Goal: Task Accomplishment & Management: Use online tool/utility

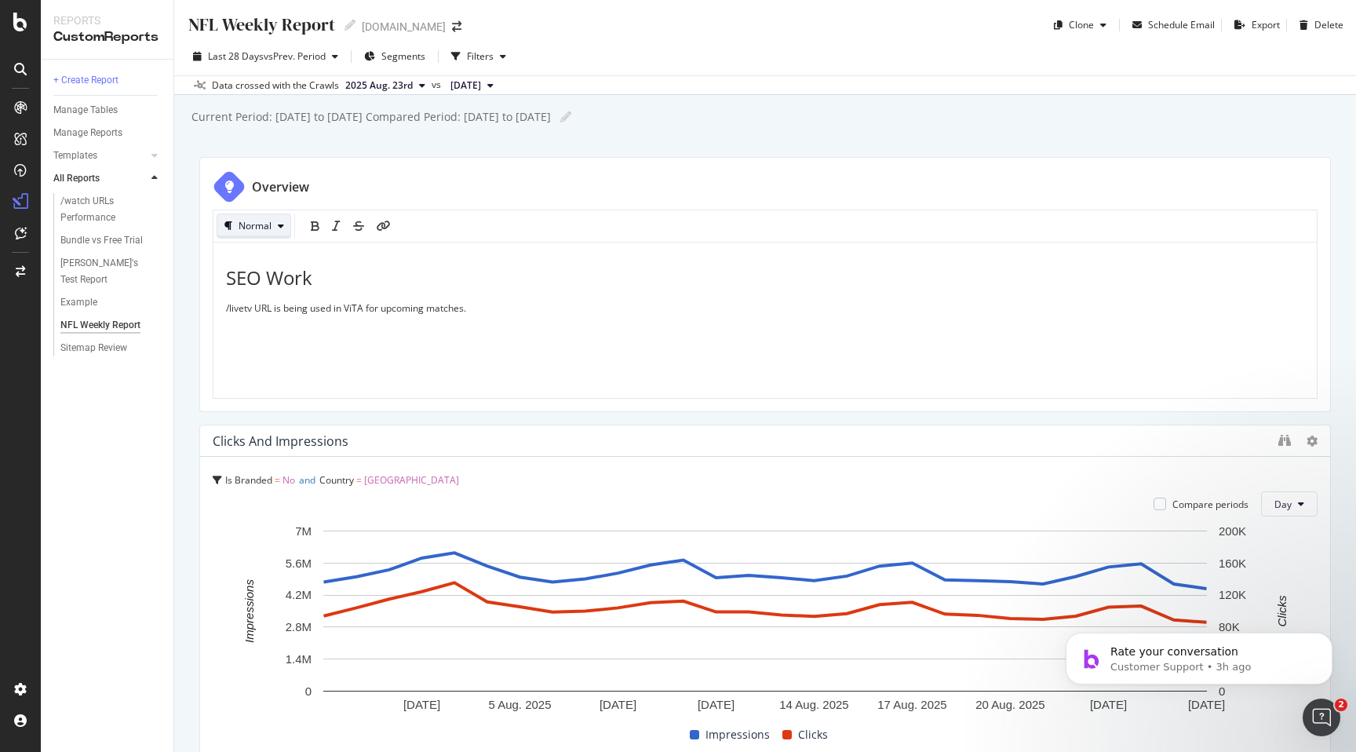
click at [282, 222] on icon "button" at bounding box center [281, 225] width 6 height 9
click at [268, 297] on div "Small heading" at bounding box center [286, 303] width 62 height 13
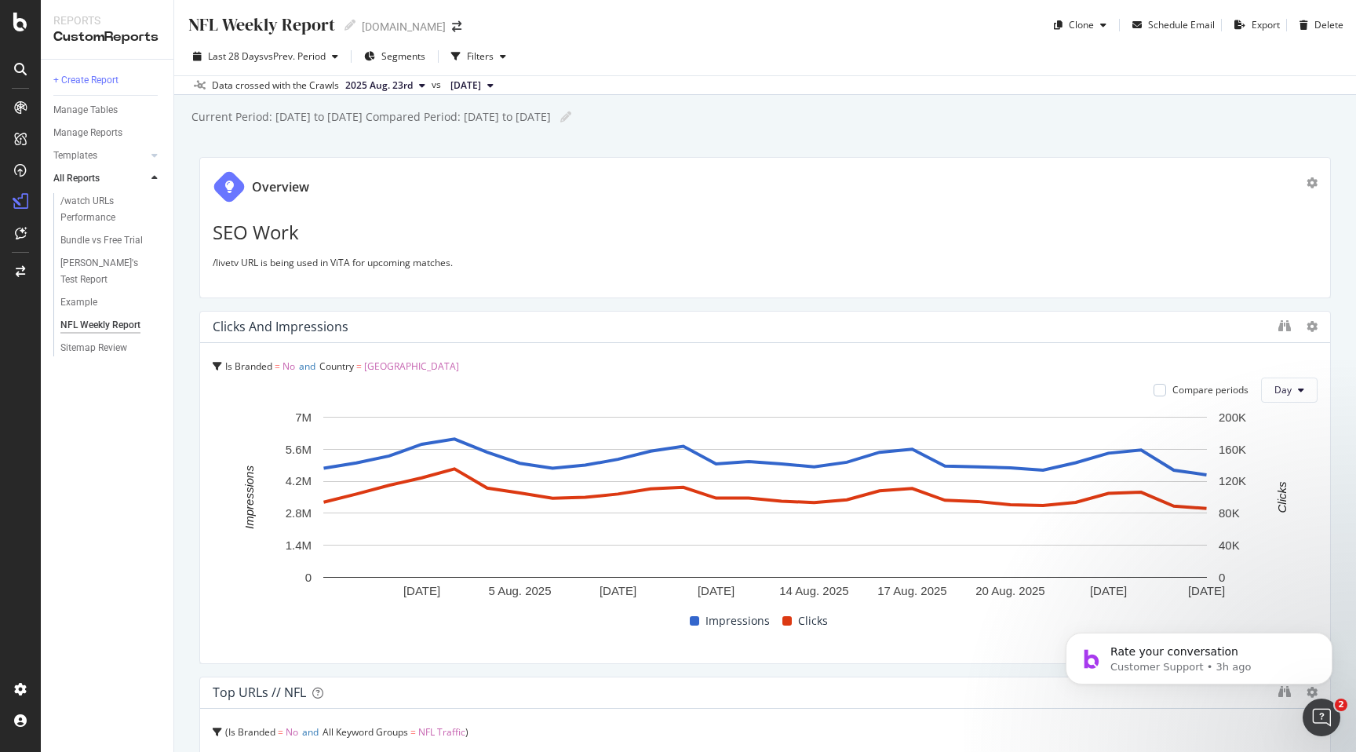
click at [300, 226] on h1 "SEO Work" at bounding box center [765, 232] width 1105 height 20
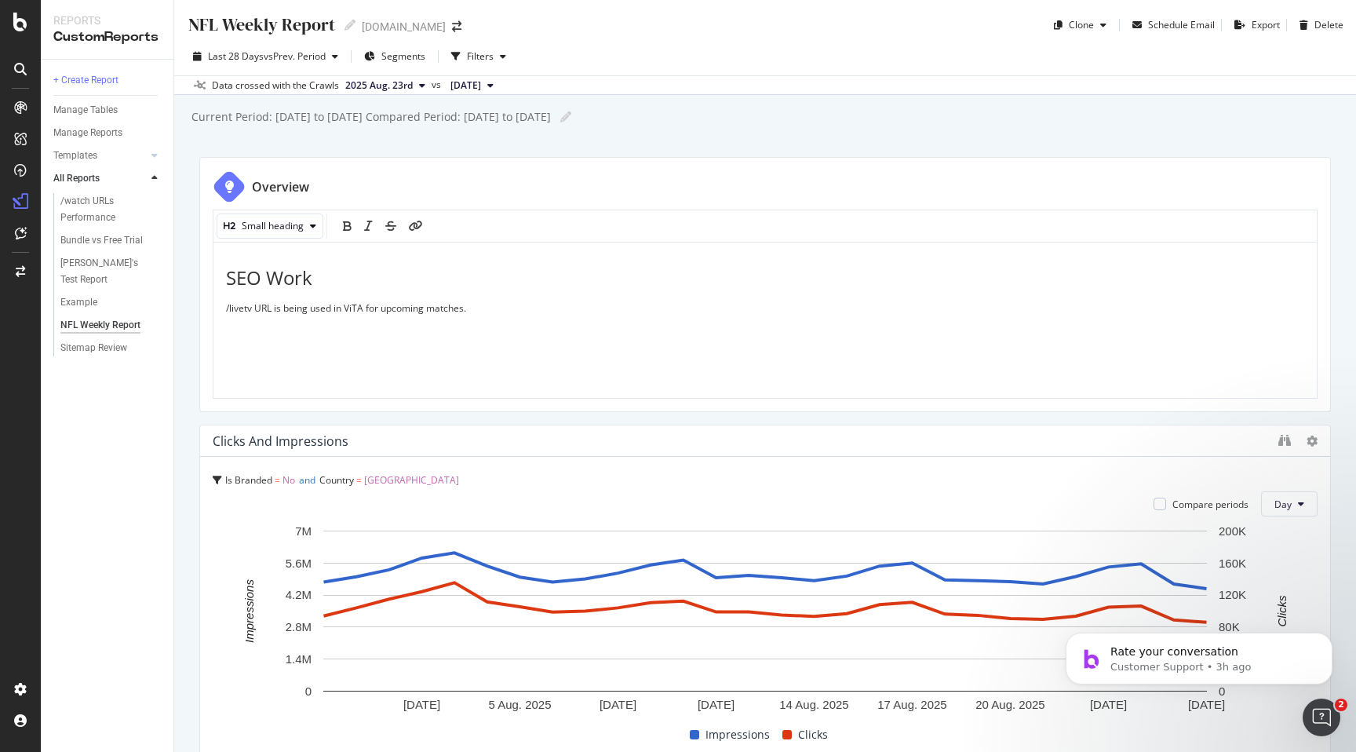
click at [322, 273] on h1 "SEO Work" at bounding box center [765, 278] width 1078 height 20
click at [314, 220] on div "Large Heading" at bounding box center [270, 226] width 107 height 22
click at [293, 301] on div "Small heading" at bounding box center [286, 303] width 62 height 13
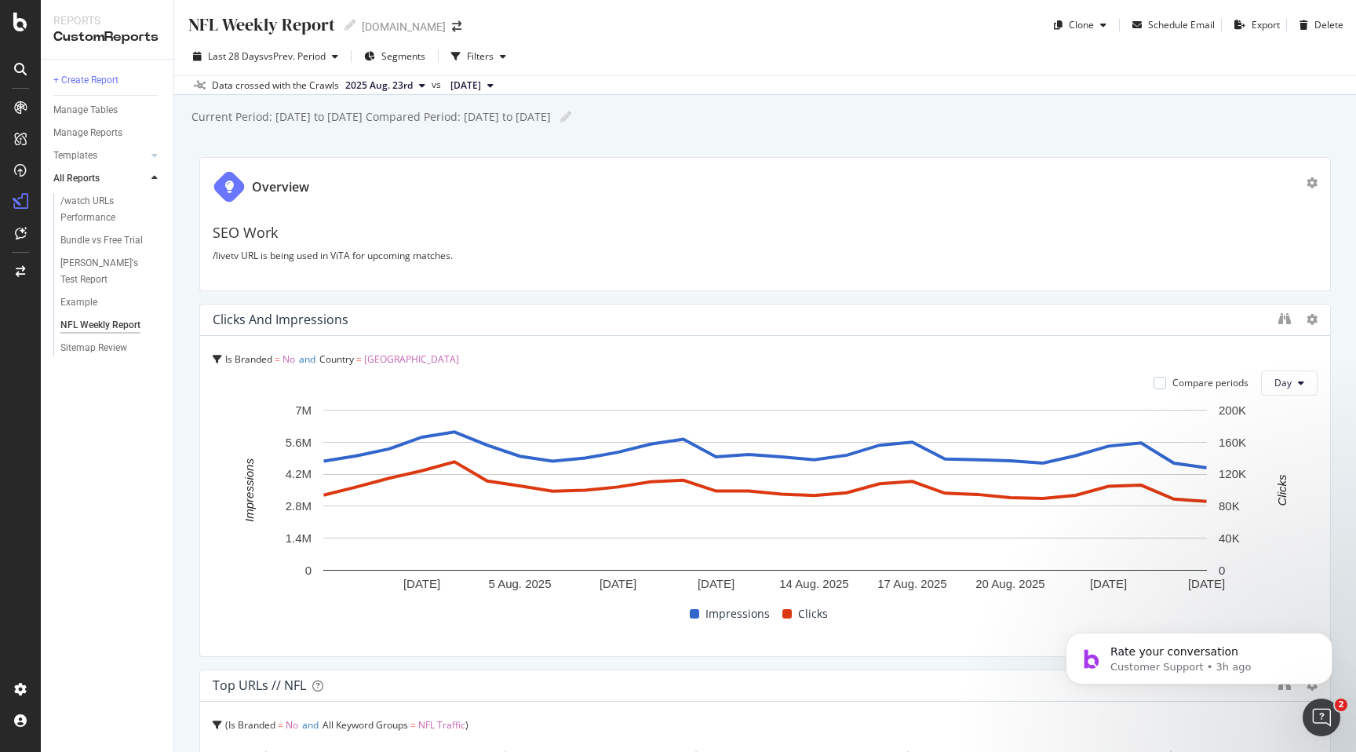
click at [293, 283] on div "Overview SEO Work /livetv URL is being used in ViTA for upcoming matches." at bounding box center [765, 224] width 1132 height 134
click at [297, 272] on div "SEO Work /livetv URL is being used in ViTA for upcoming matches." at bounding box center [765, 244] width 1105 height 68
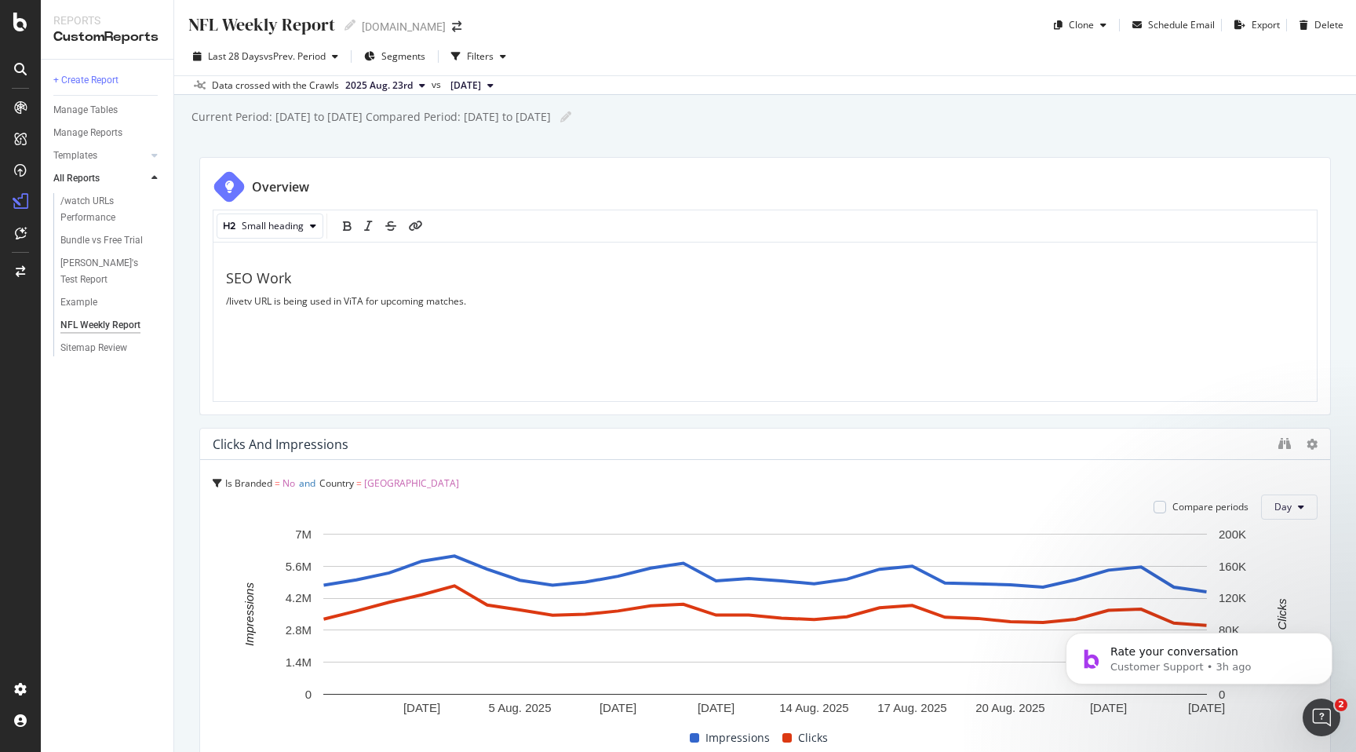
click at [271, 323] on div "SEO Work /livetv URL is being used in ViTA for upcoming matches." at bounding box center [765, 330] width 1078 height 118
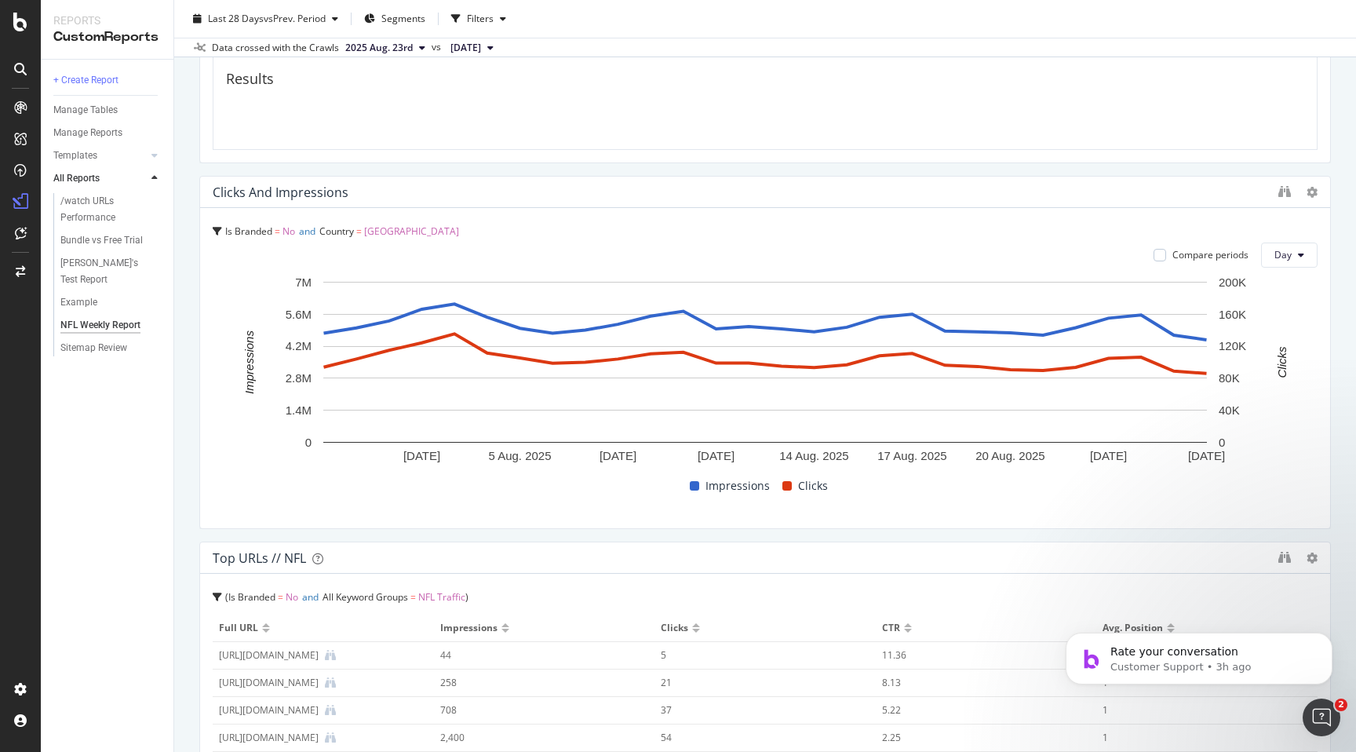
scroll to position [250, 0]
click at [1197, 259] on div "Compare periods" at bounding box center [1210, 256] width 76 height 13
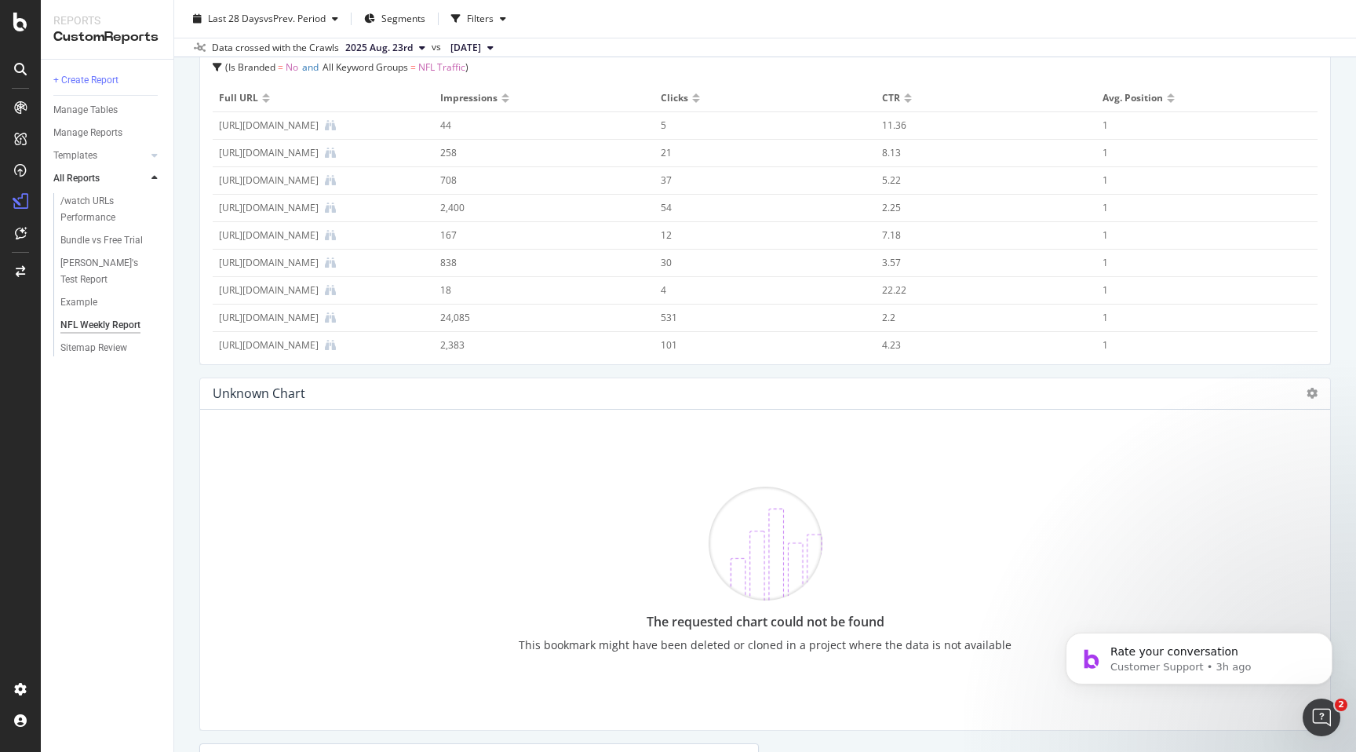
scroll to position [683, 0]
click at [1312, 392] on icon at bounding box center [1312, 390] width 11 height 11
click at [1246, 447] on div "The requested chart could not be found This bookmark might have been deleted or…" at bounding box center [765, 567] width 1017 height 295
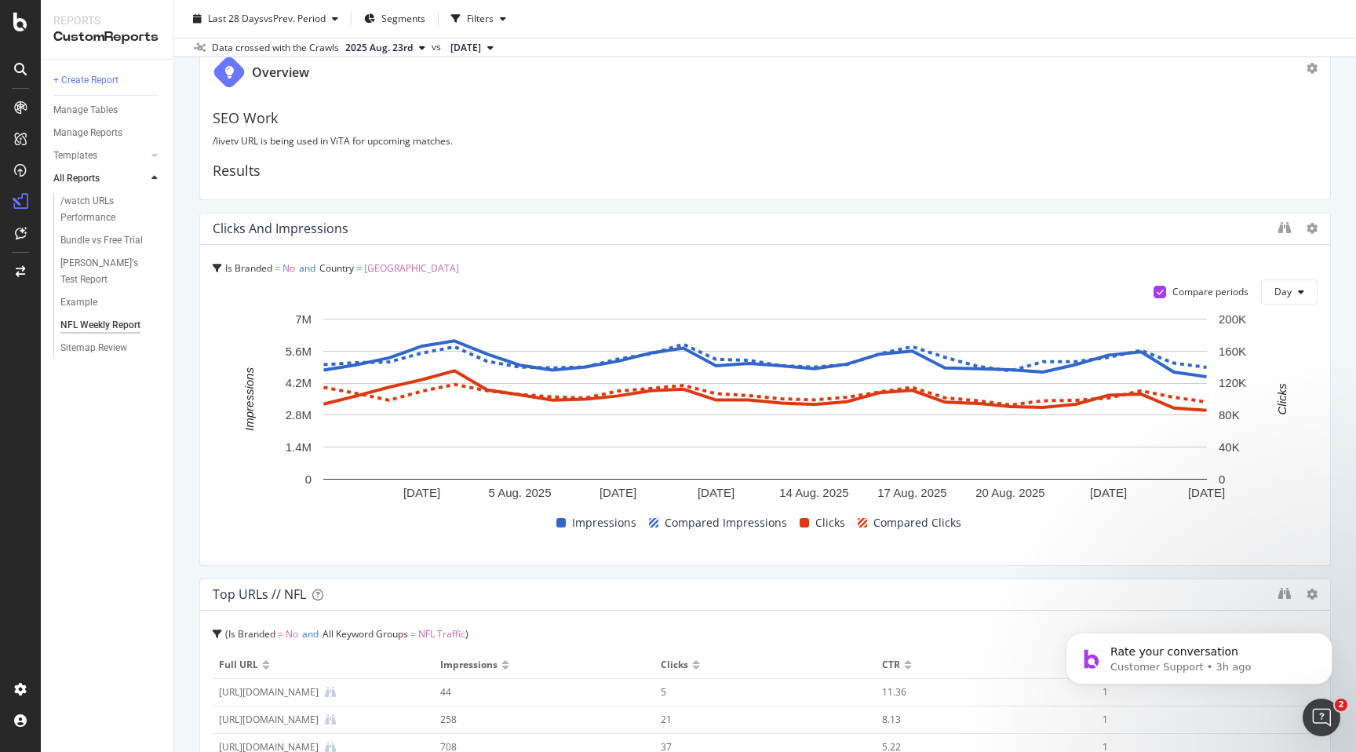
scroll to position [0, 0]
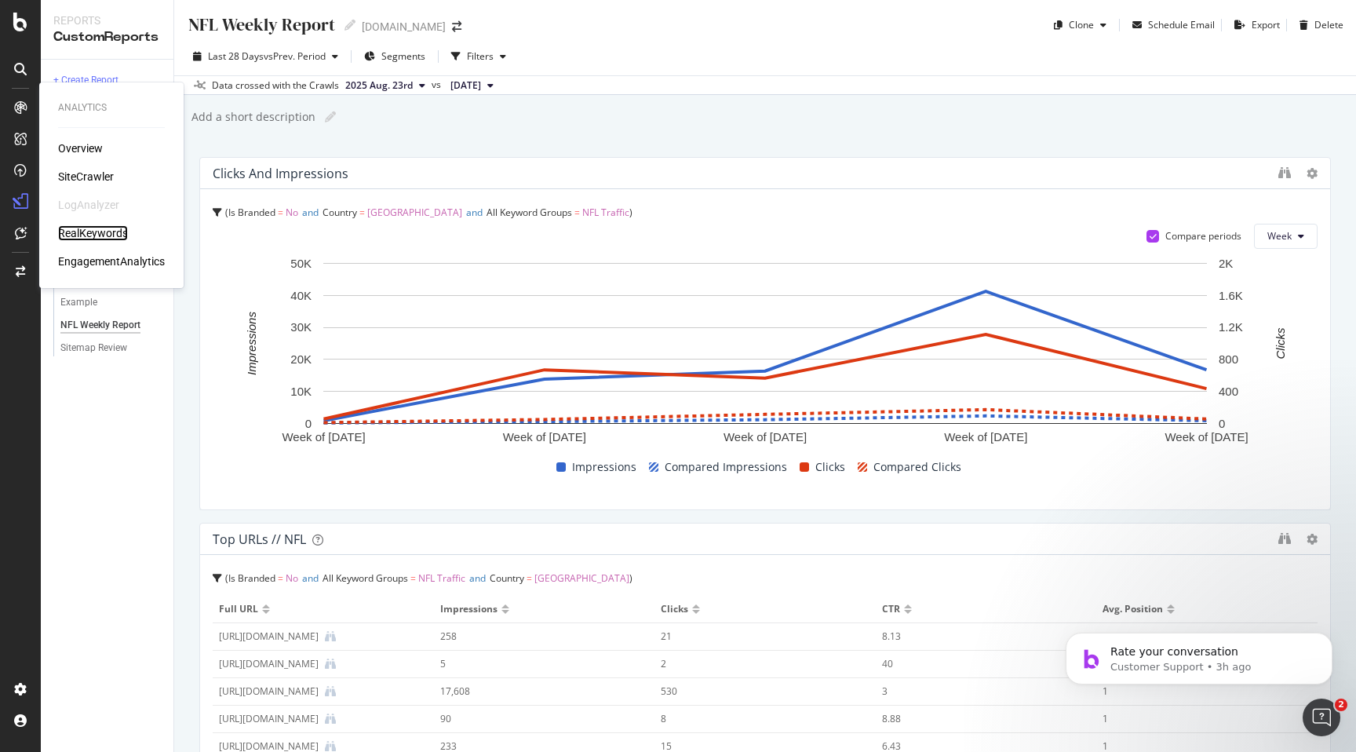
click at [82, 235] on div "RealKeywords" at bounding box center [93, 233] width 70 height 16
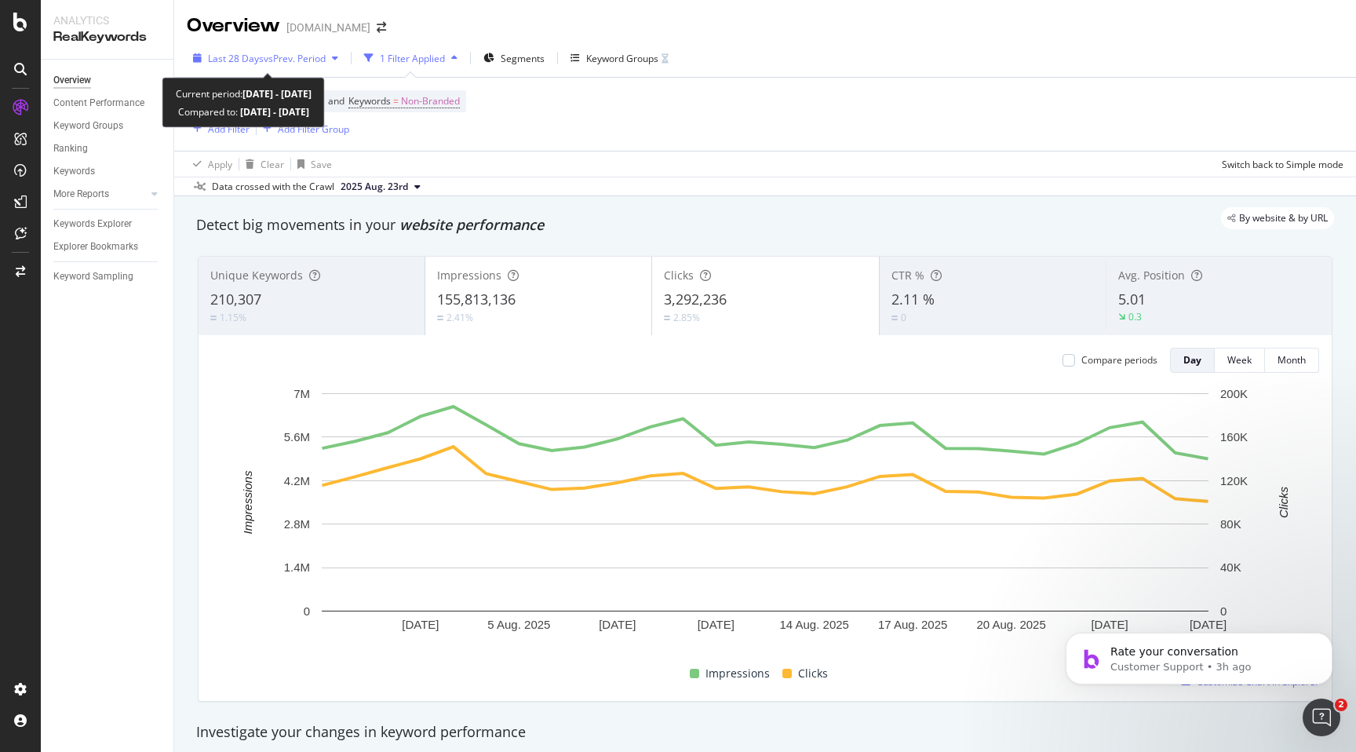
click at [337, 63] on icon "button" at bounding box center [335, 57] width 6 height 9
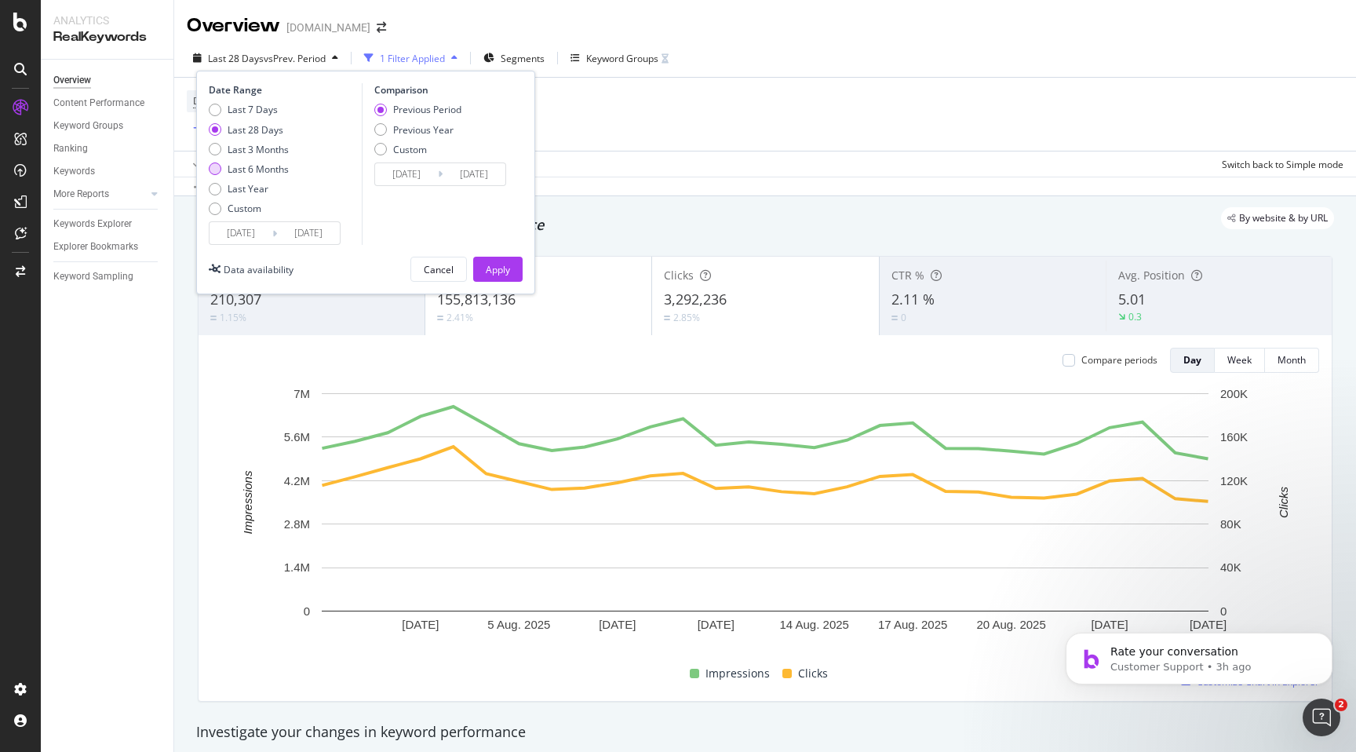
click at [271, 173] on div "Last 6 Months" at bounding box center [258, 168] width 61 height 13
type input "2025/02/27"
type input "2024/08/29"
type input "2025/02/26"
click at [442, 135] on div "Previous Year" at bounding box center [423, 129] width 60 height 13
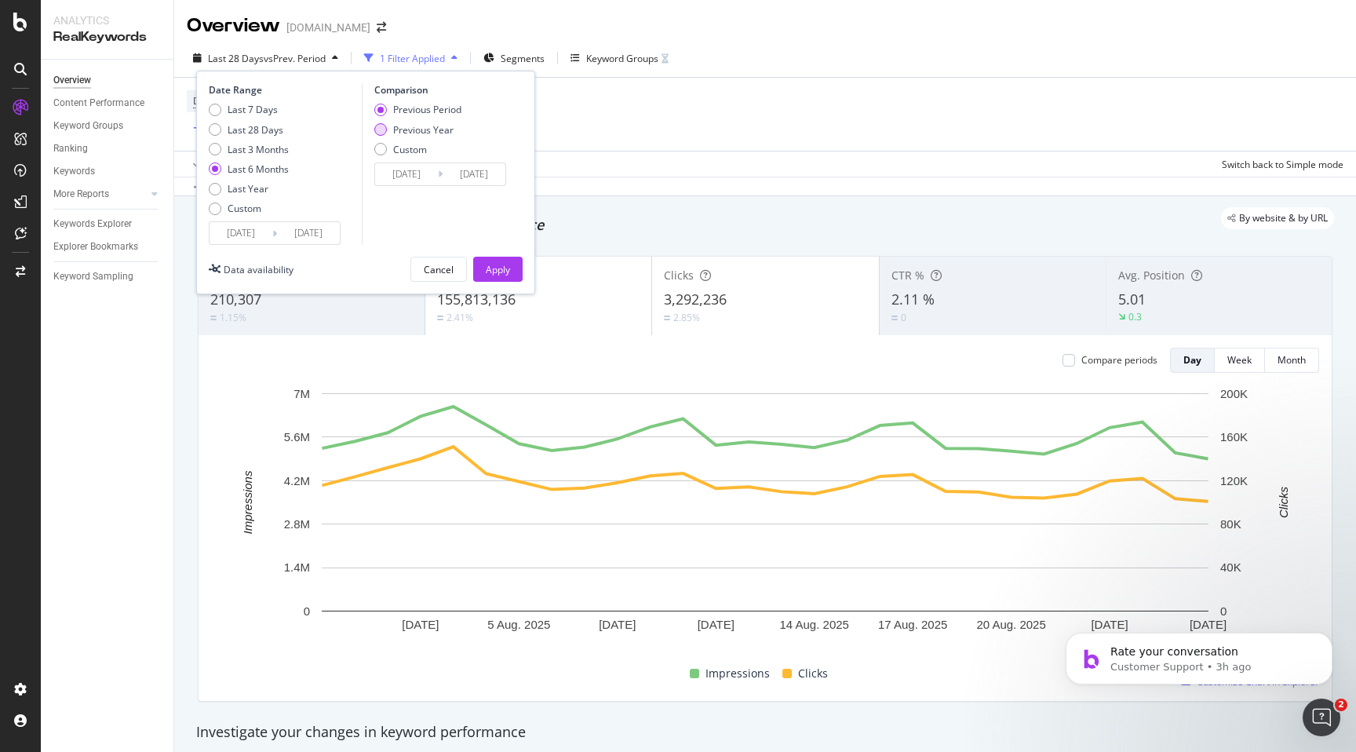
type input "2024/02/29"
type input "2024/08/27"
click at [502, 259] on div "Apply" at bounding box center [498, 269] width 24 height 24
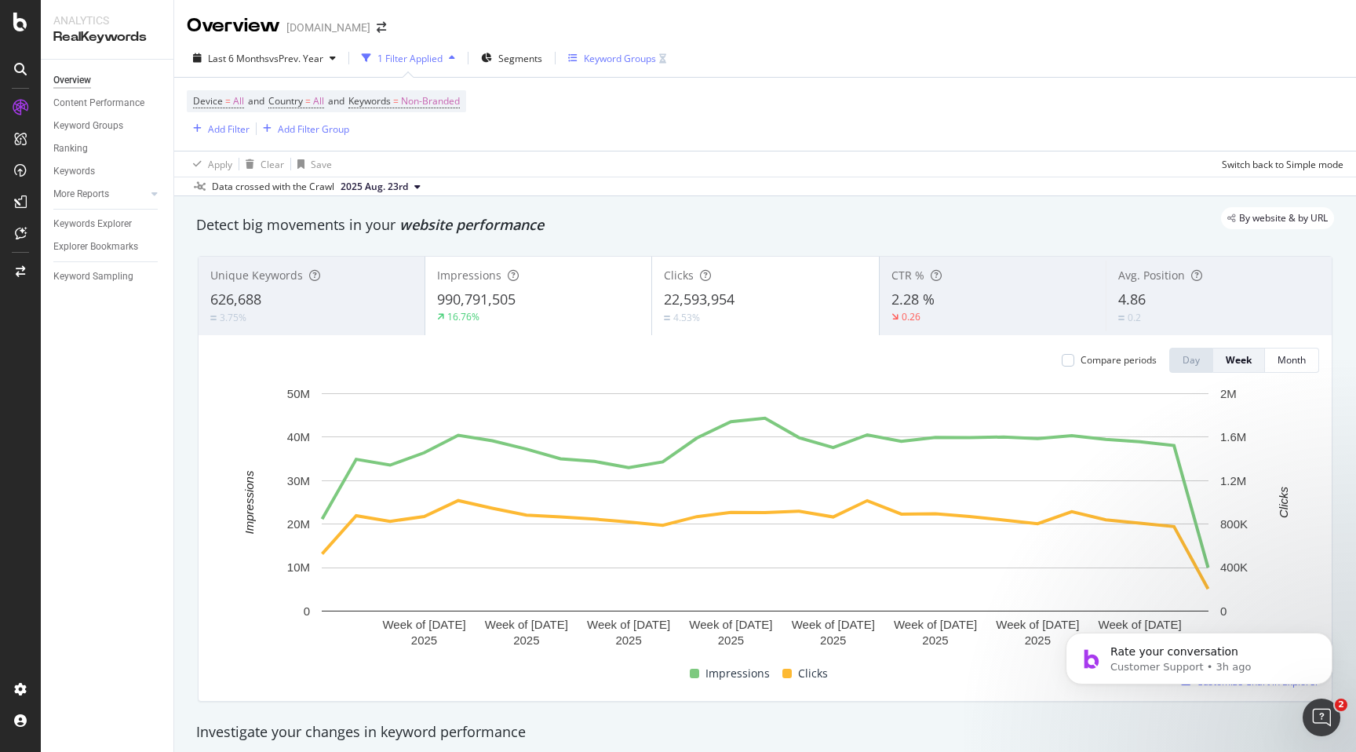
click at [642, 60] on div "Keyword Groups" at bounding box center [620, 58] width 72 height 13
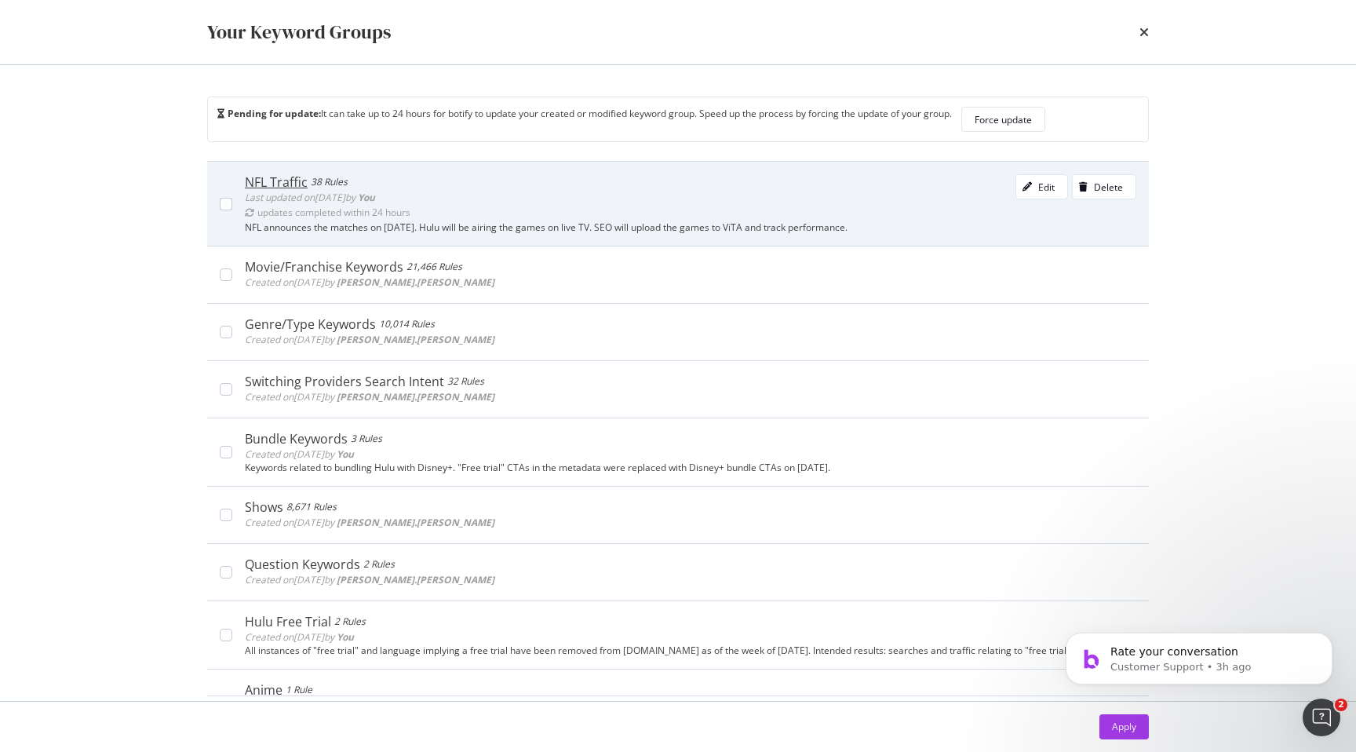
click at [567, 198] on div "NFL Traffic 38 Rules Last updated on 2025 Aug 28th by You updates completed wit…" at bounding box center [690, 198] width 891 height 48
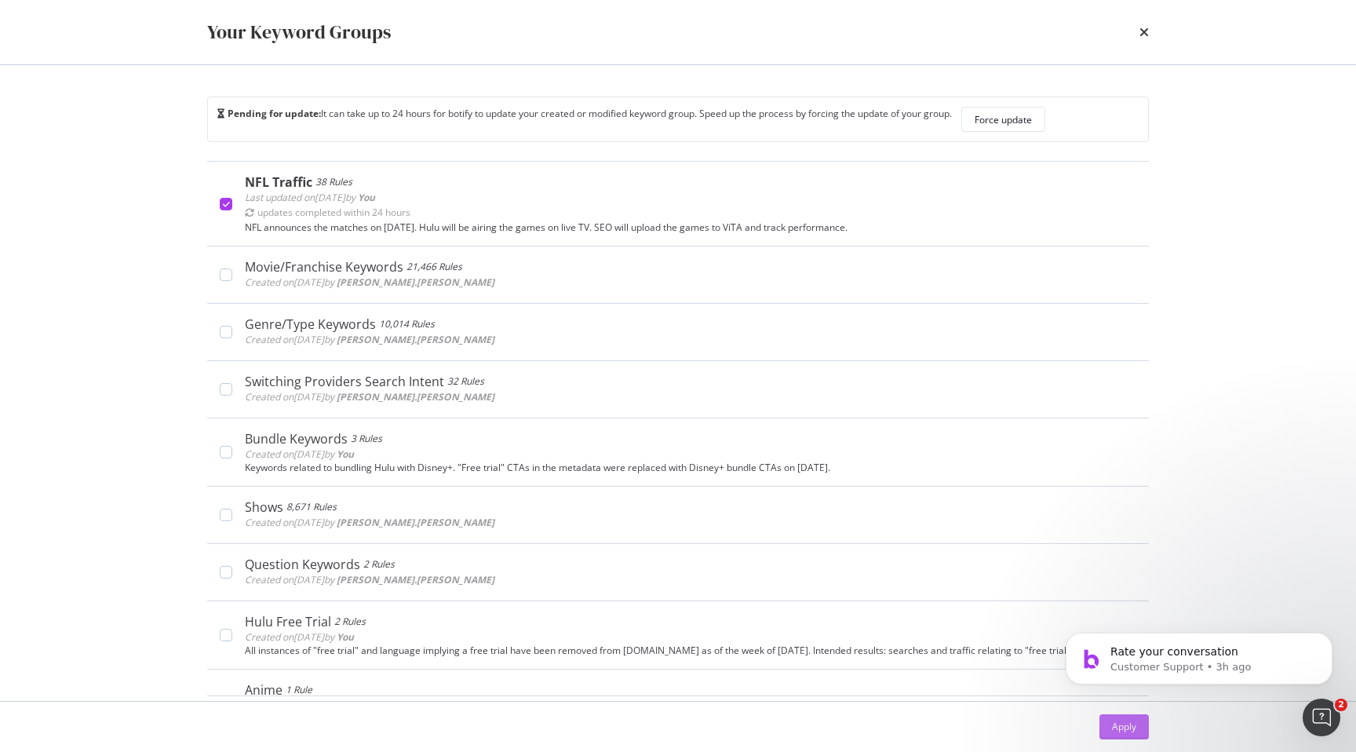
click at [1118, 734] on div "Apply" at bounding box center [1124, 727] width 24 height 24
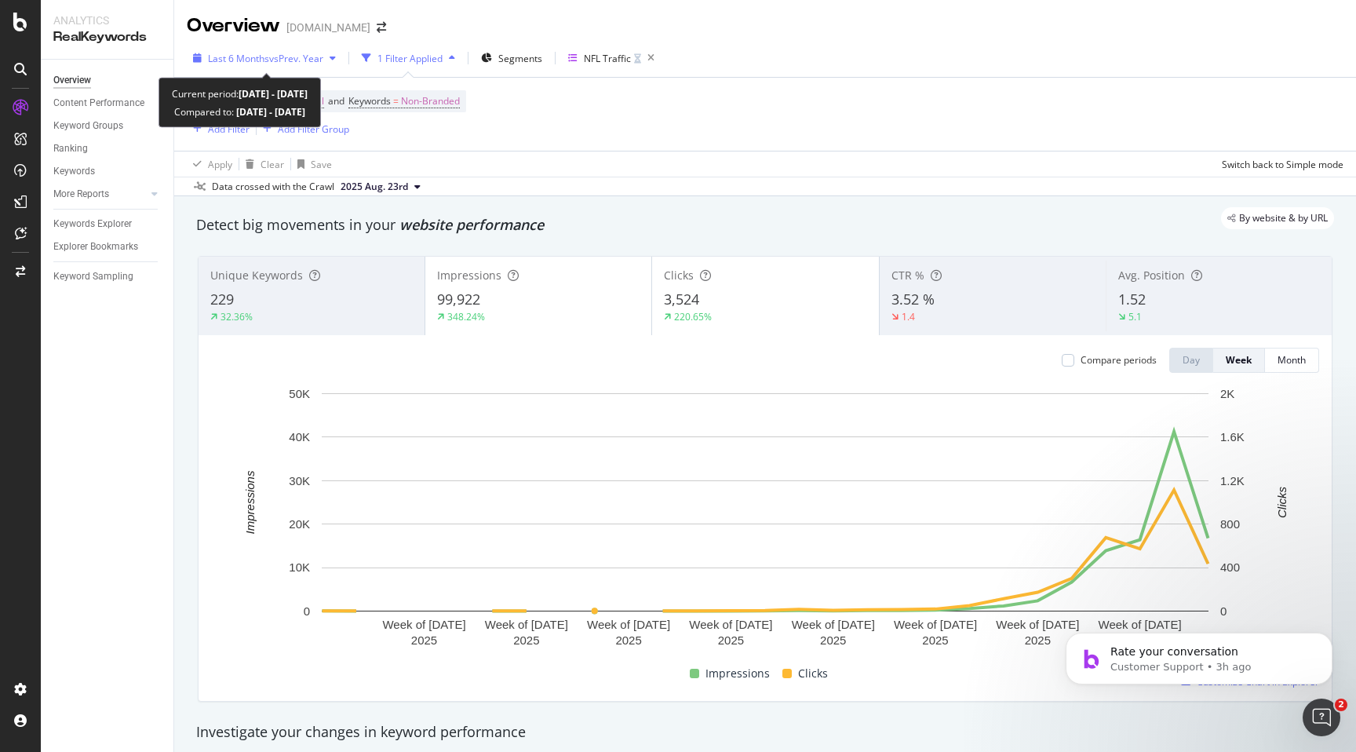
click at [330, 60] on div "button" at bounding box center [332, 57] width 19 height 9
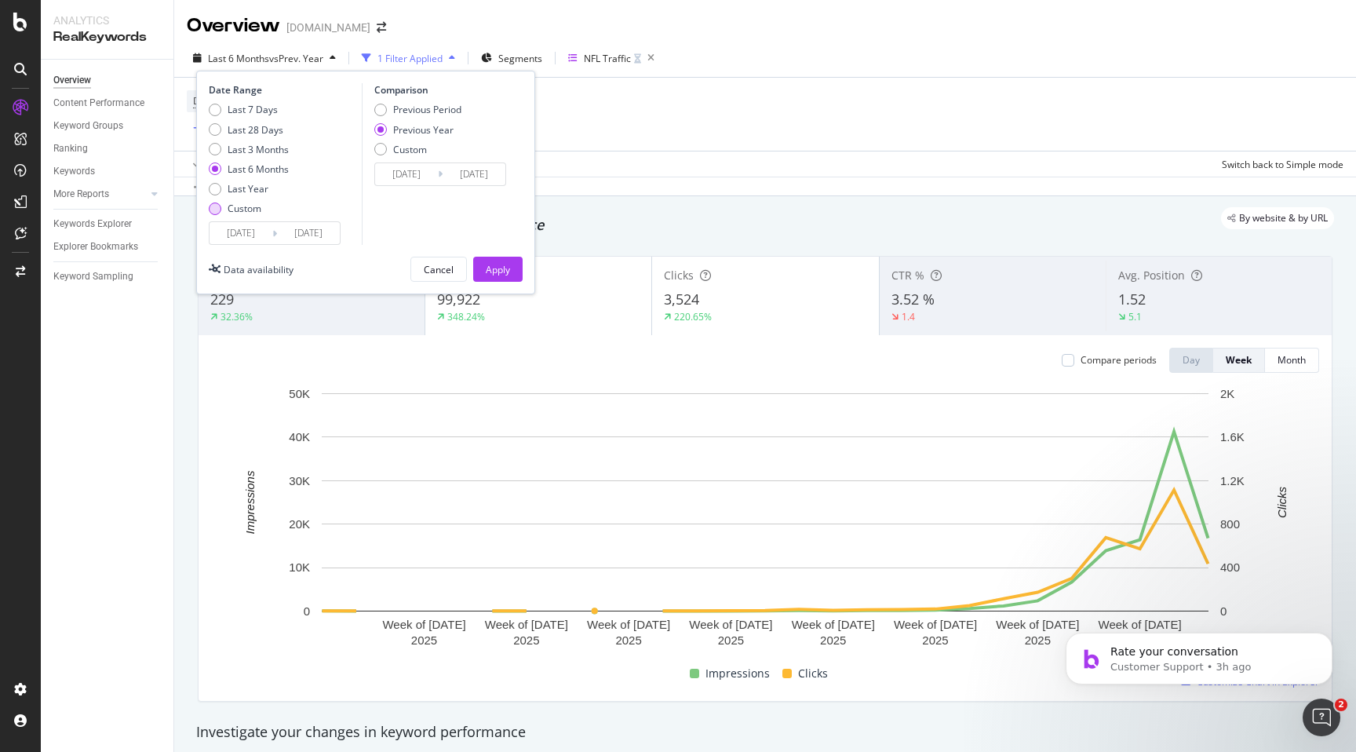
click at [240, 209] on div "Custom" at bounding box center [245, 208] width 34 height 13
type input "2025/07/30"
type input "2024/07/31"
click at [239, 235] on input "2025/07/30" at bounding box center [241, 233] width 63 height 22
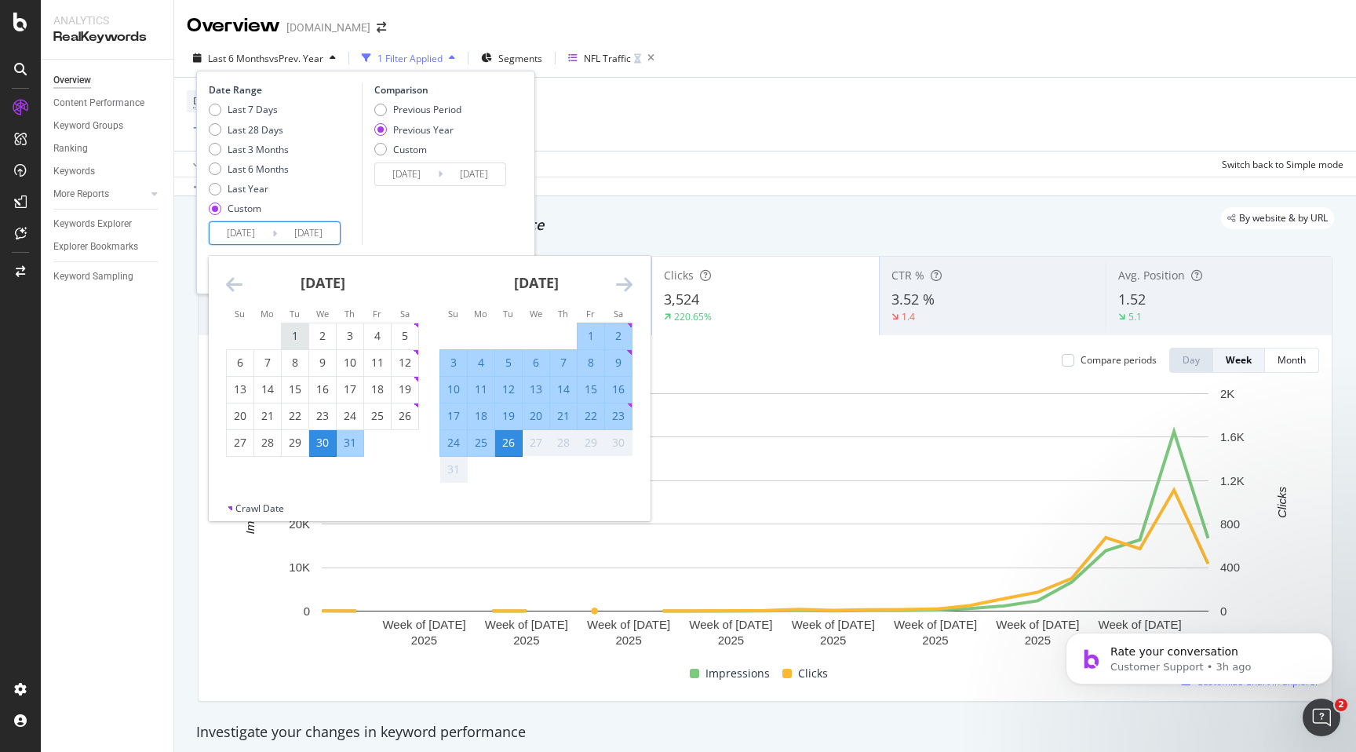
click at [300, 329] on div "1" at bounding box center [295, 336] width 27 height 16
type input "2025/07/01"
type input "2024/07/02"
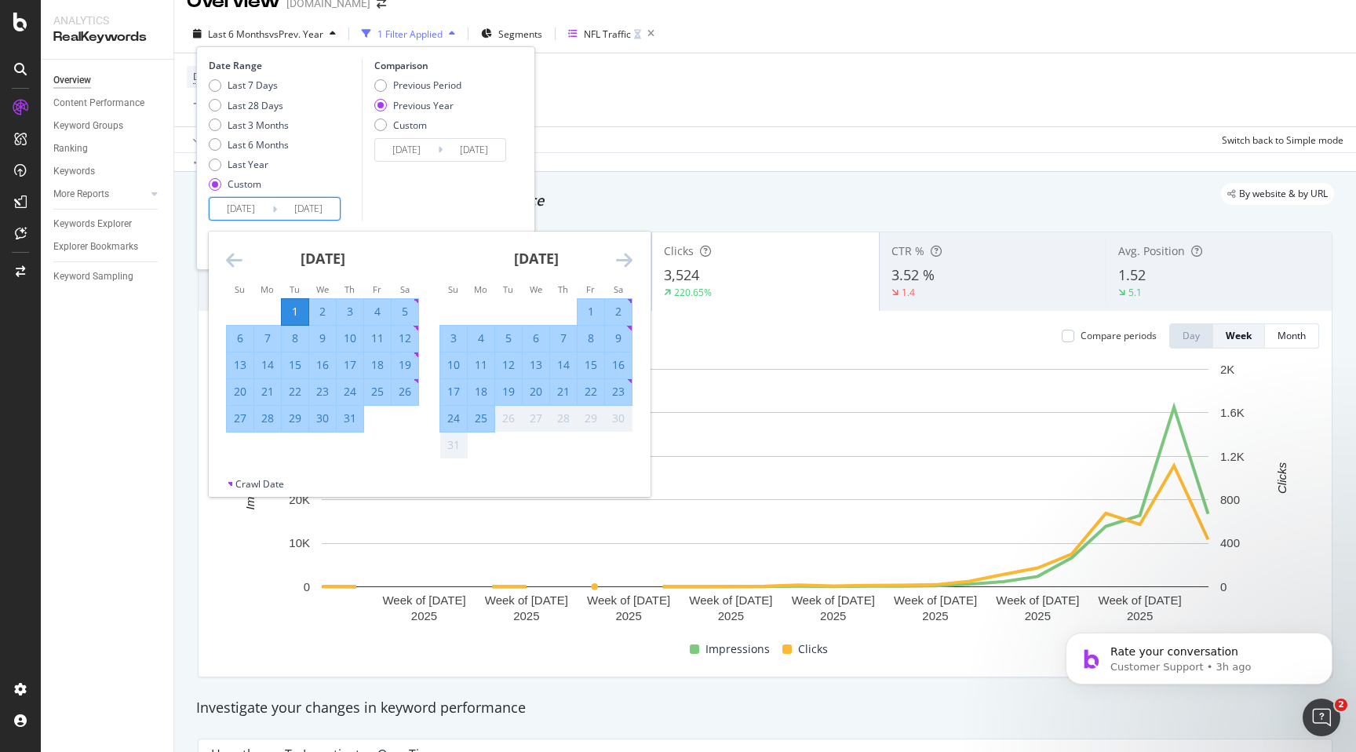
scroll to position [10, 0]
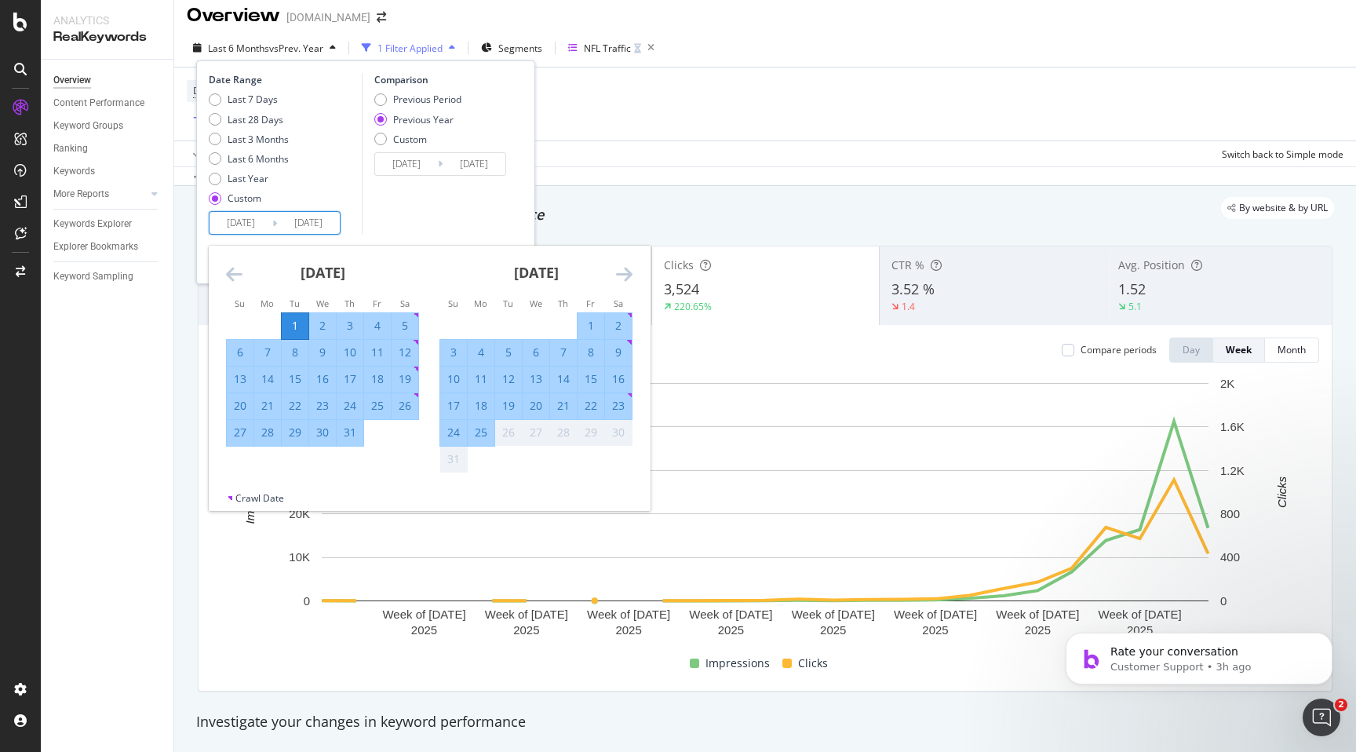
click at [490, 433] on div "25" at bounding box center [481, 433] width 27 height 16
type input "2025/08/25"
type input "2024/08/26"
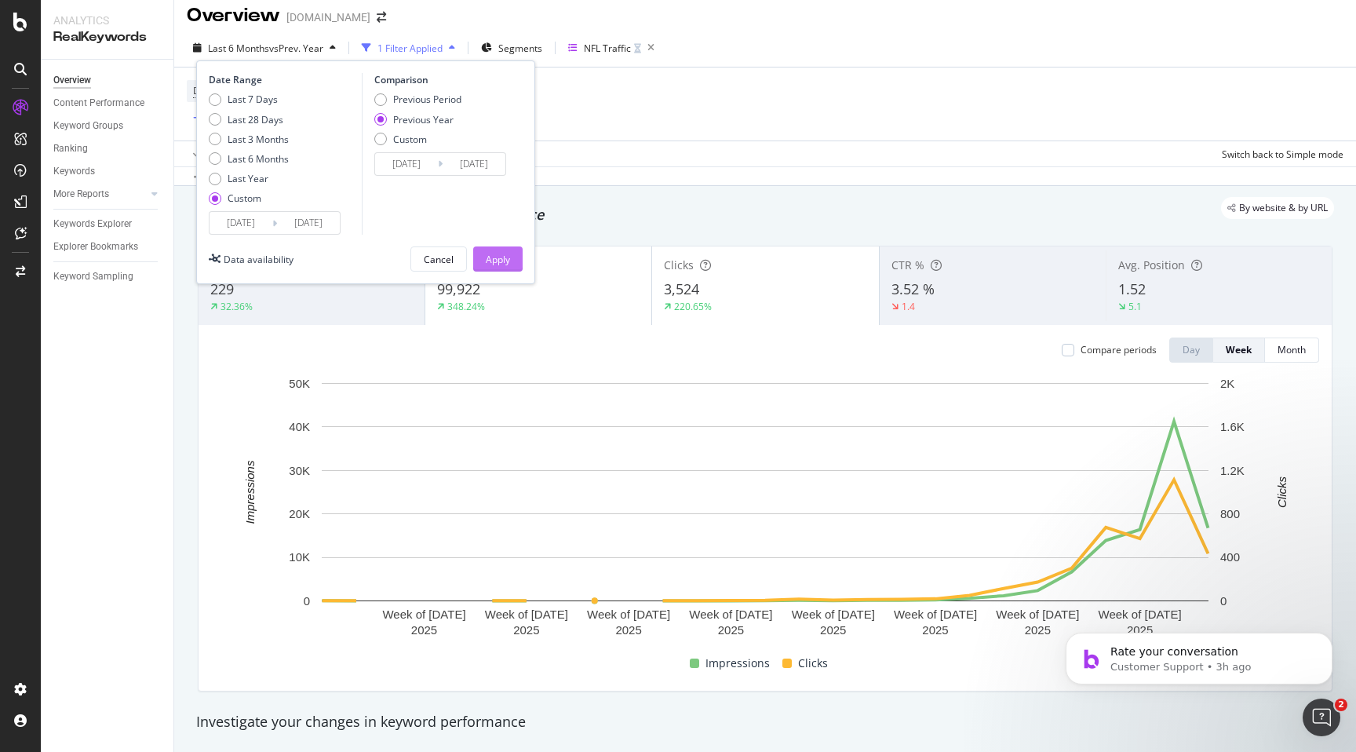
click at [498, 267] on div "Apply" at bounding box center [498, 259] width 24 height 24
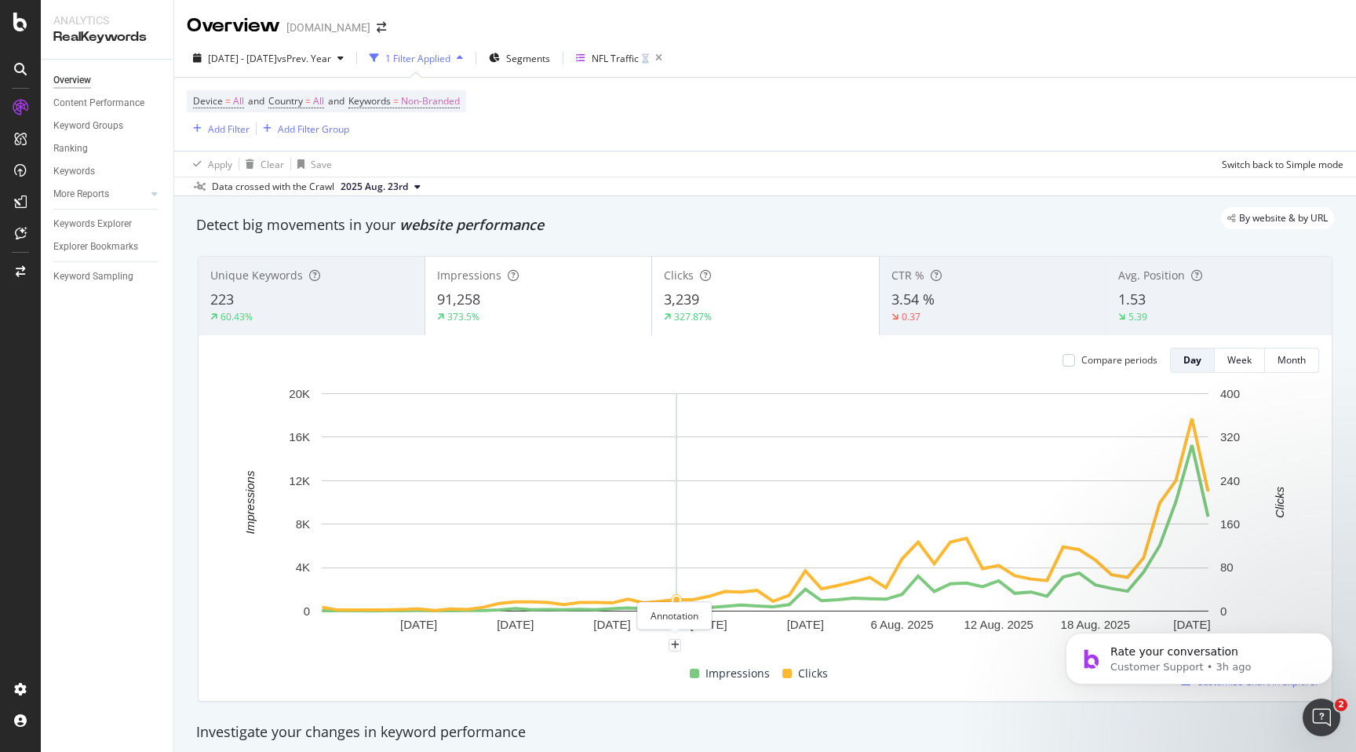
scroll to position [27, 0]
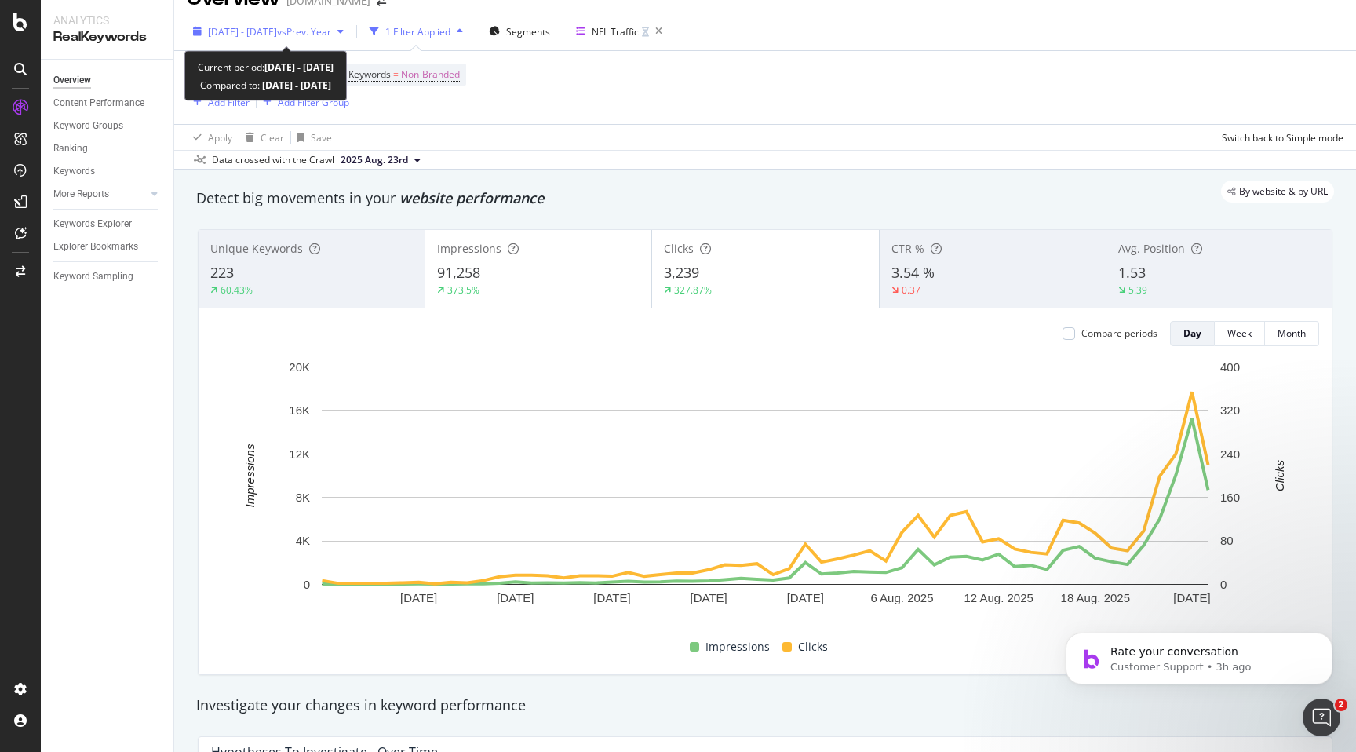
click at [344, 27] on icon "button" at bounding box center [340, 31] width 6 height 9
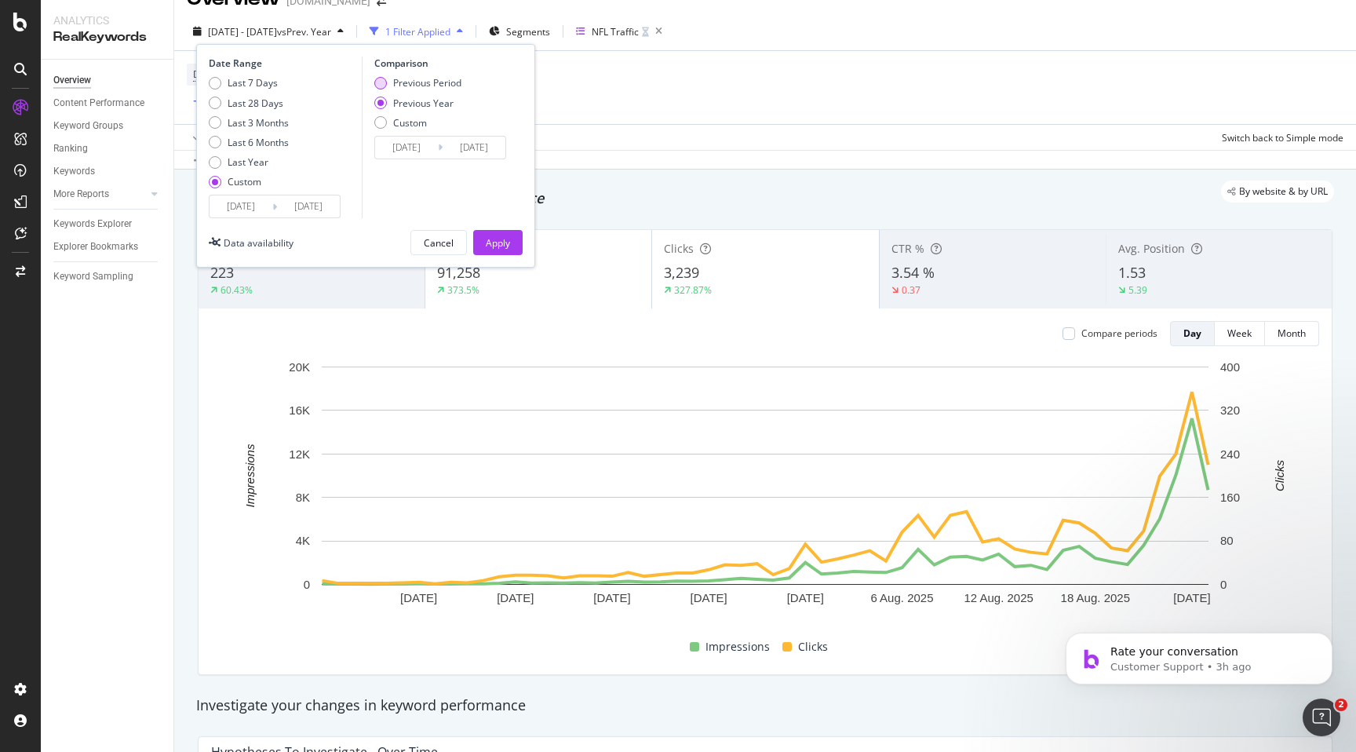
click at [413, 82] on div "Previous Period" at bounding box center [427, 82] width 68 height 13
type input "2025/05/06"
type input "2025/06/30"
click at [505, 238] on div "Apply" at bounding box center [498, 242] width 24 height 13
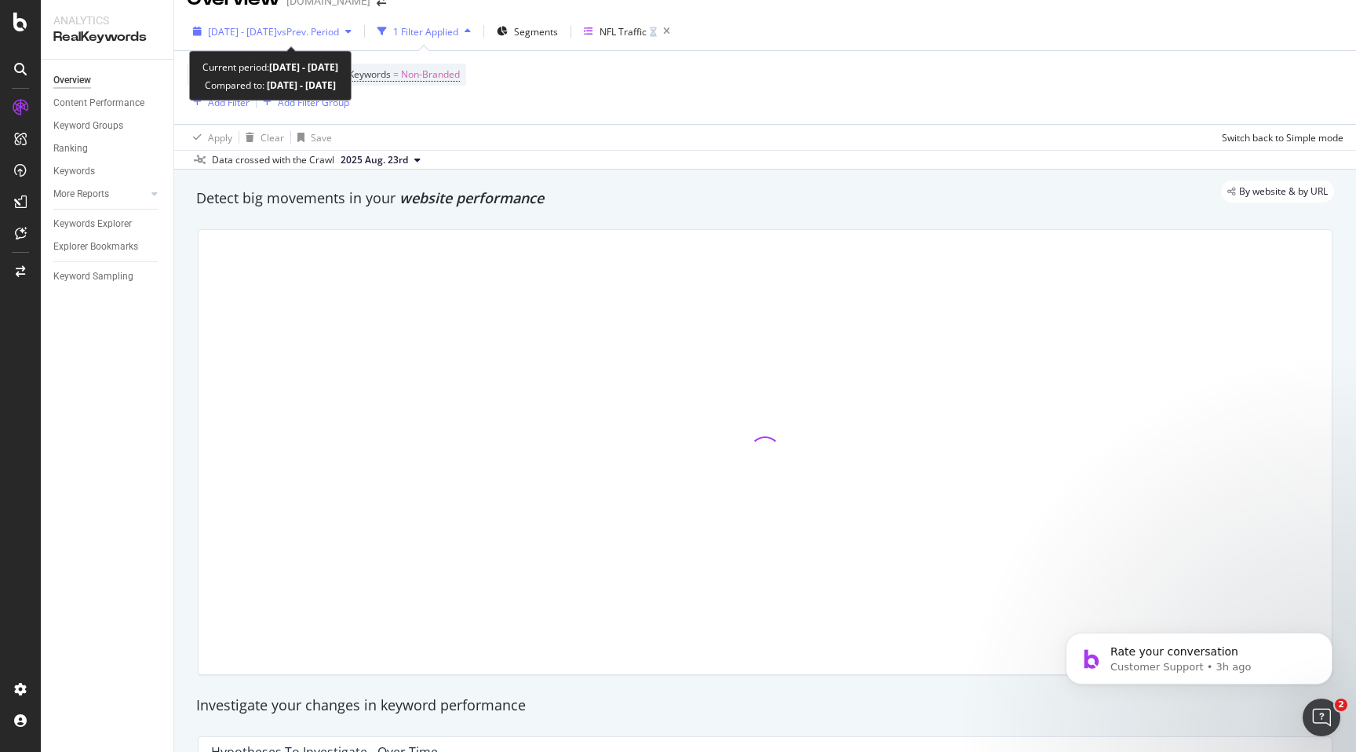
click at [277, 30] on span "2025 Jul. 1st - Aug. 25th" at bounding box center [242, 31] width 69 height 13
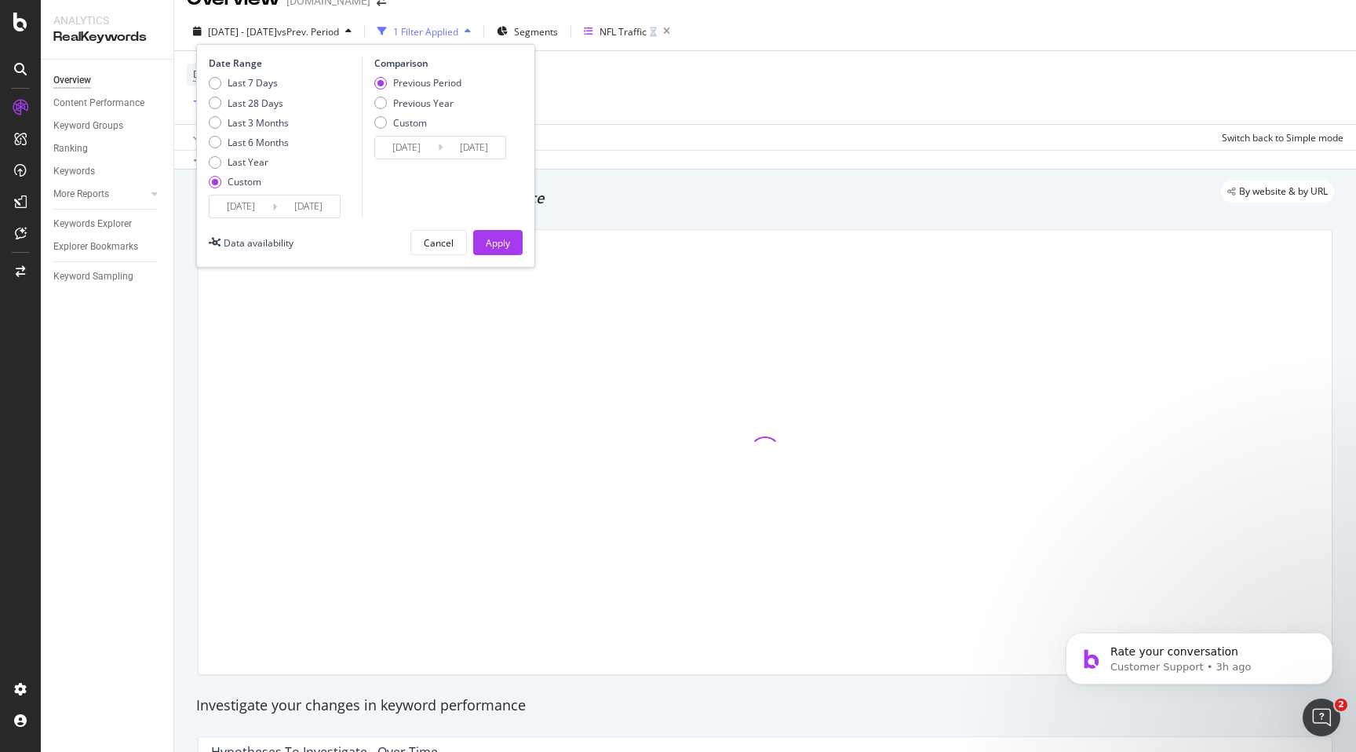
click at [253, 206] on input "2025/07/01" at bounding box center [241, 206] width 63 height 22
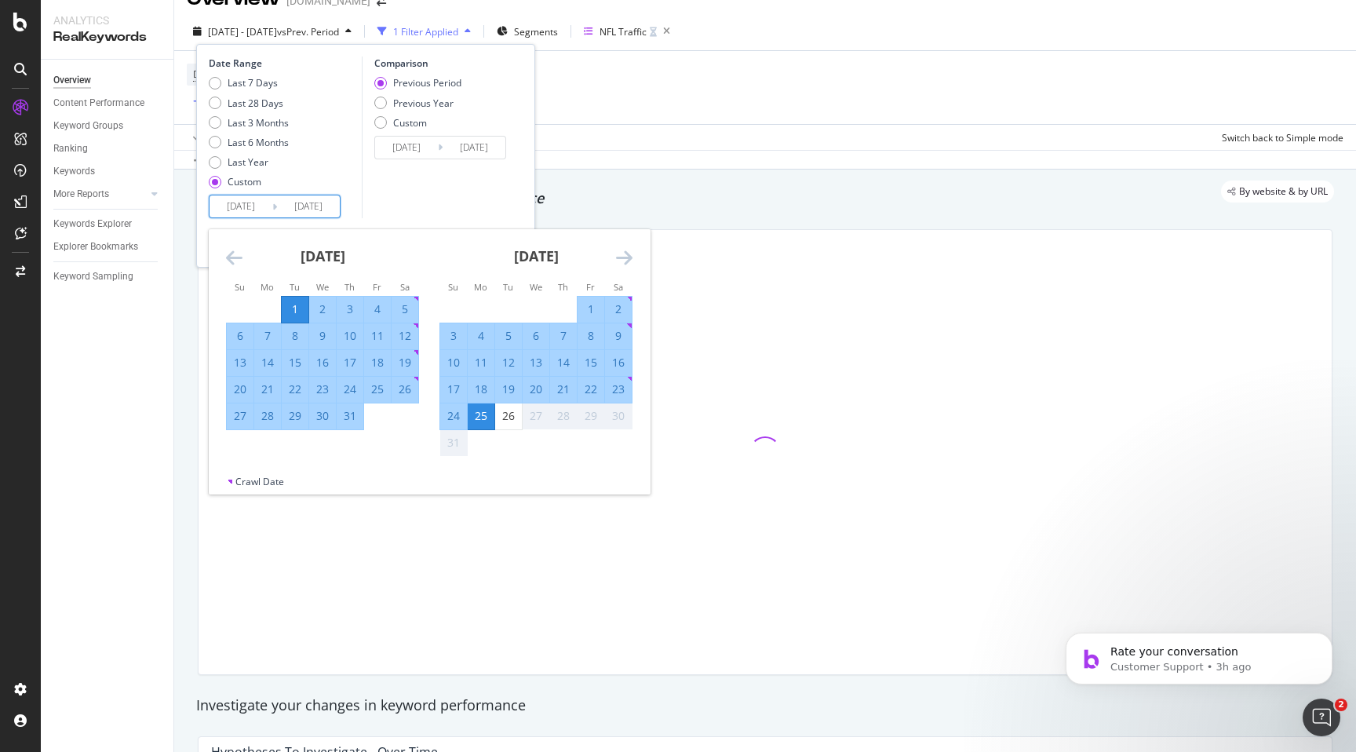
click at [264, 207] on input "2025/07/01" at bounding box center [241, 206] width 63 height 22
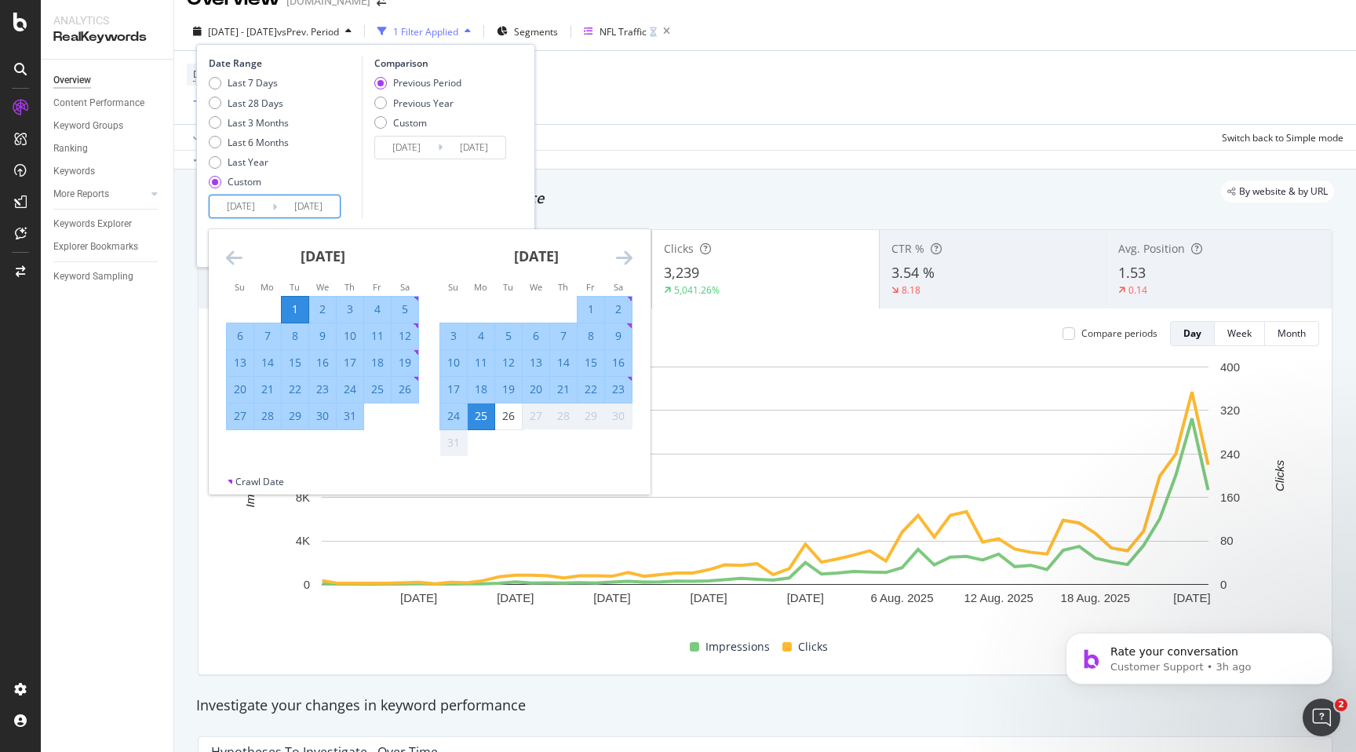
click at [376, 341] on div "11" at bounding box center [377, 336] width 27 height 16
type input "2025/07/11"
type input "2025/05/26"
type input "2025/07/10"
click at [482, 414] on div "25" at bounding box center [481, 416] width 27 height 16
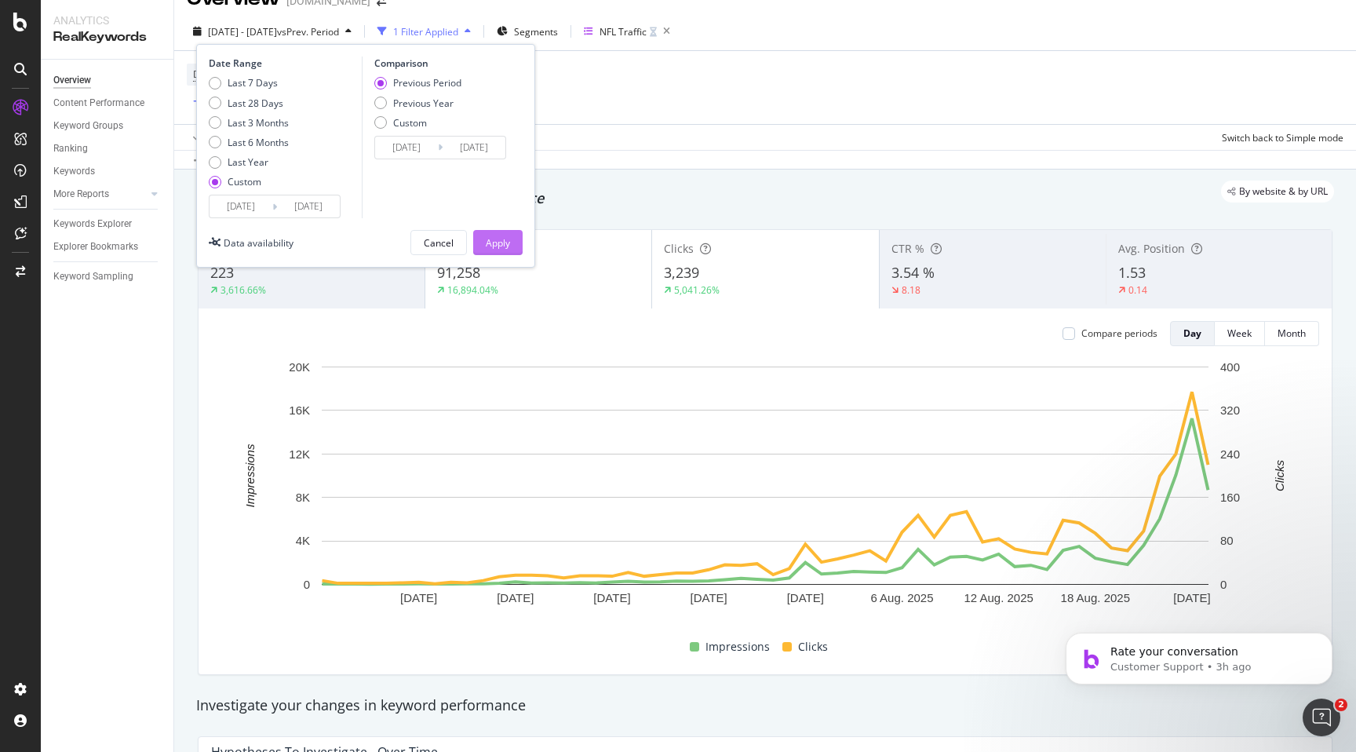
click at [508, 236] on div "Apply" at bounding box center [498, 242] width 24 height 13
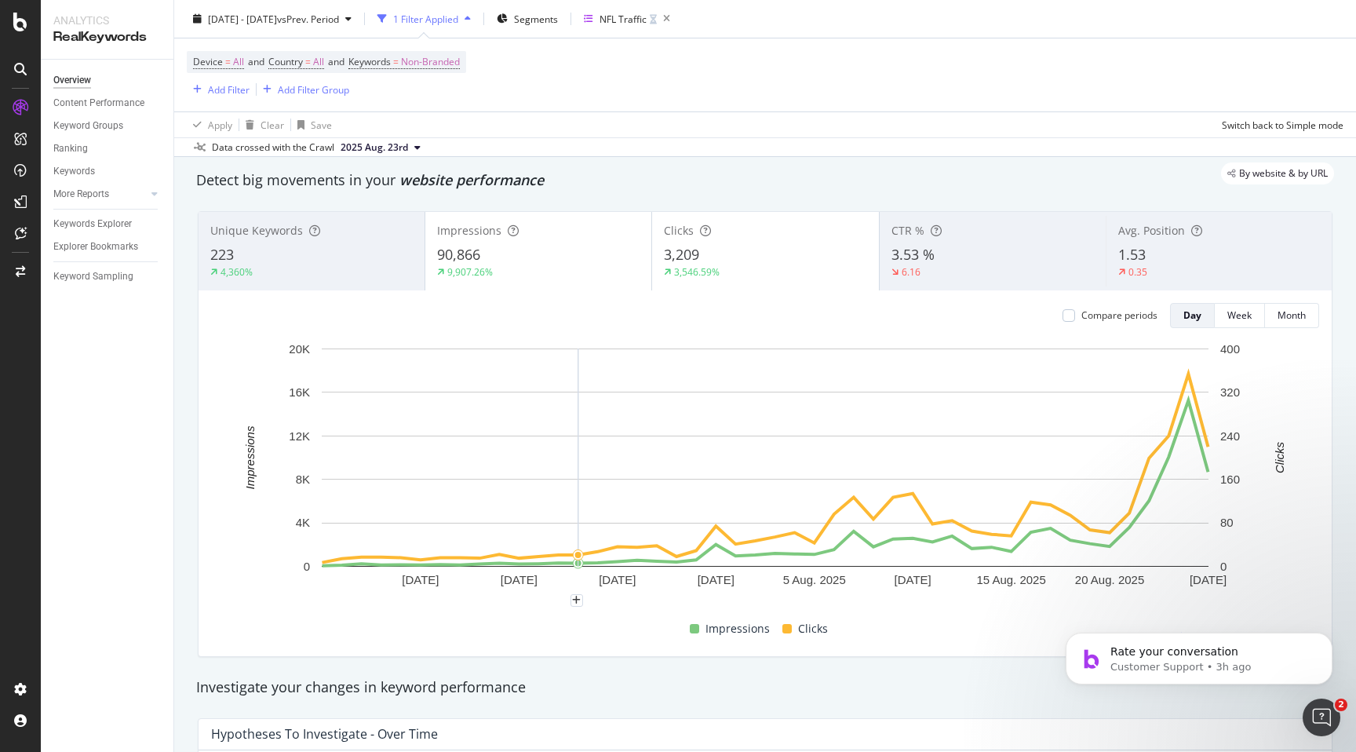
scroll to position [42, 0]
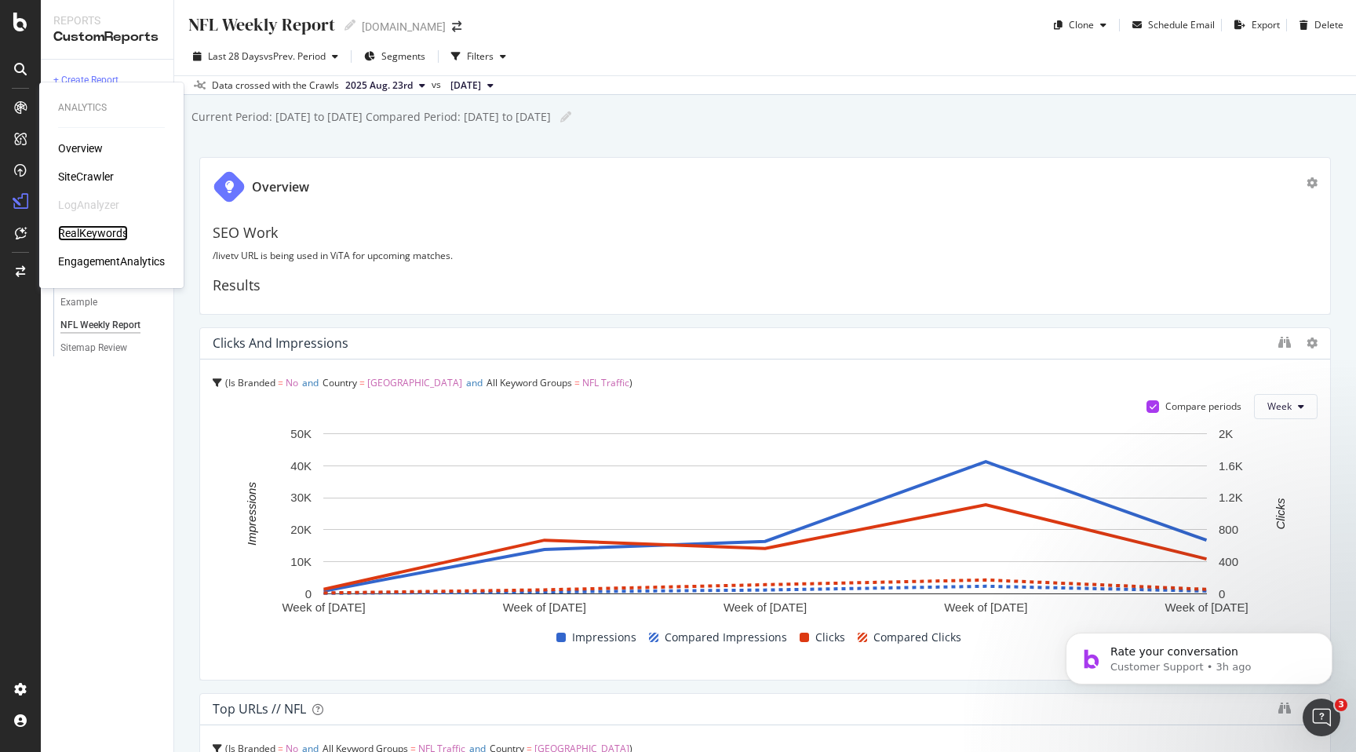
click at [80, 235] on div "RealKeywords" at bounding box center [93, 233] width 70 height 16
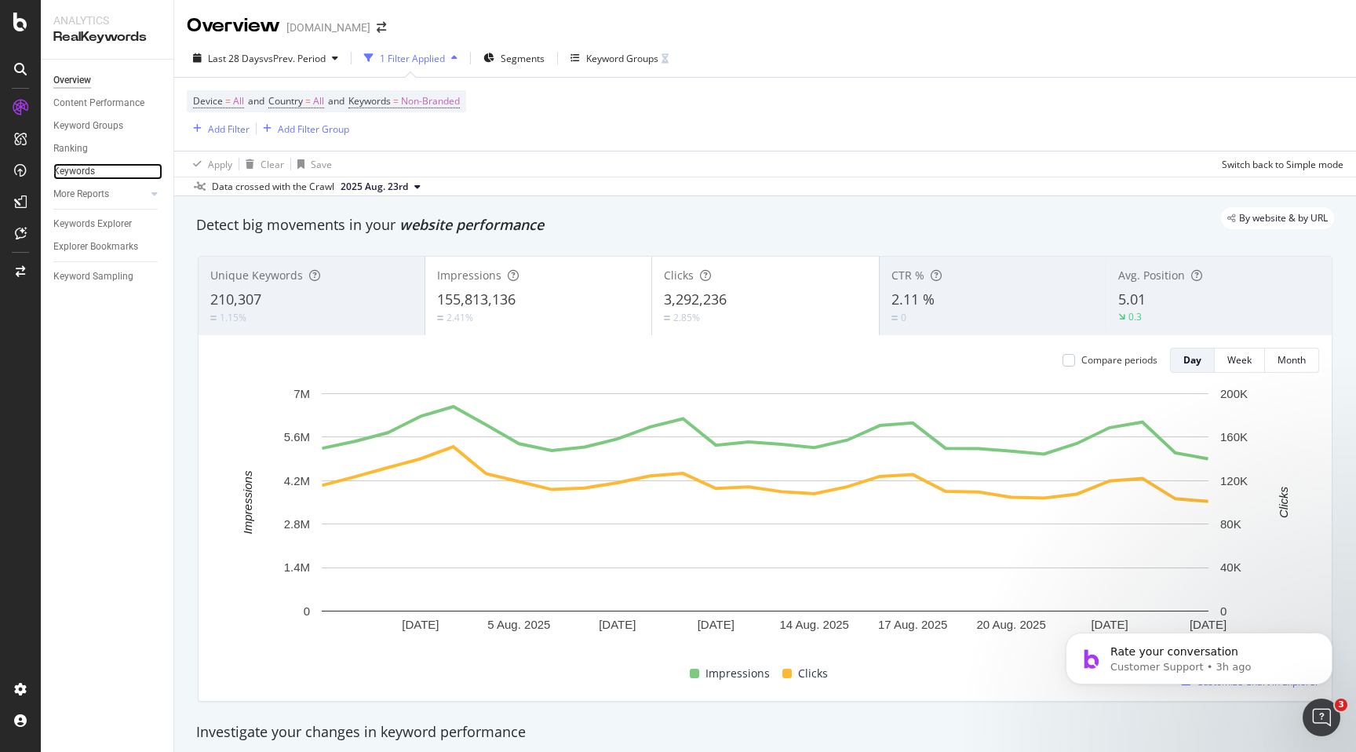
click at [121, 173] on link "Keywords" at bounding box center [107, 171] width 109 height 16
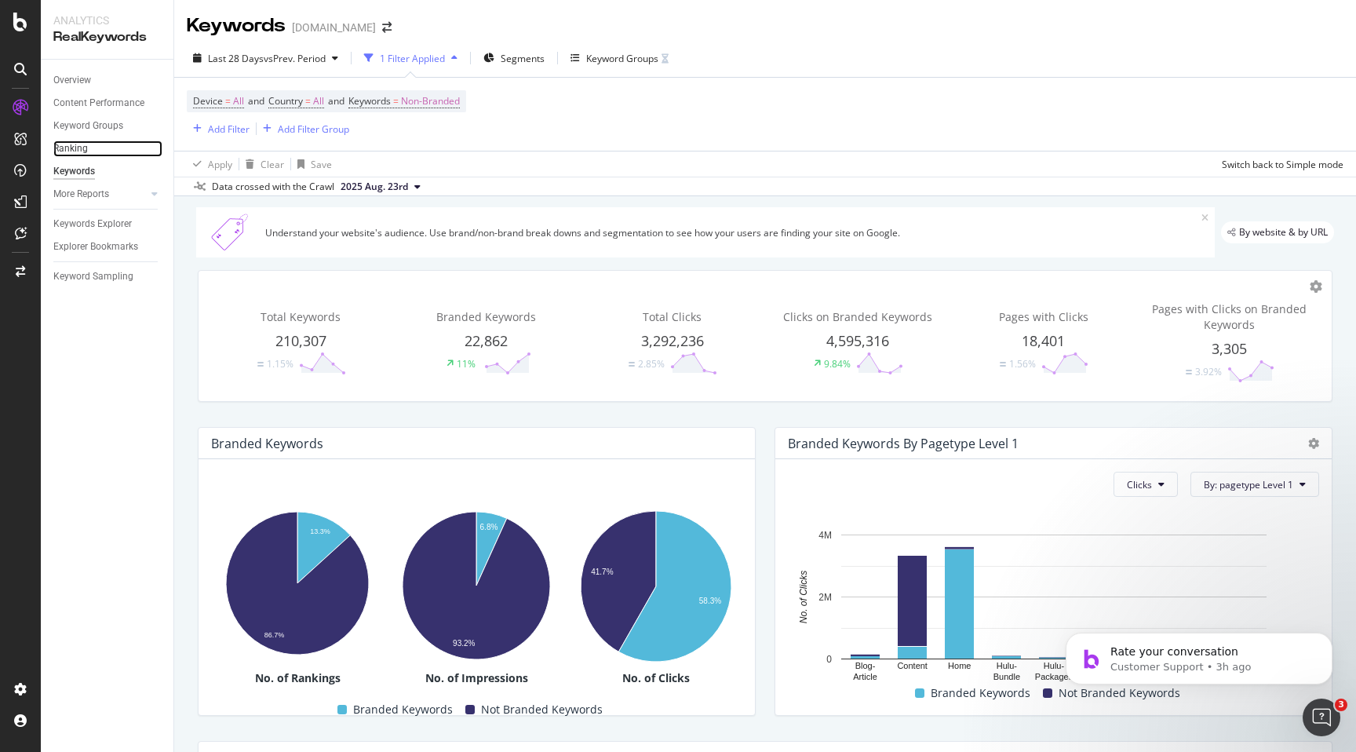
click at [100, 150] on link "Ranking" at bounding box center [107, 148] width 109 height 16
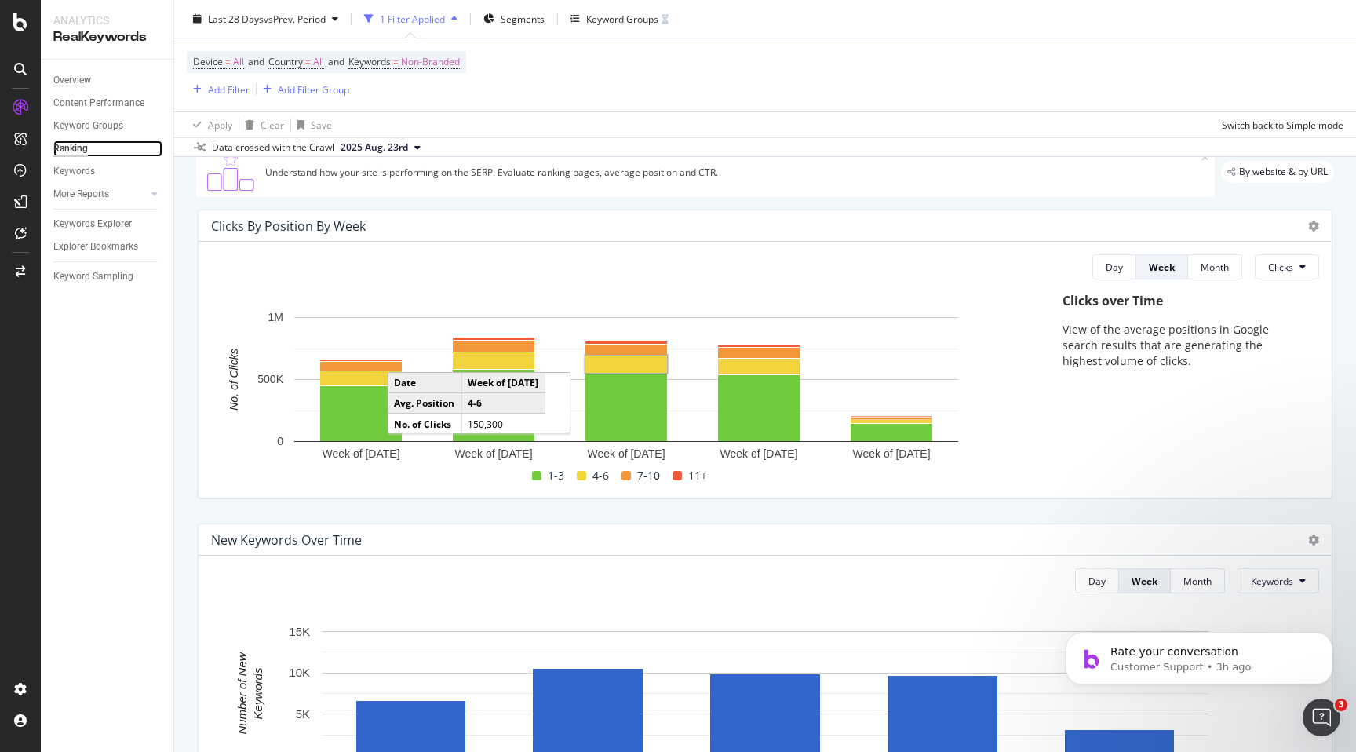
scroll to position [49, 0]
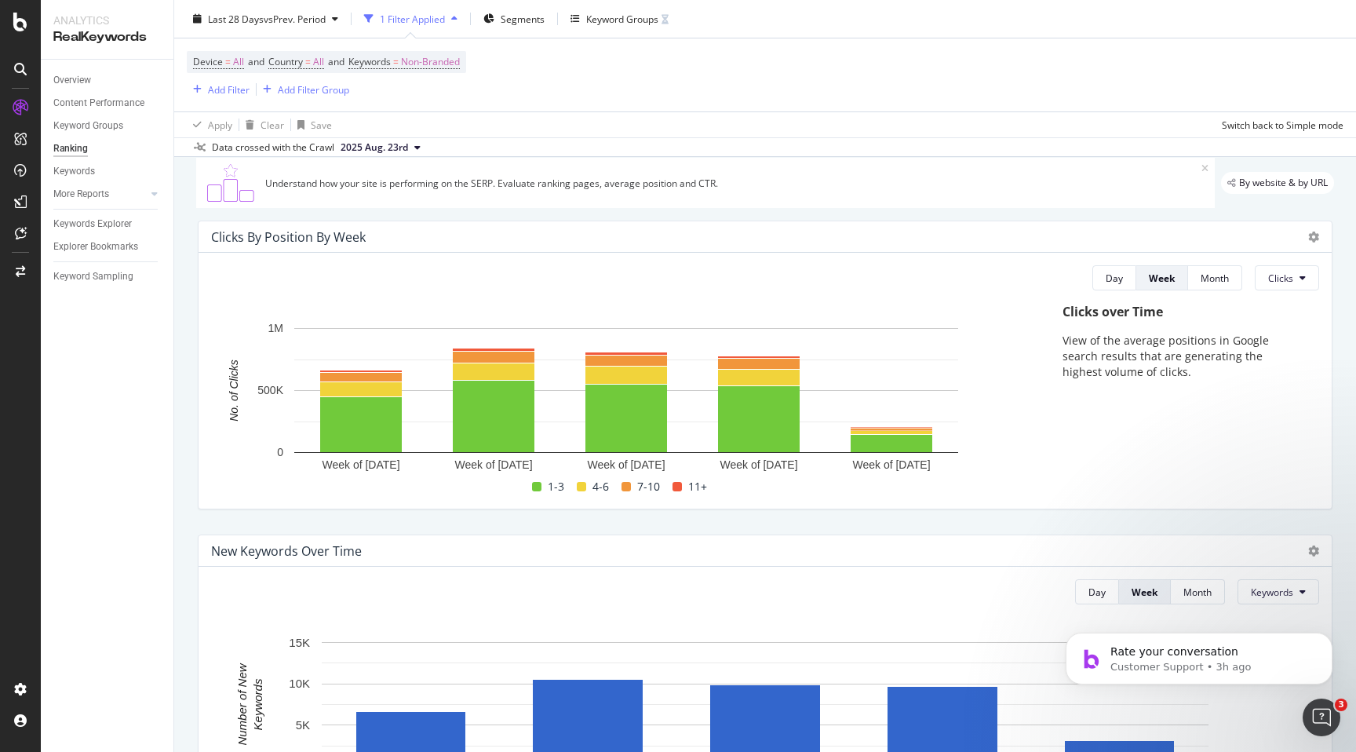
click at [1312, 243] on div at bounding box center [1313, 237] width 11 height 16
click at [1314, 237] on icon at bounding box center [1313, 236] width 11 height 11
click at [1236, 360] on p "View of the average positions in Google search results that are generating the …" at bounding box center [1183, 356] width 241 height 47
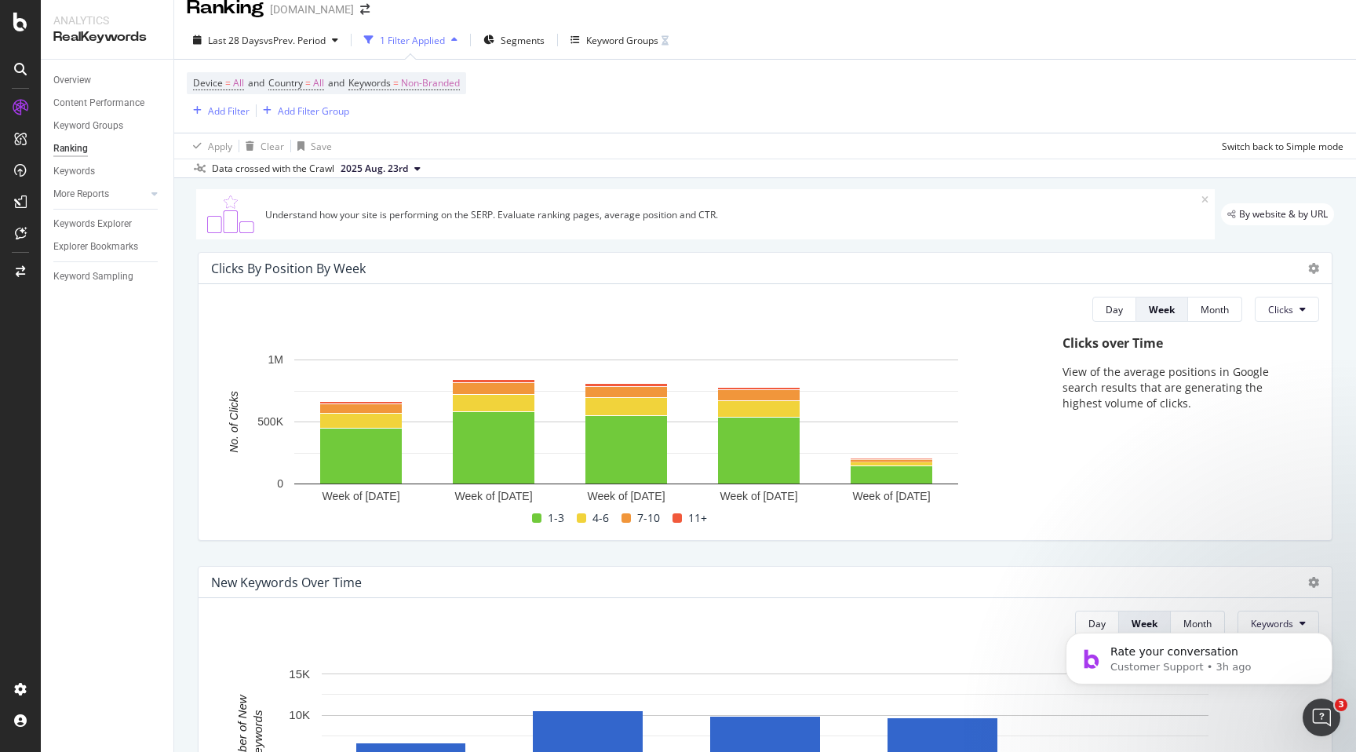
scroll to position [0, 0]
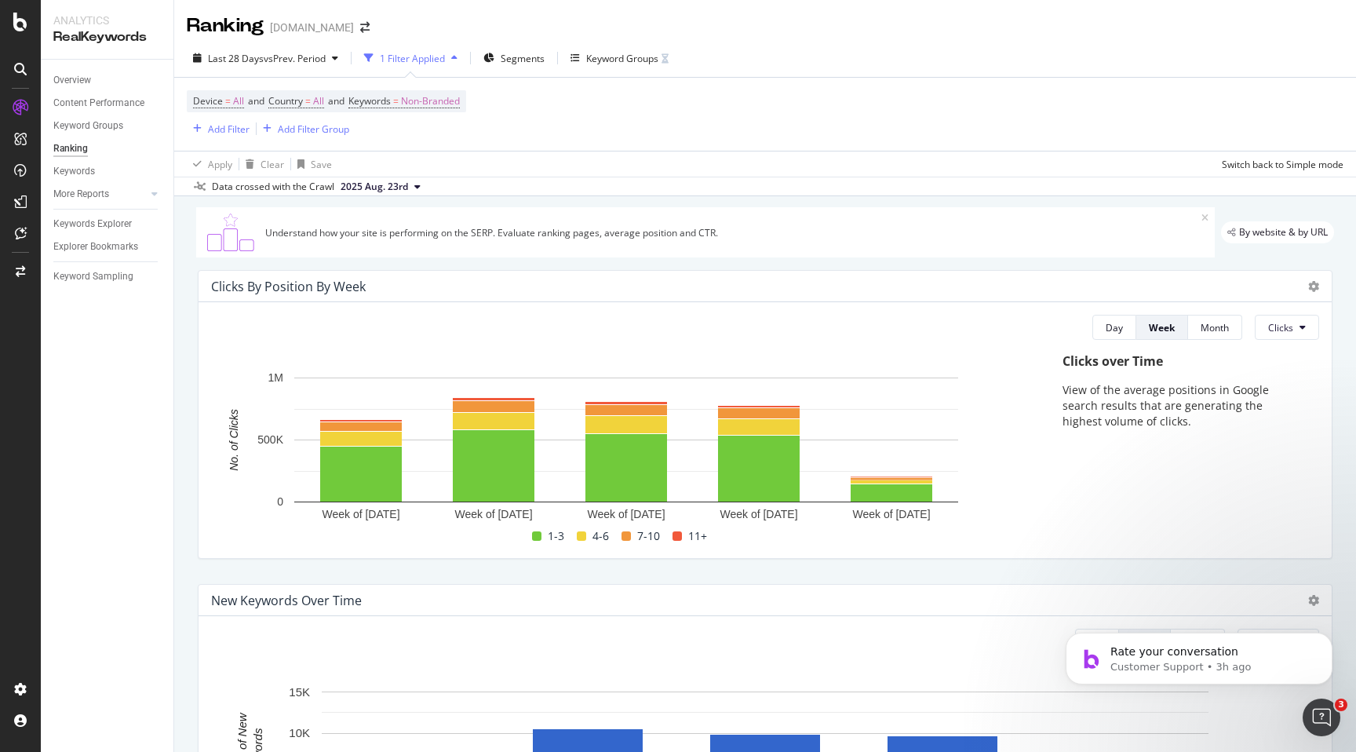
click at [1319, 288] on div "Clicks By Position By Week" at bounding box center [765, 286] width 1133 height 31
click at [1309, 289] on icon at bounding box center [1313, 286] width 11 height 11
click at [1016, 342] on div "Day Week Month Clicks Hold CMD (⌘) while clicking to filter the report. Week of…" at bounding box center [765, 430] width 1133 height 256
click at [233, 134] on div "Add Filter" at bounding box center [229, 128] width 42 height 13
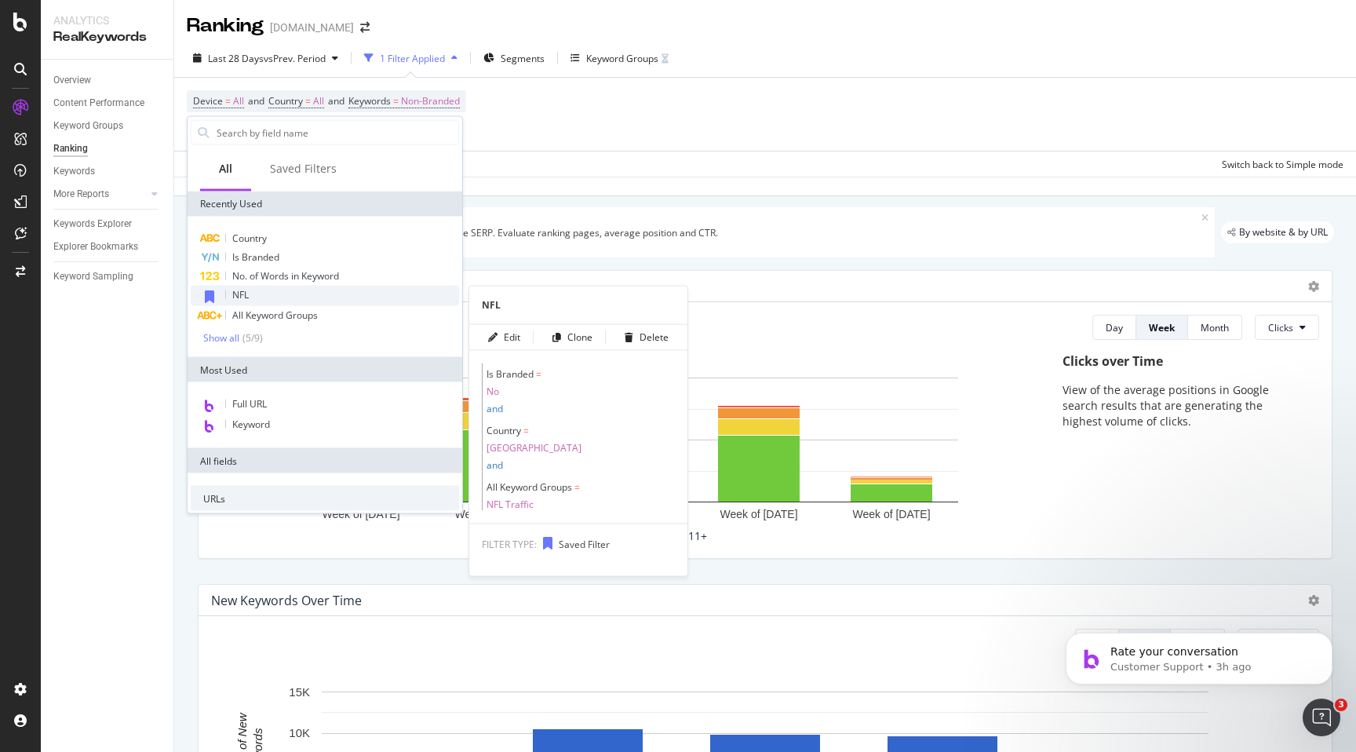
click at [268, 300] on div "NFL" at bounding box center [325, 296] width 268 height 20
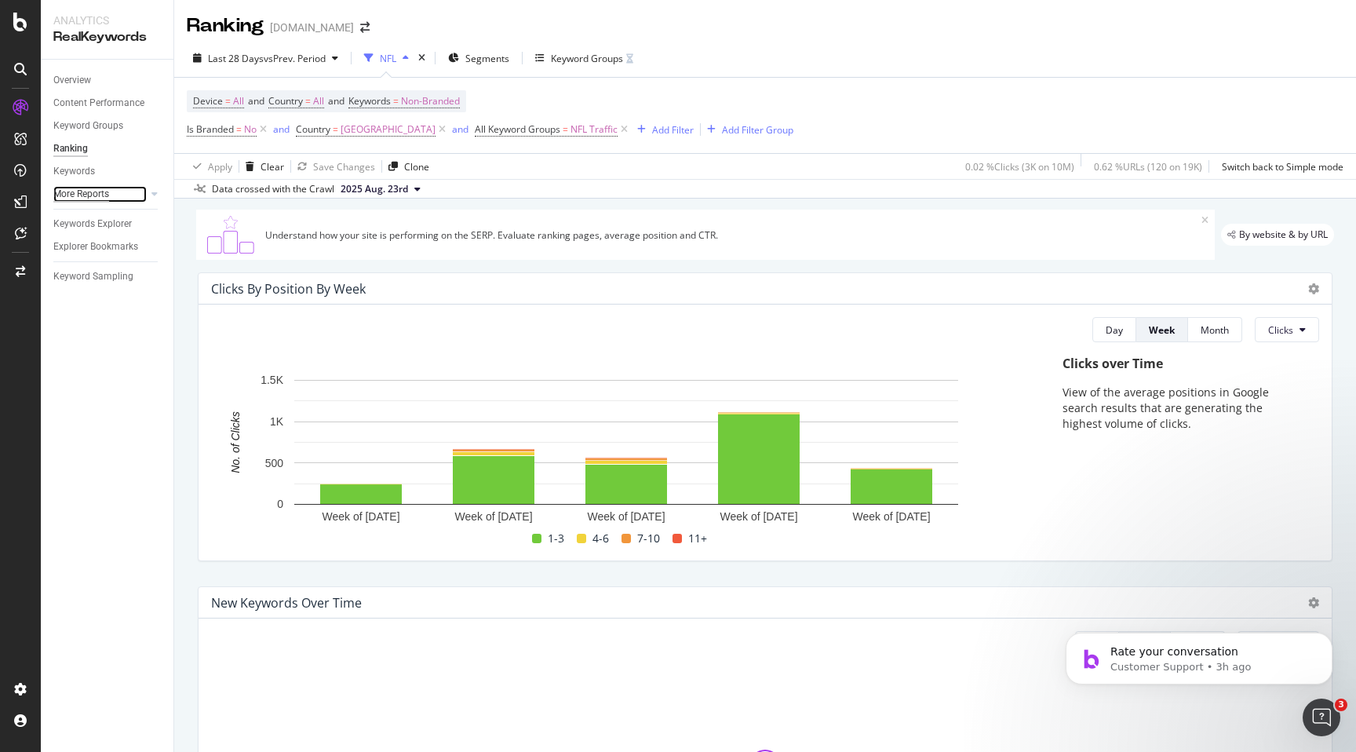
click at [97, 195] on div "More Reports" at bounding box center [81, 194] width 56 height 16
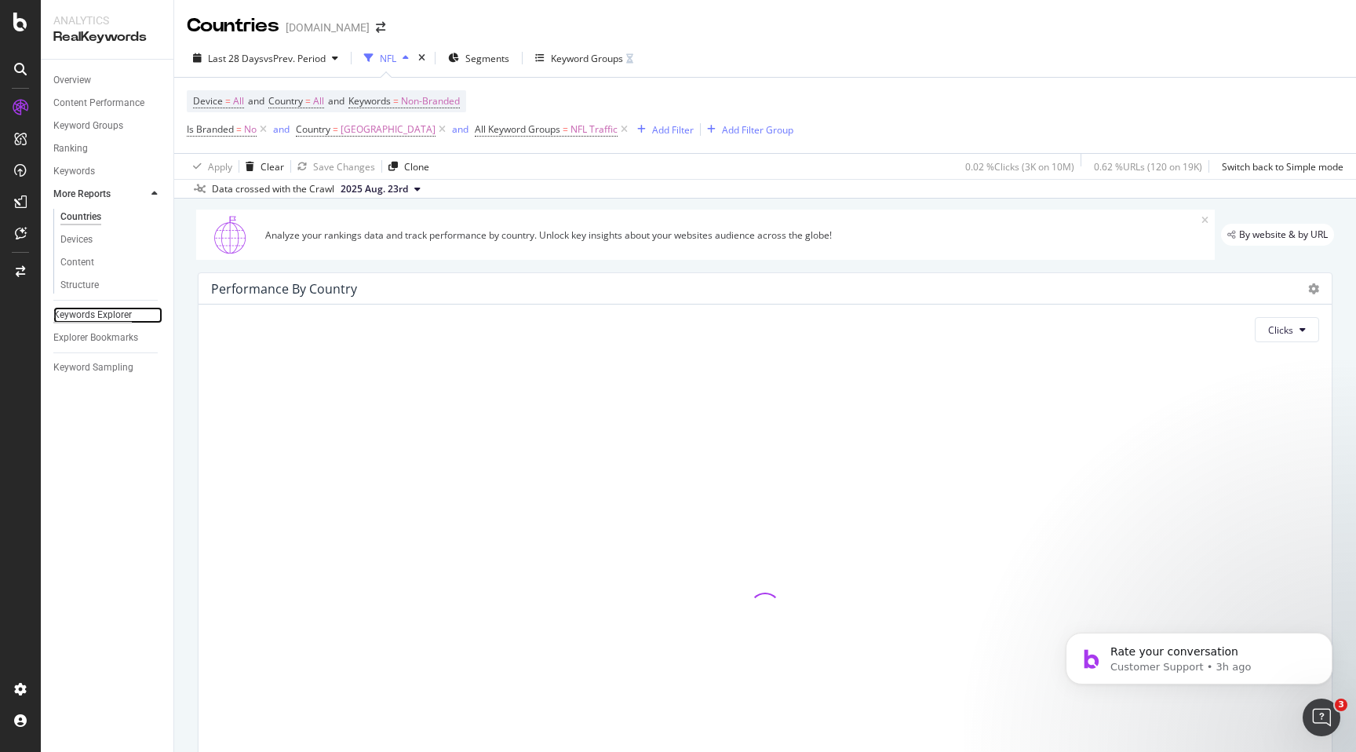
click at [84, 313] on div "Keywords Explorer" at bounding box center [92, 315] width 78 height 16
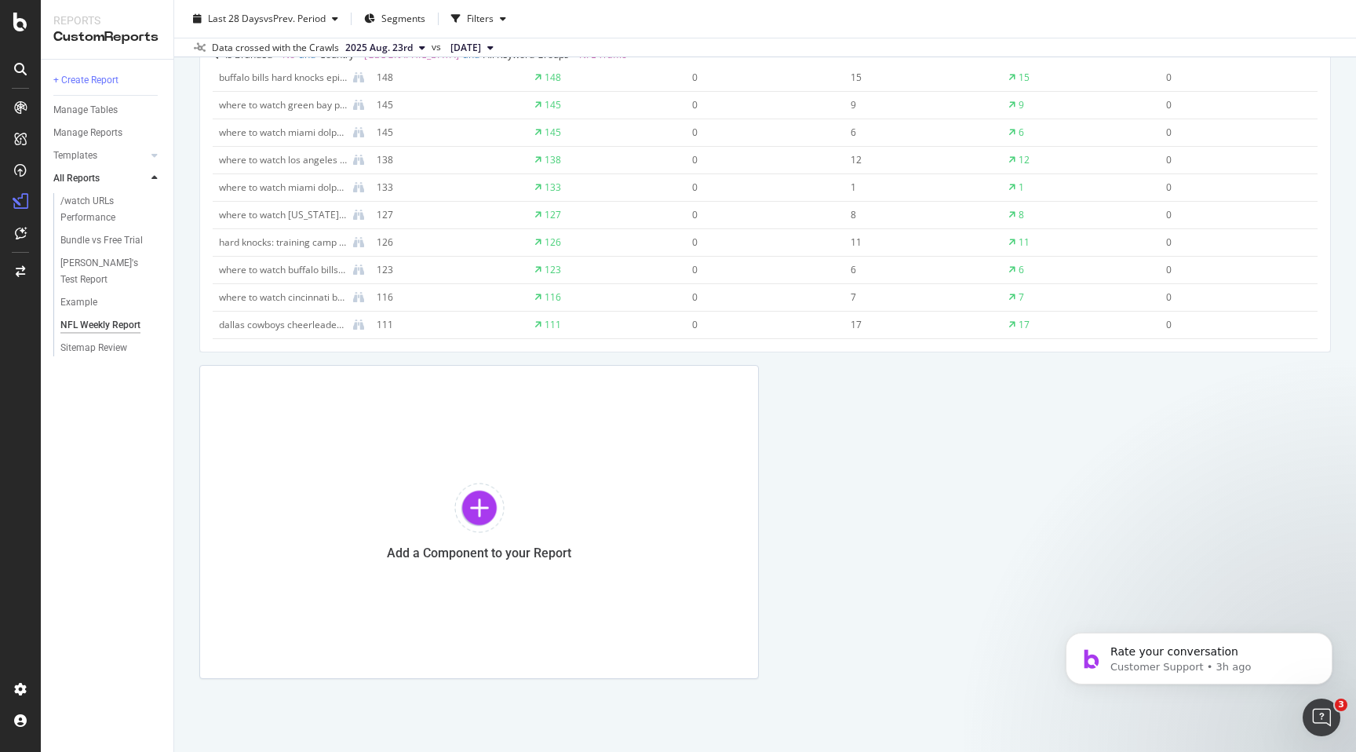
scroll to position [1060, 0]
click at [488, 510] on div at bounding box center [479, 507] width 50 height 50
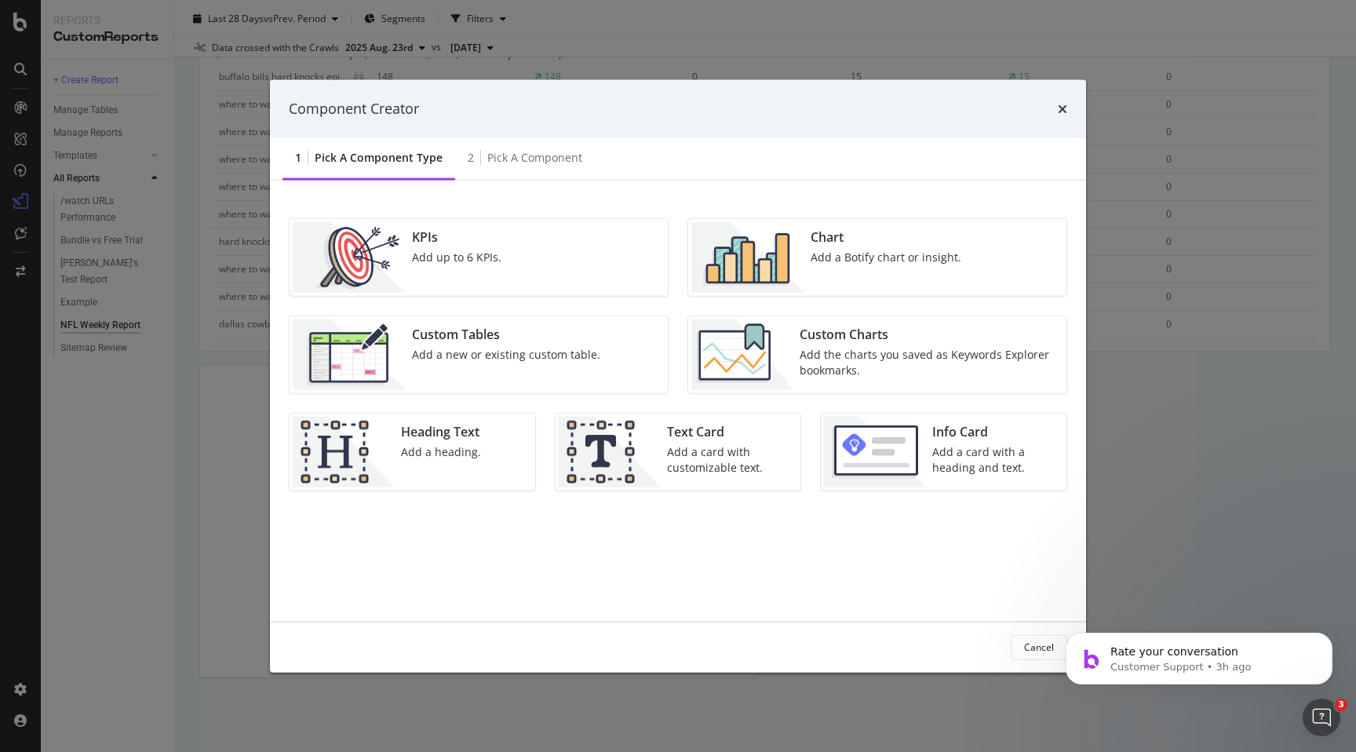
click at [534, 261] on div "KPIs Add up to 6 KPIs." at bounding box center [479, 256] width 378 height 77
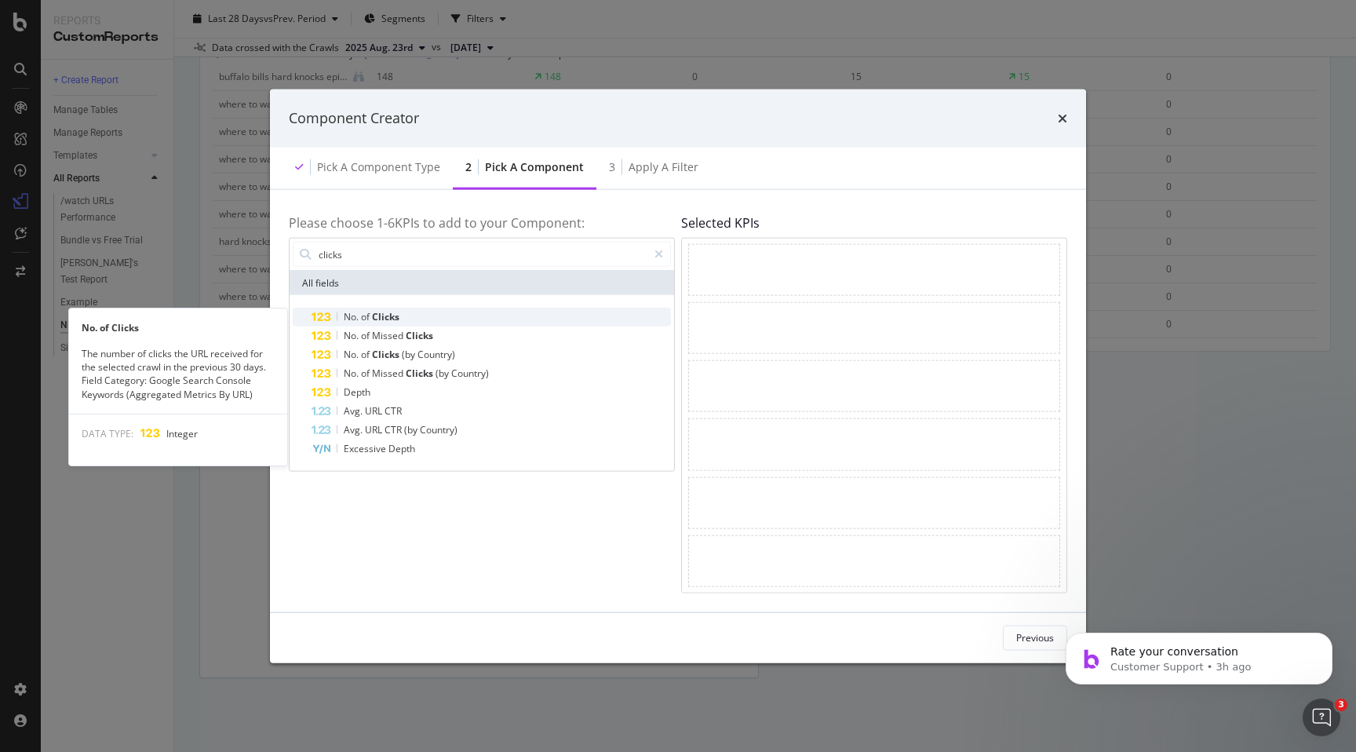
type input "clicks"
click at [485, 312] on div "No. of Clicks" at bounding box center [491, 317] width 359 height 19
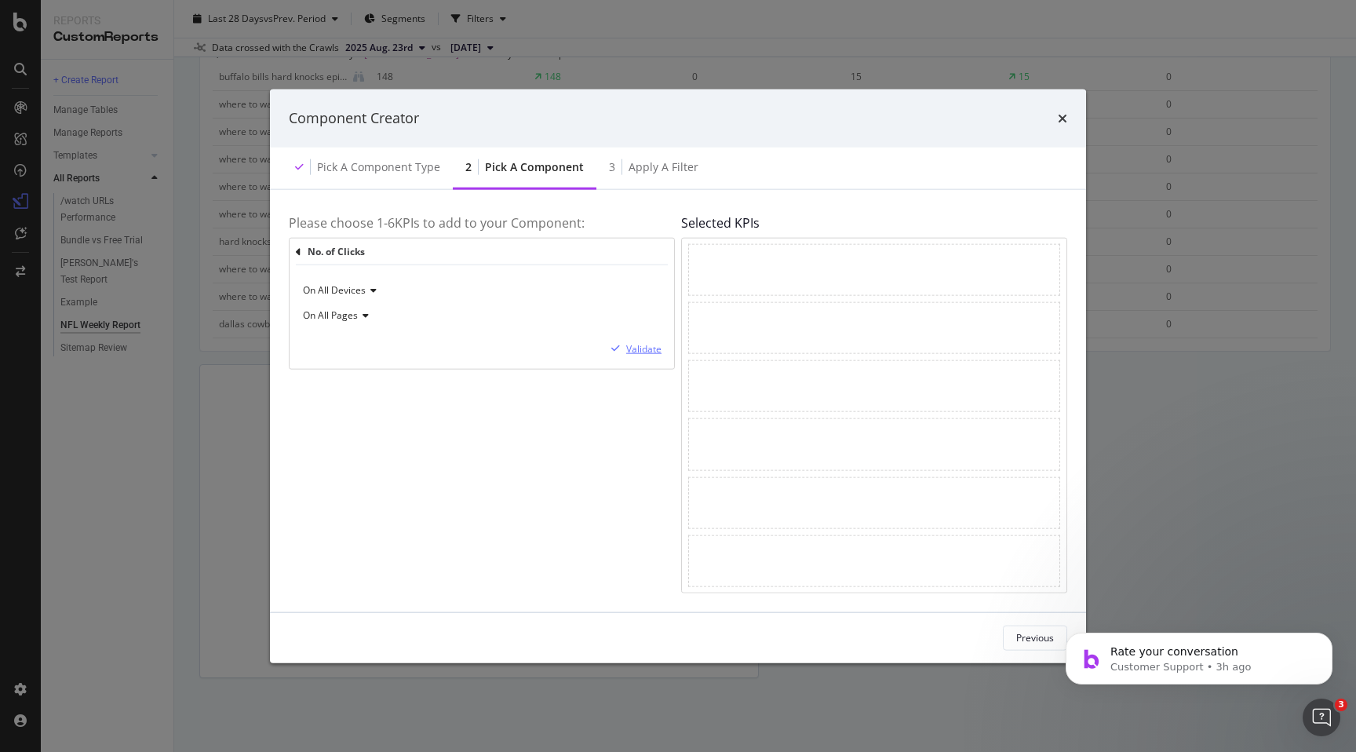
click at [625, 352] on div "modal" at bounding box center [615, 348] width 21 height 9
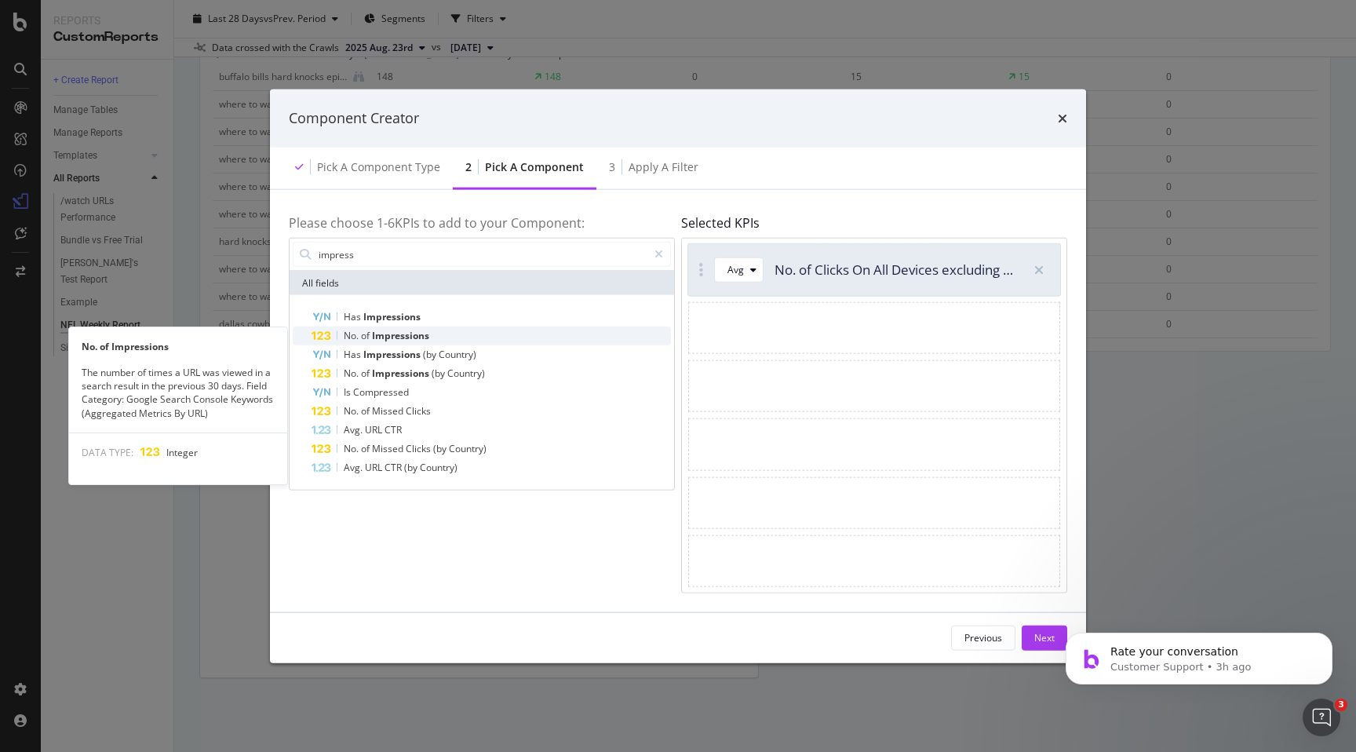
type input "impress"
click at [396, 334] on span "Impressions" at bounding box center [400, 335] width 57 height 13
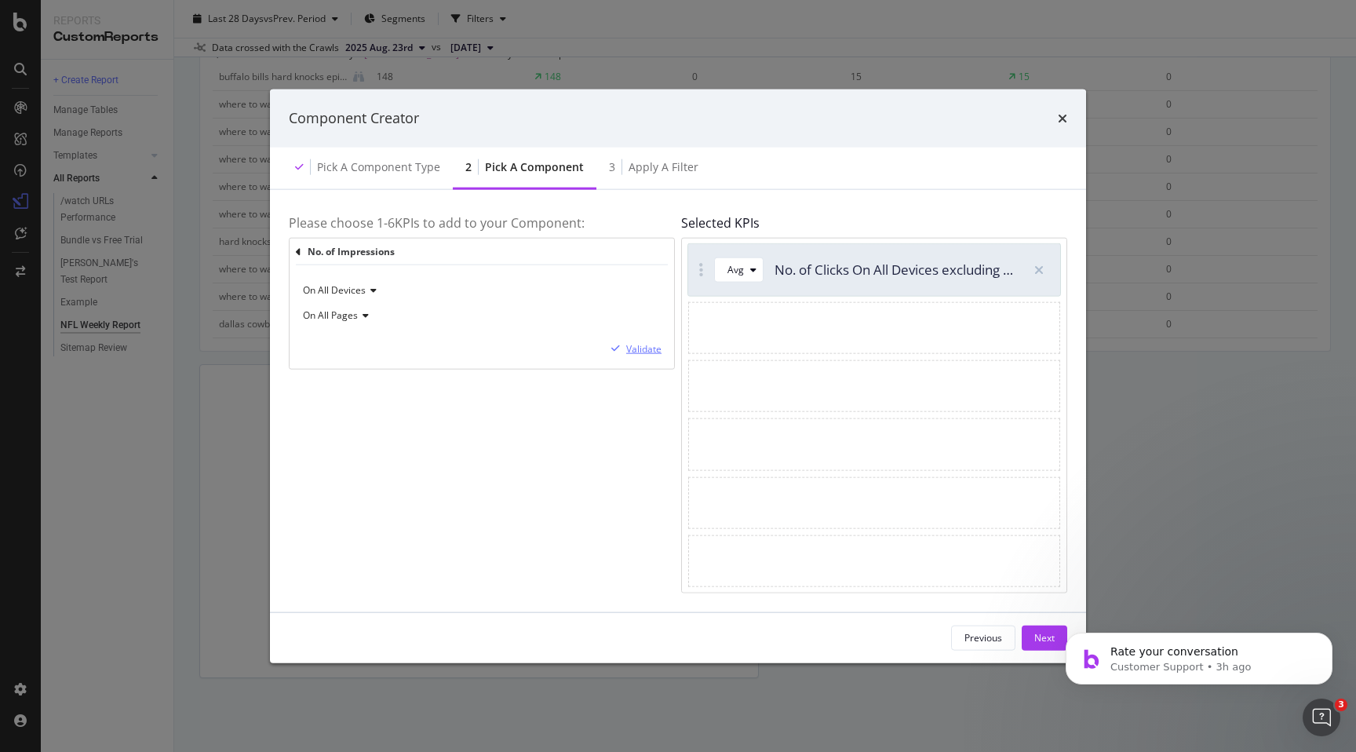
click at [644, 352] on div "Validate" at bounding box center [643, 348] width 35 height 13
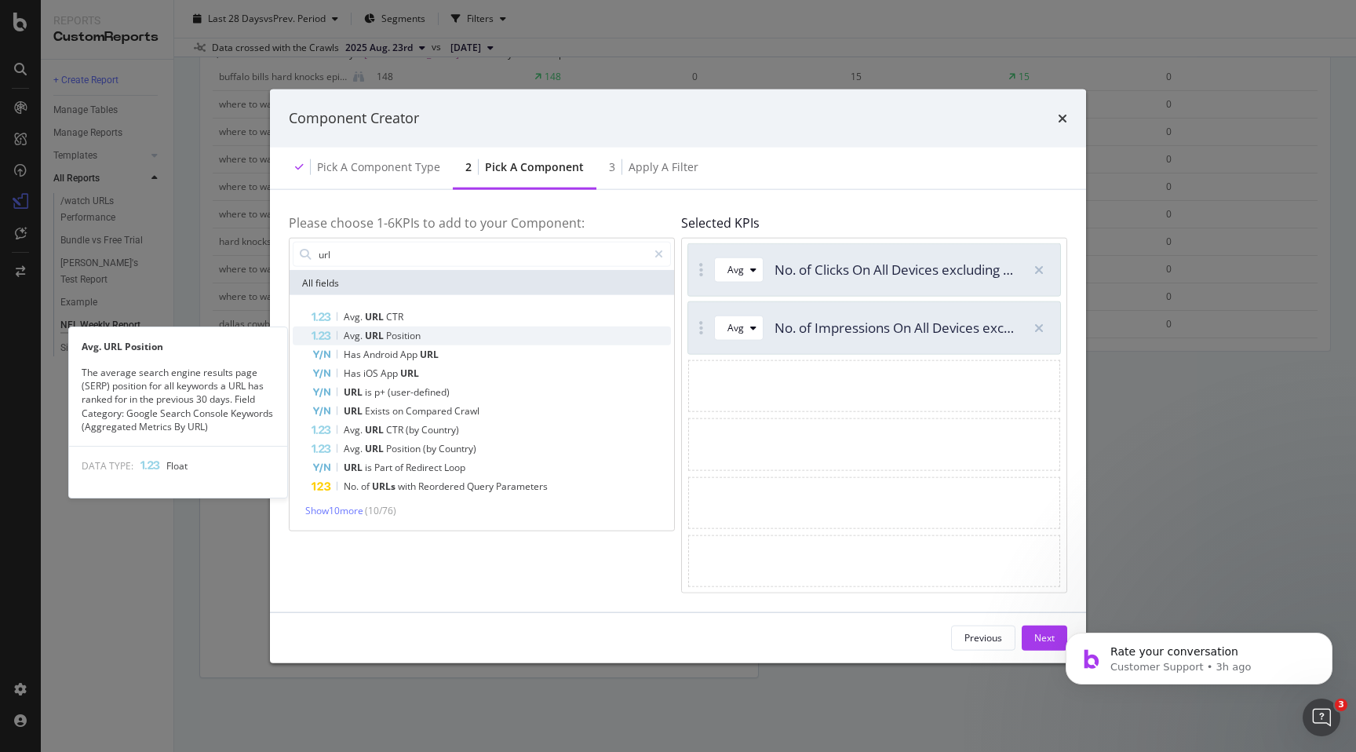
type input "url"
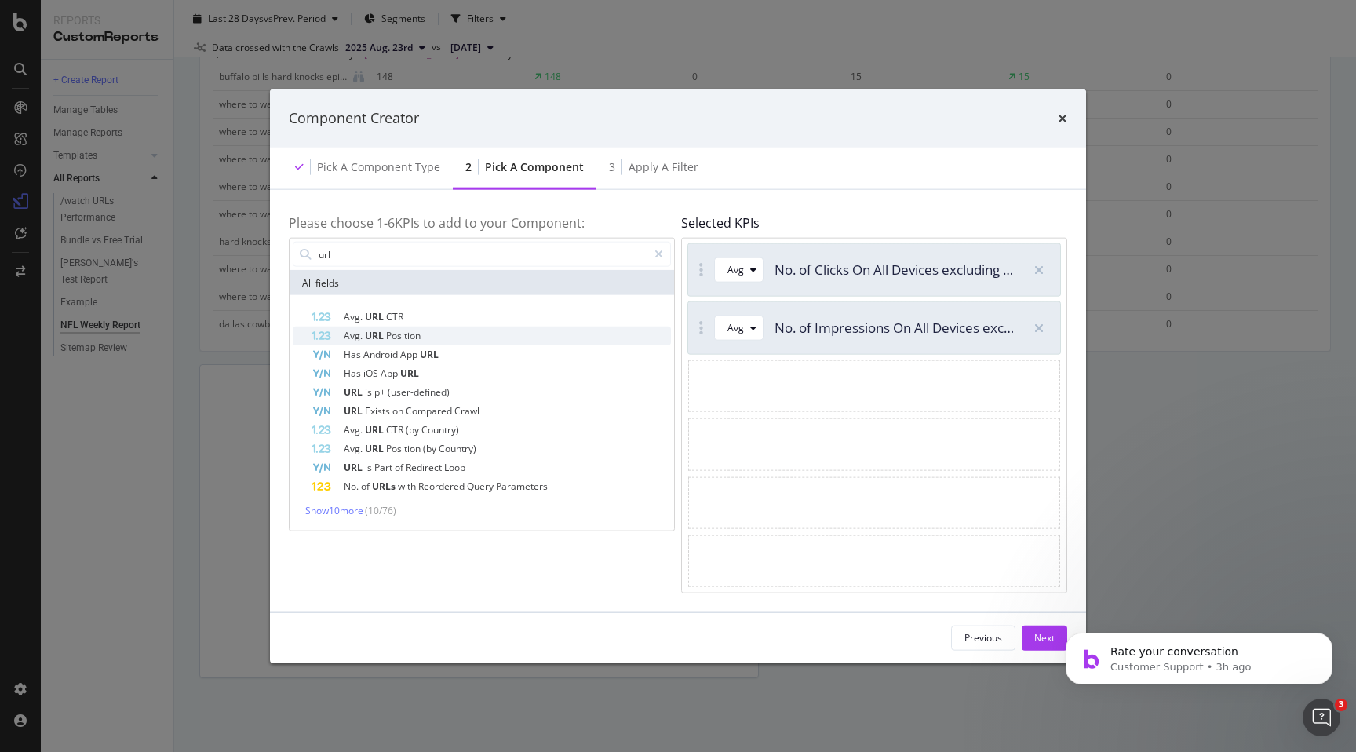
click at [531, 330] on div "Avg. URL Position" at bounding box center [491, 335] width 359 height 19
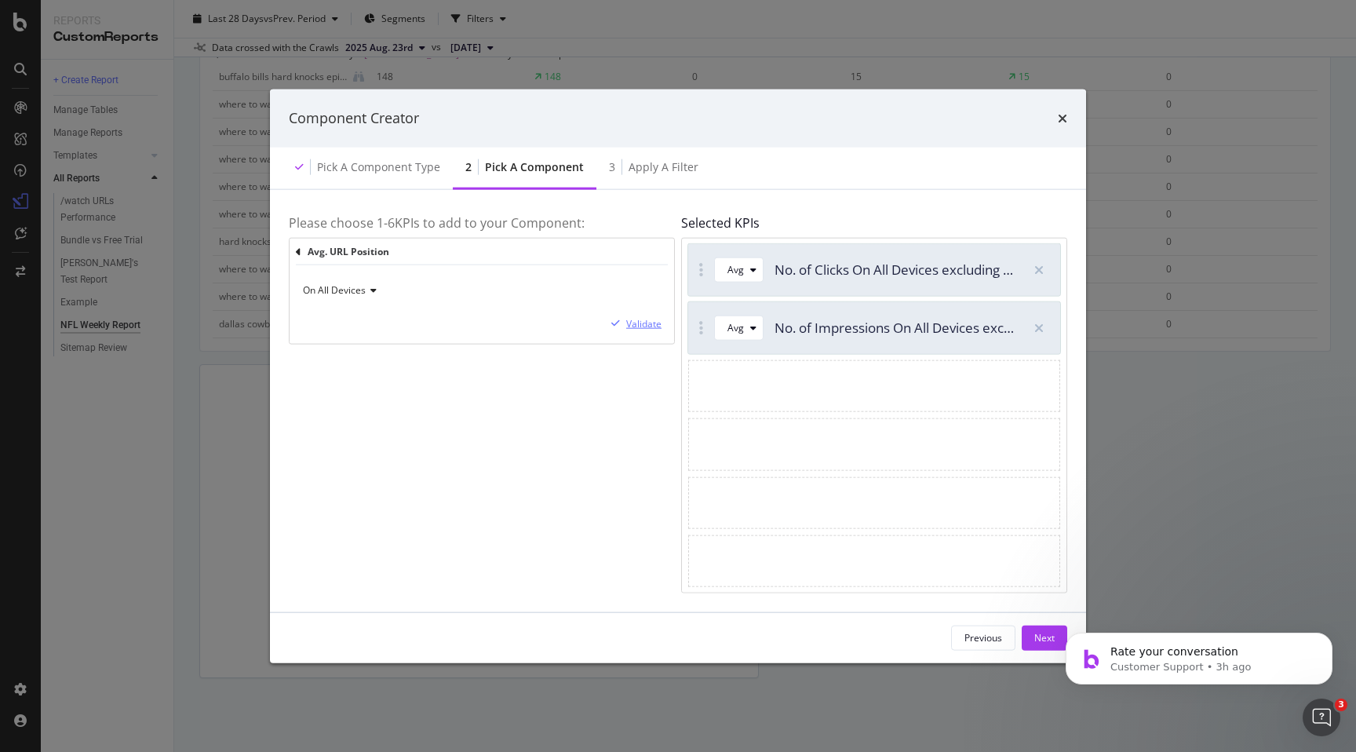
click at [637, 324] on div "Validate" at bounding box center [643, 323] width 35 height 13
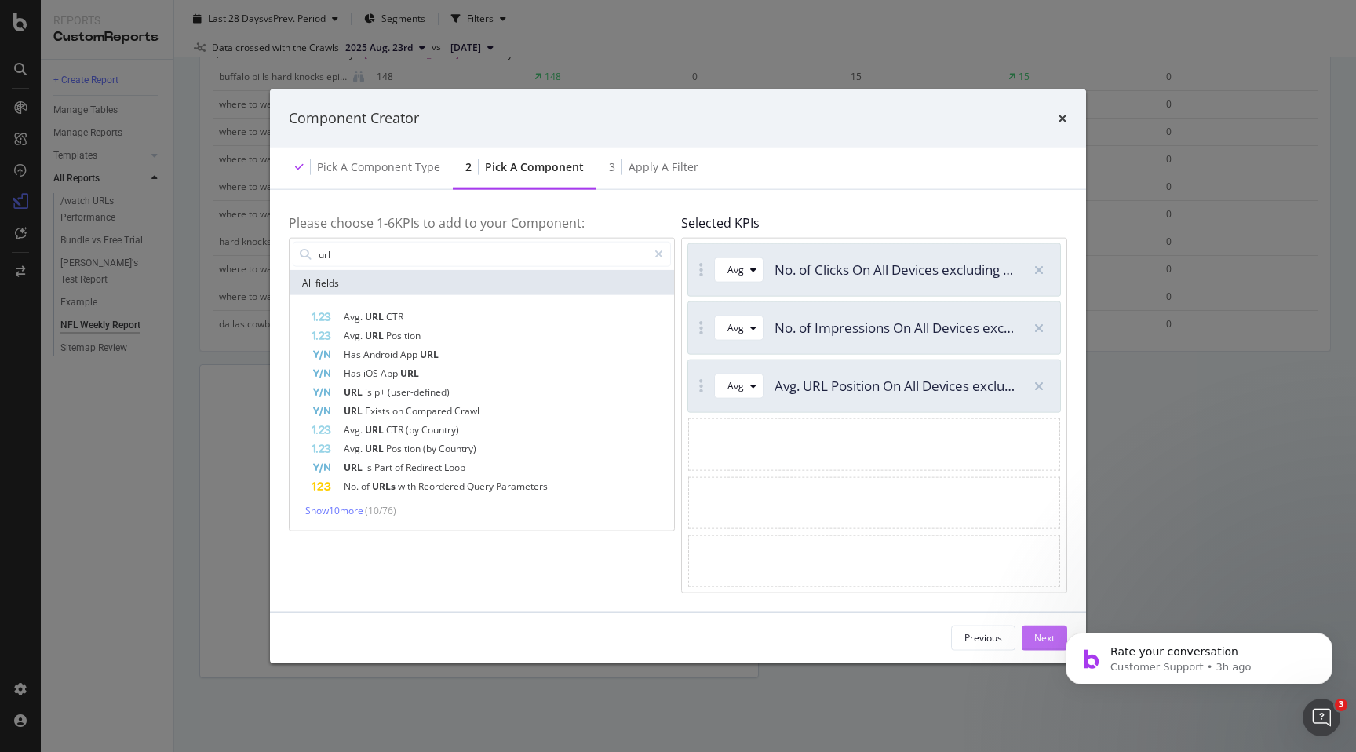
click at [1041, 646] on div "Next" at bounding box center [1044, 637] width 20 height 24
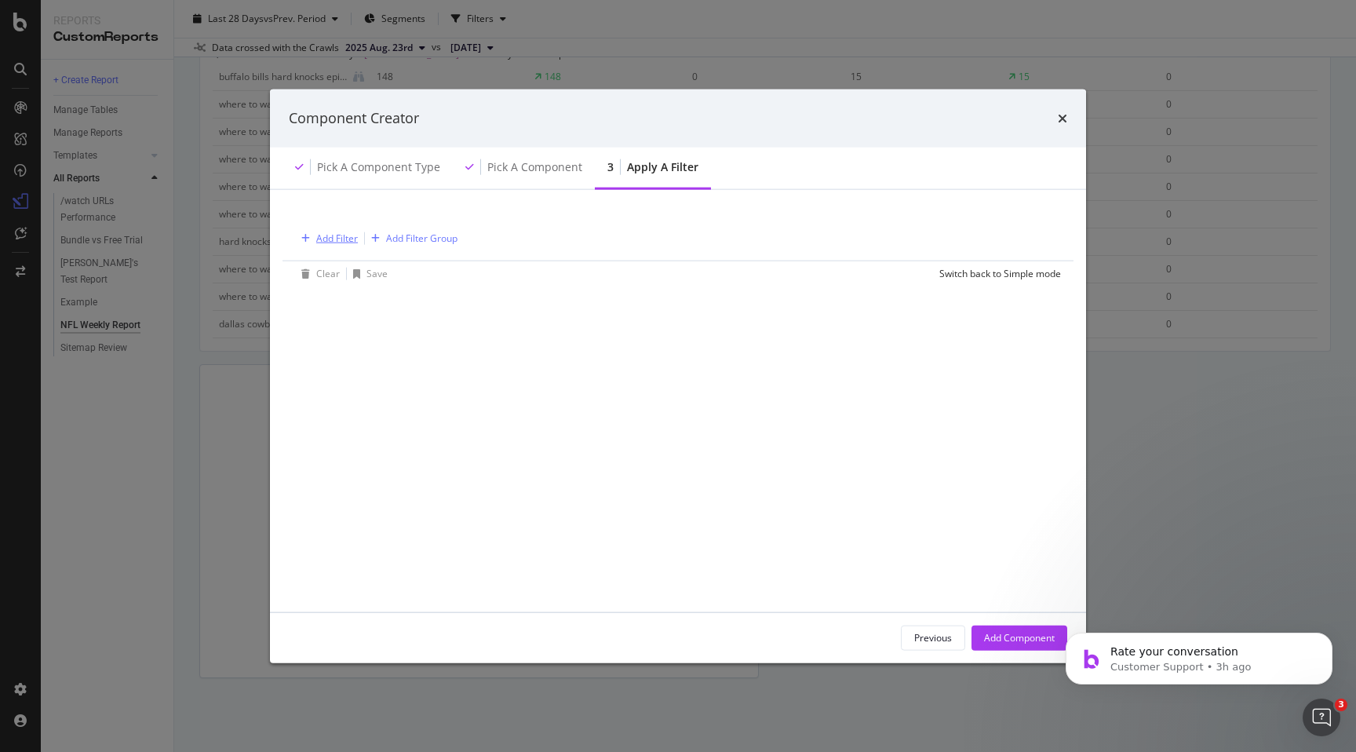
click at [349, 237] on div "Add Filter" at bounding box center [337, 237] width 42 height 13
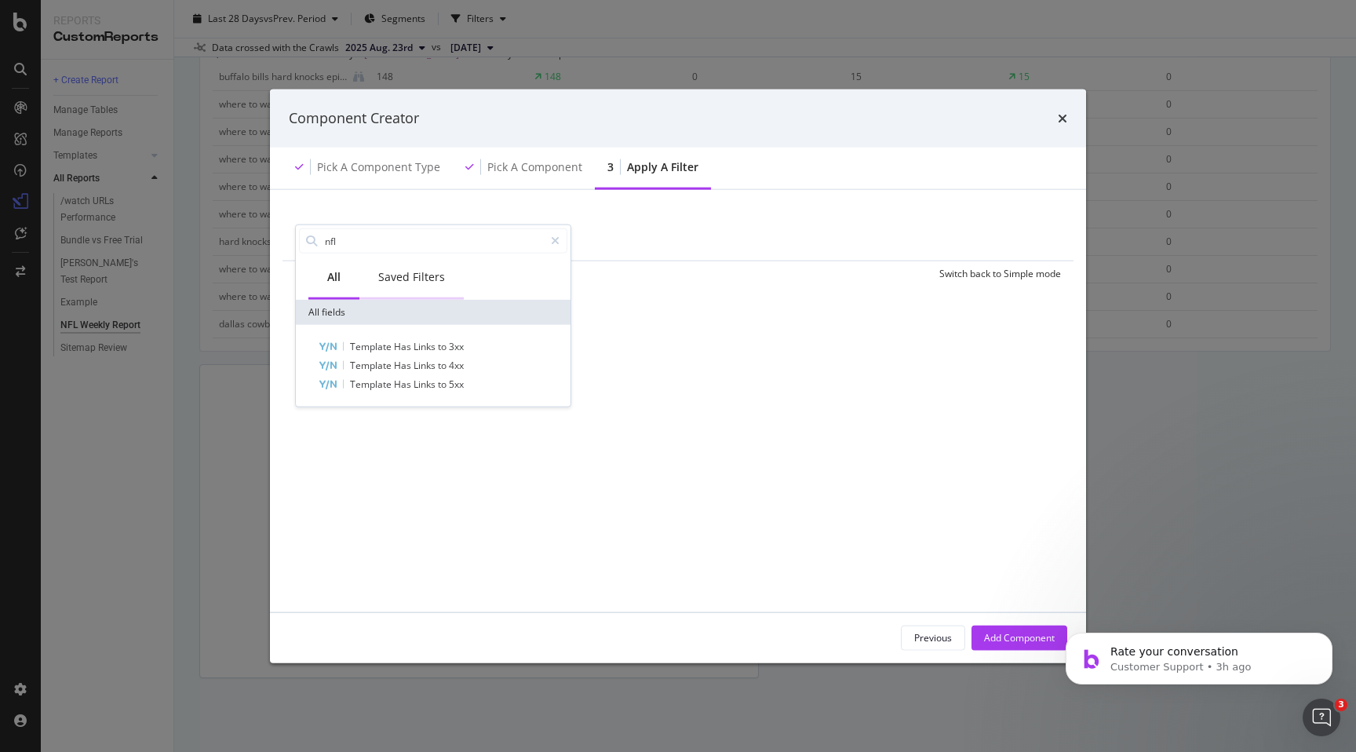
type input "nfl"
click at [421, 284] on div "Saved Filters" at bounding box center [411, 278] width 104 height 43
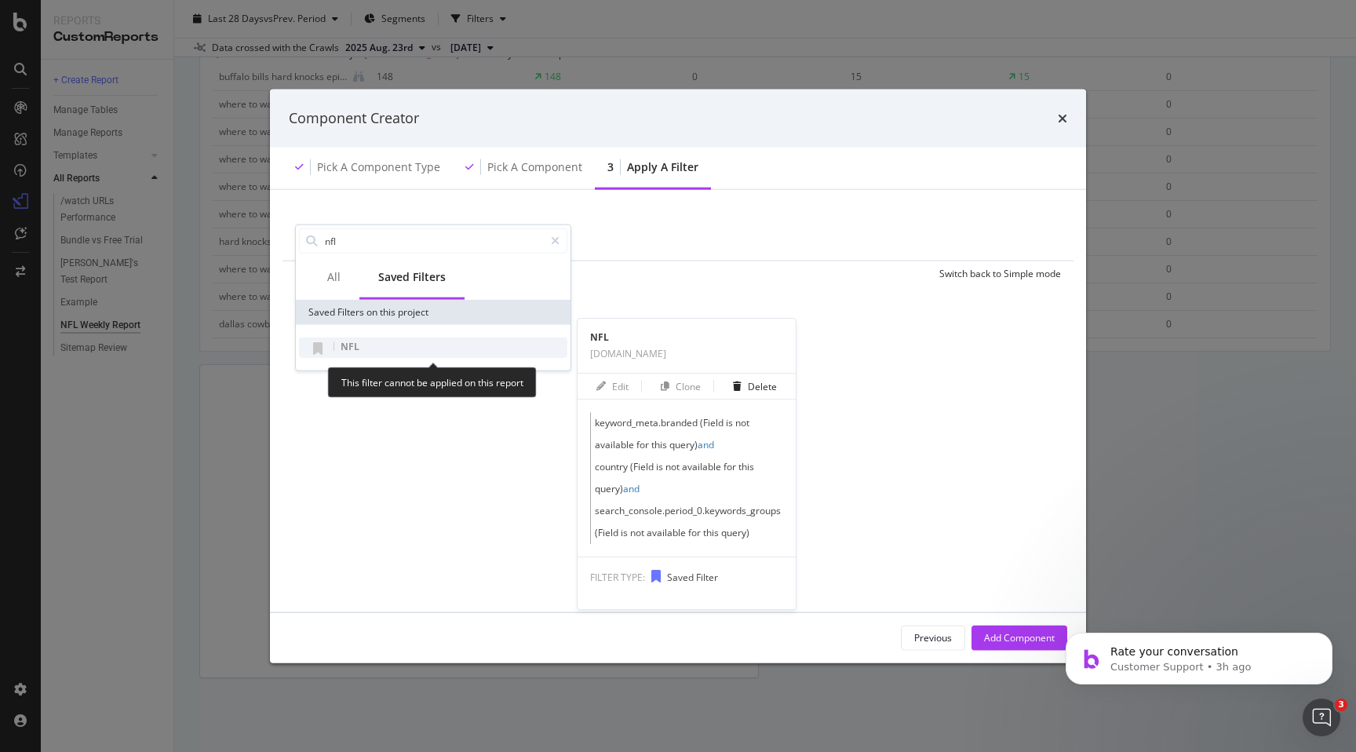
click at [355, 350] on span "NFL" at bounding box center [350, 346] width 19 height 13
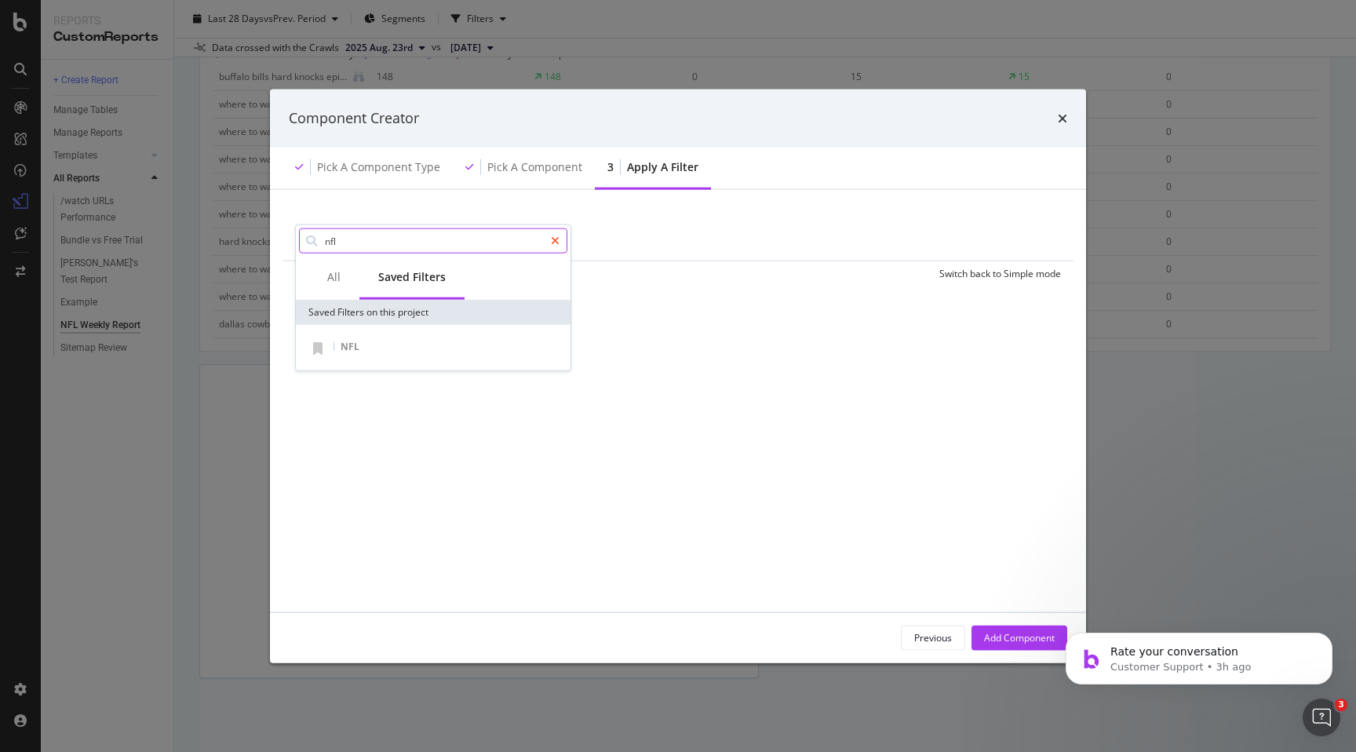
click at [558, 238] on icon "modal" at bounding box center [555, 240] width 9 height 11
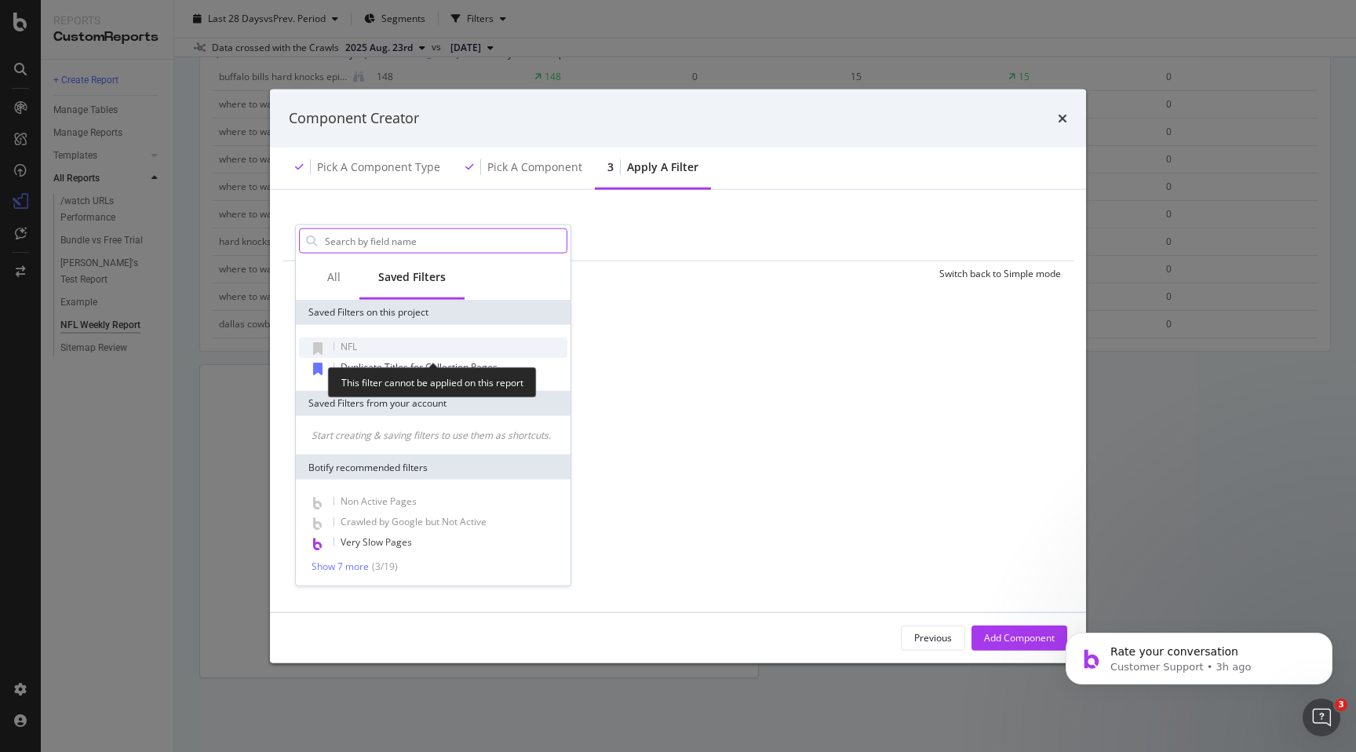
click at [373, 343] on div "NFL" at bounding box center [433, 347] width 268 height 20
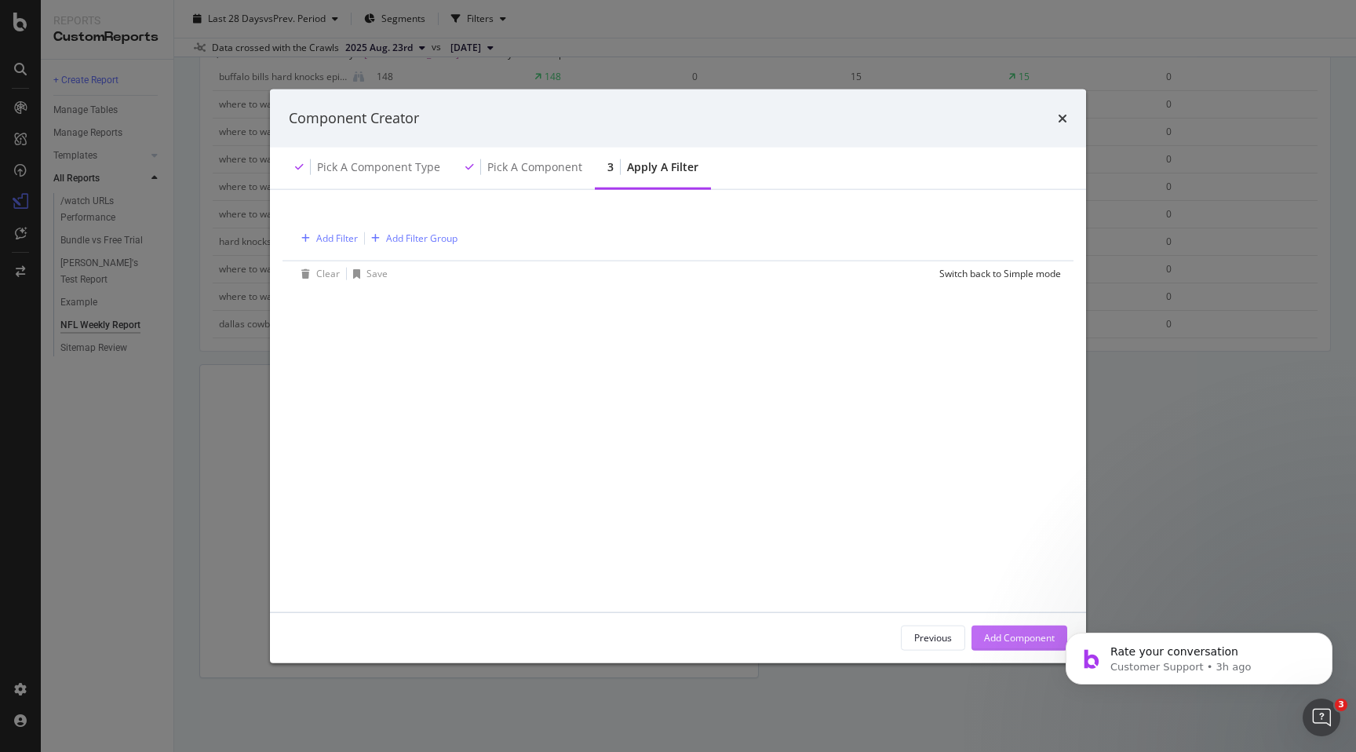
click at [1001, 630] on div "Add Component" at bounding box center [1019, 637] width 71 height 24
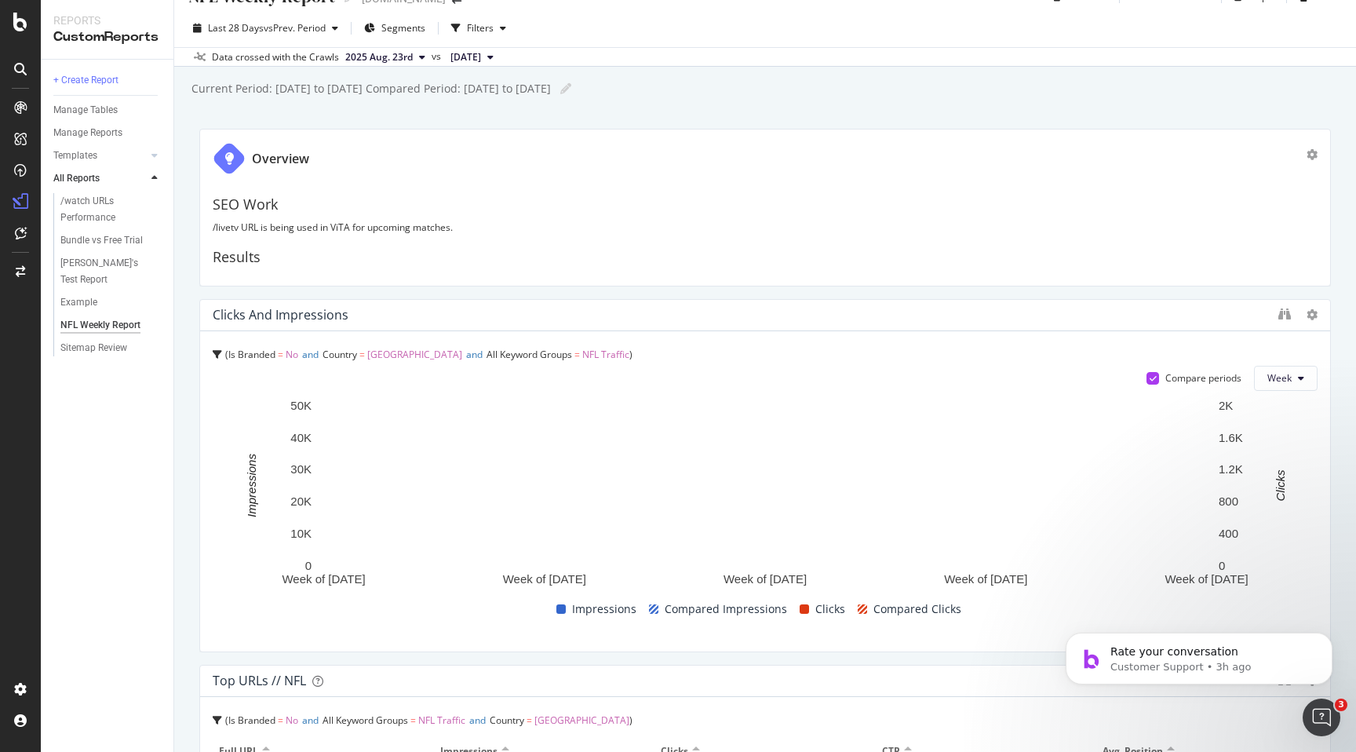
scroll to position [0, 0]
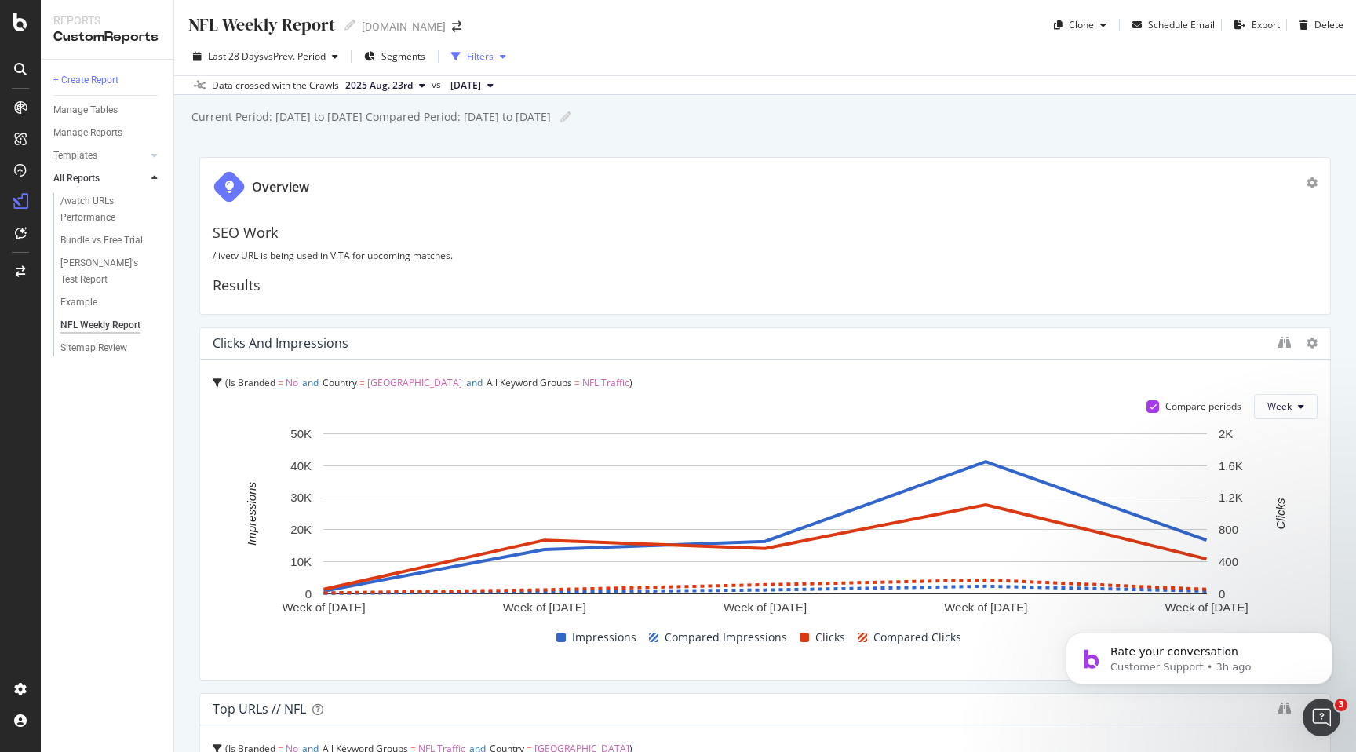
click at [494, 54] on div "Filters" at bounding box center [480, 55] width 27 height 13
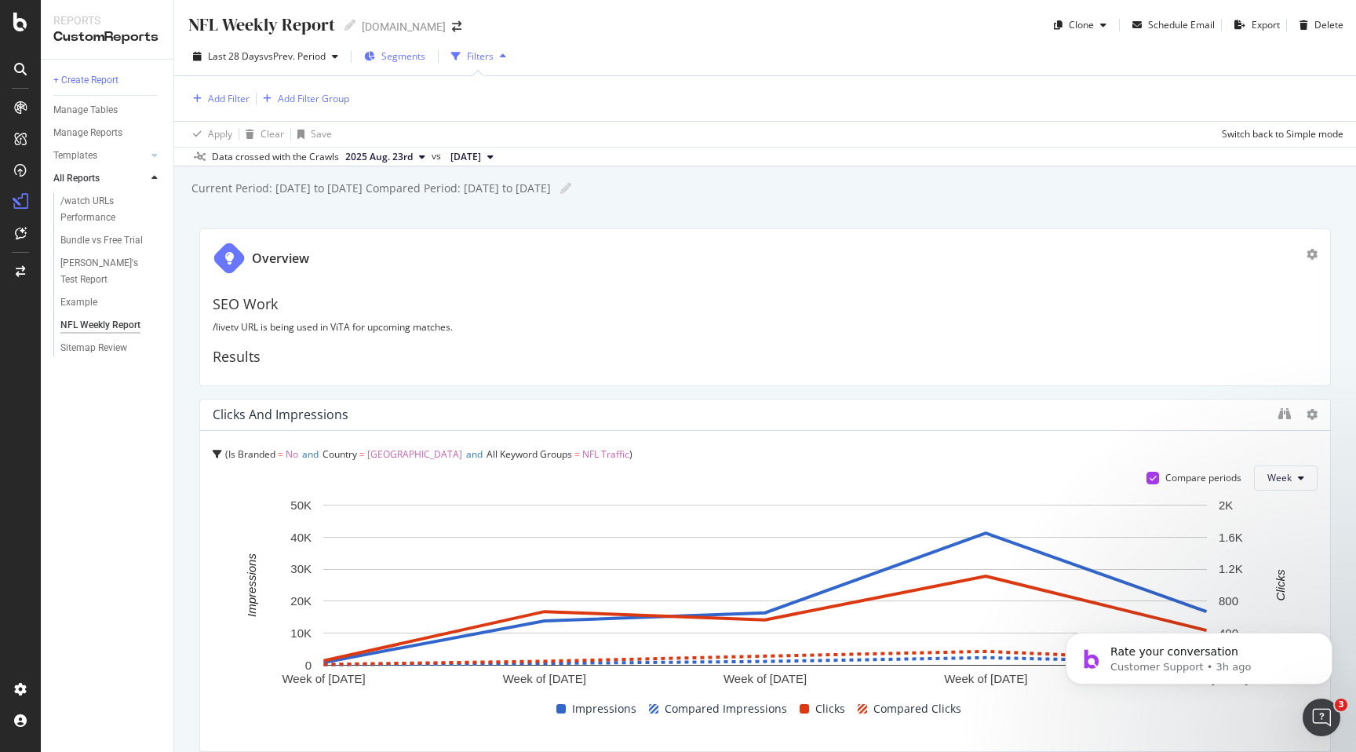
click at [405, 56] on span "Segments" at bounding box center [403, 55] width 44 height 13
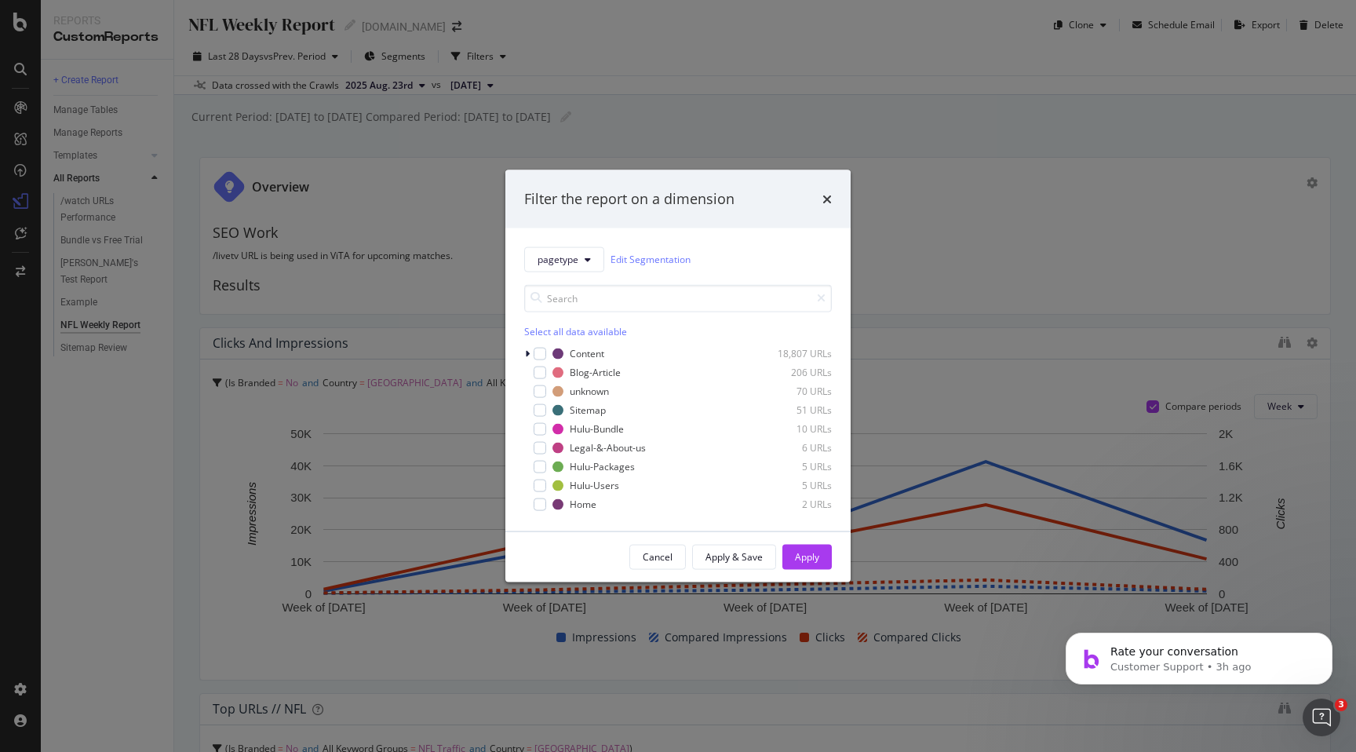
click at [820, 199] on div "Filter the report on a dimension" at bounding box center [678, 199] width 308 height 20
click at [814, 193] on div "Filter the report on a dimension" at bounding box center [678, 199] width 308 height 20
click at [830, 201] on icon "times" at bounding box center [826, 198] width 9 height 13
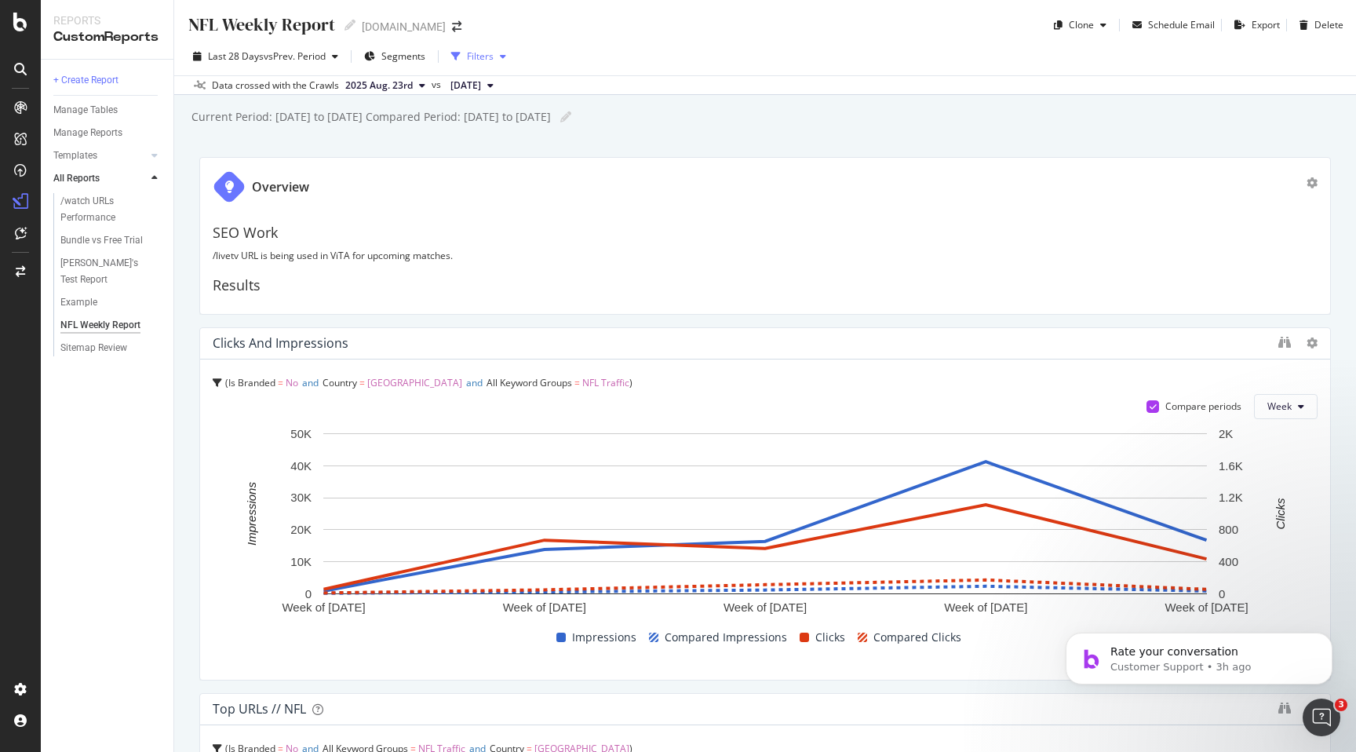
click at [498, 53] on div "button" at bounding box center [503, 56] width 19 height 9
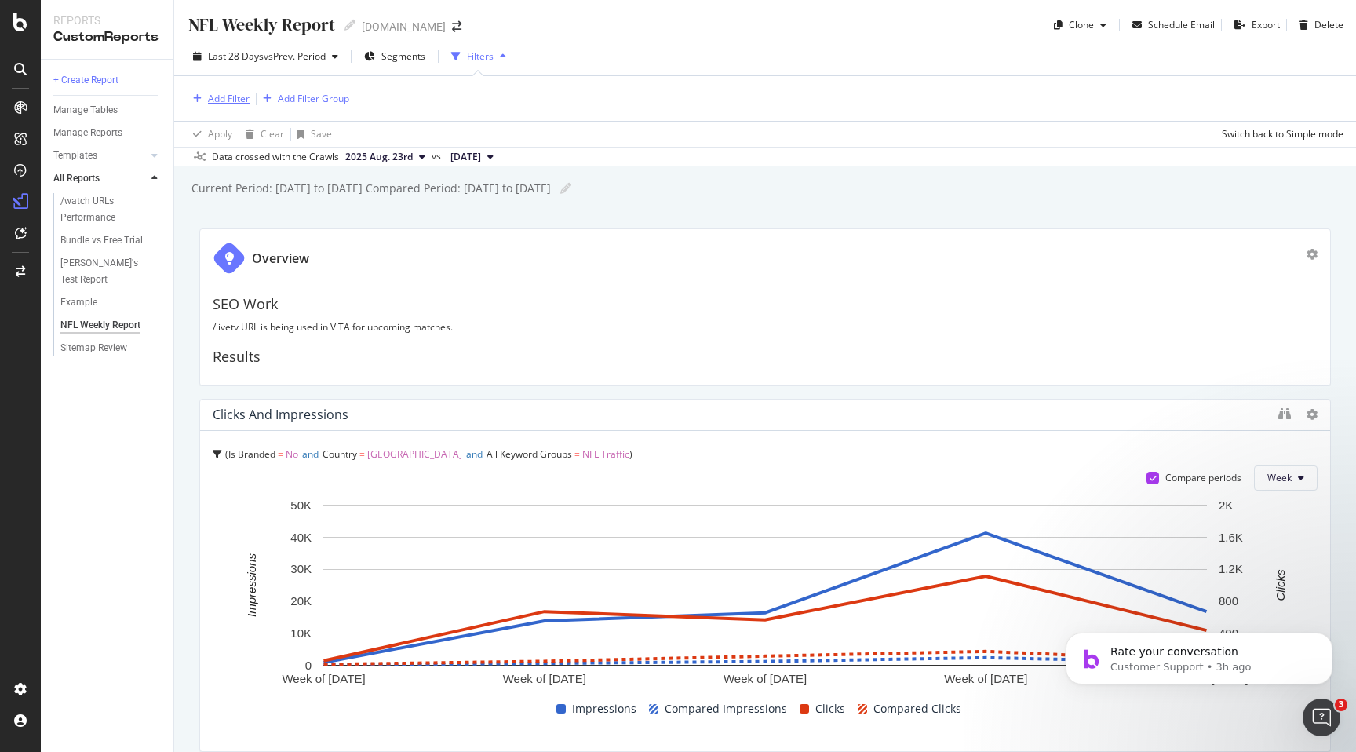
click at [217, 95] on div "Add Filter" at bounding box center [229, 98] width 42 height 13
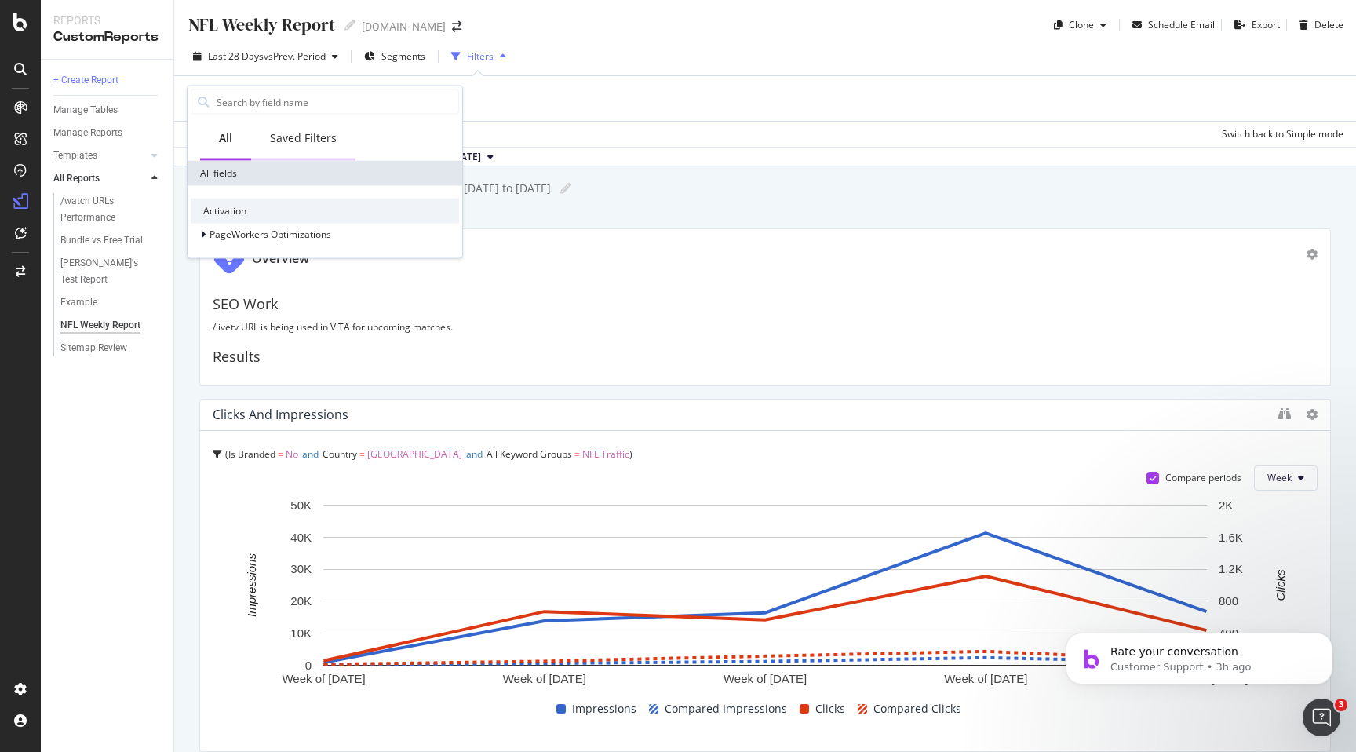
click at [315, 142] on div "Saved Filters" at bounding box center [303, 138] width 67 height 16
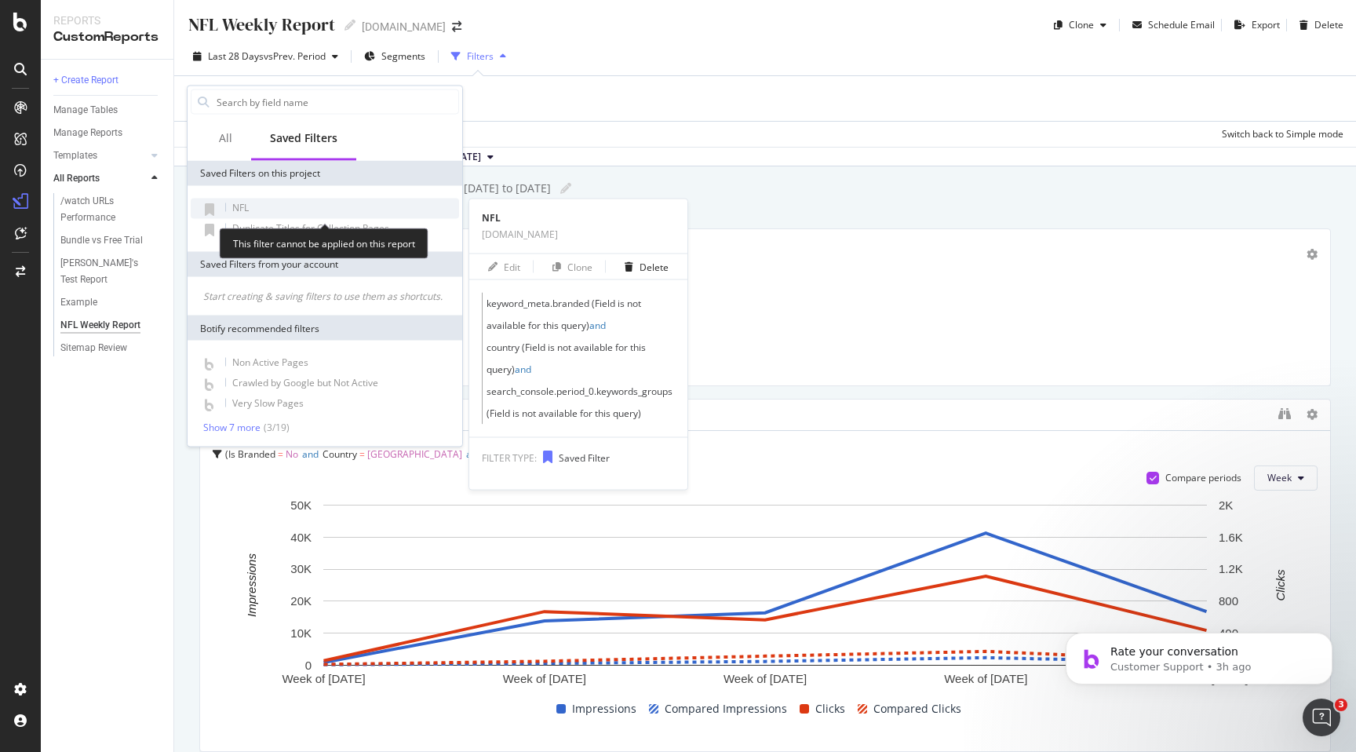
click at [247, 205] on span "NFL" at bounding box center [240, 207] width 16 height 13
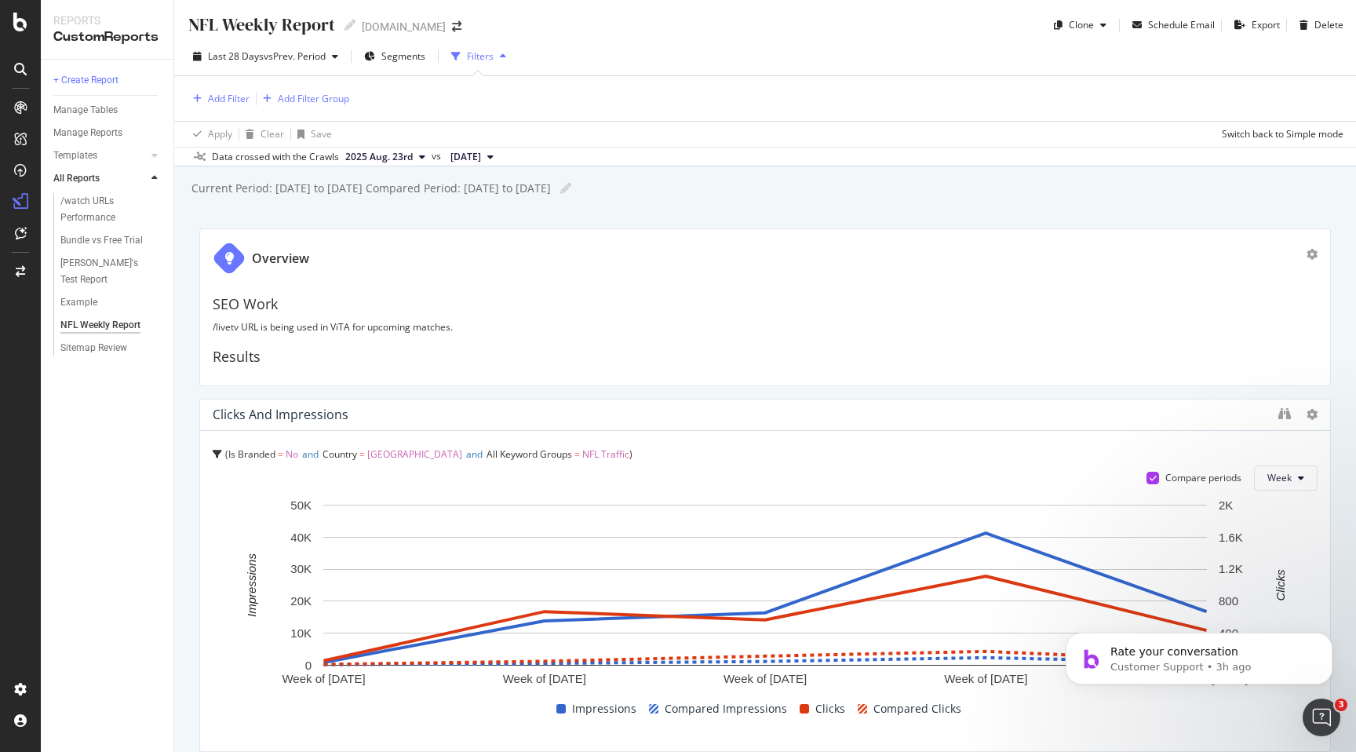
click at [704, 144] on div "Apply Clear Save Switch back to Simple mode" at bounding box center [765, 134] width 1182 height 26
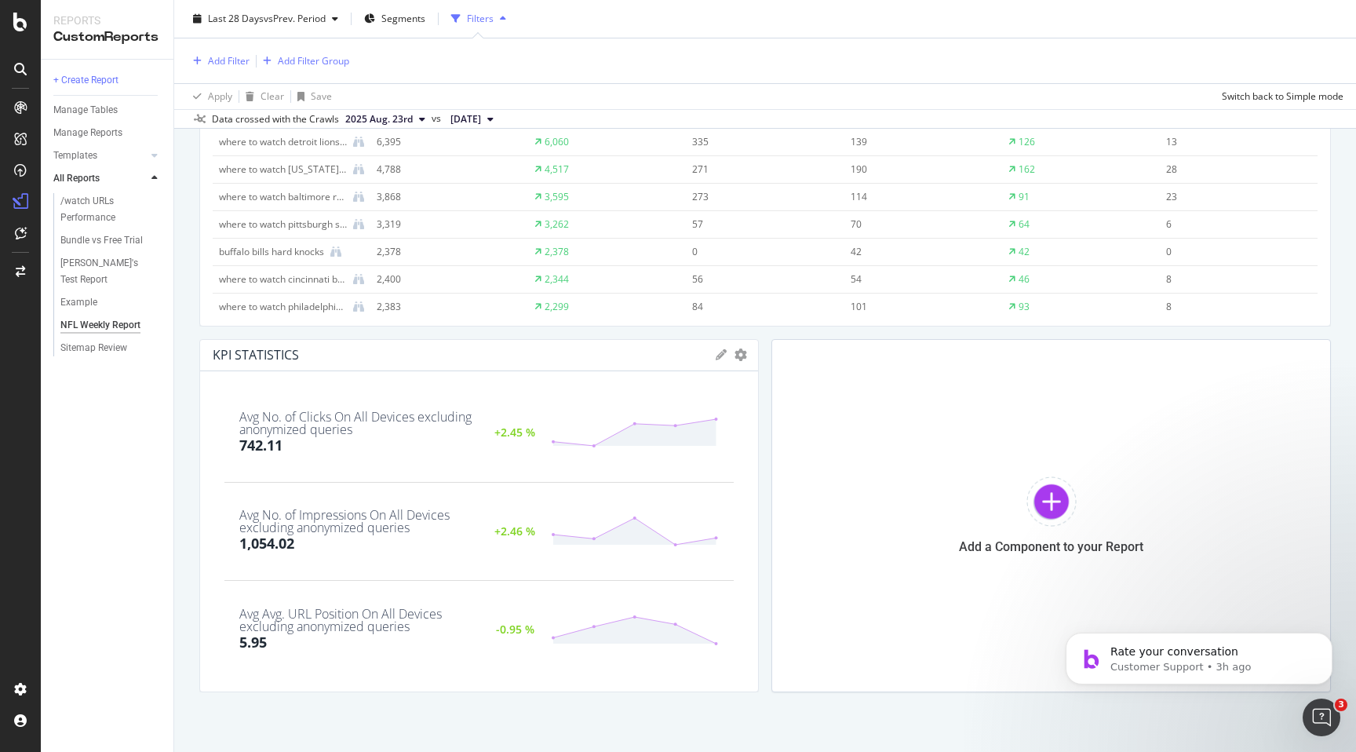
scroll to position [1172, 0]
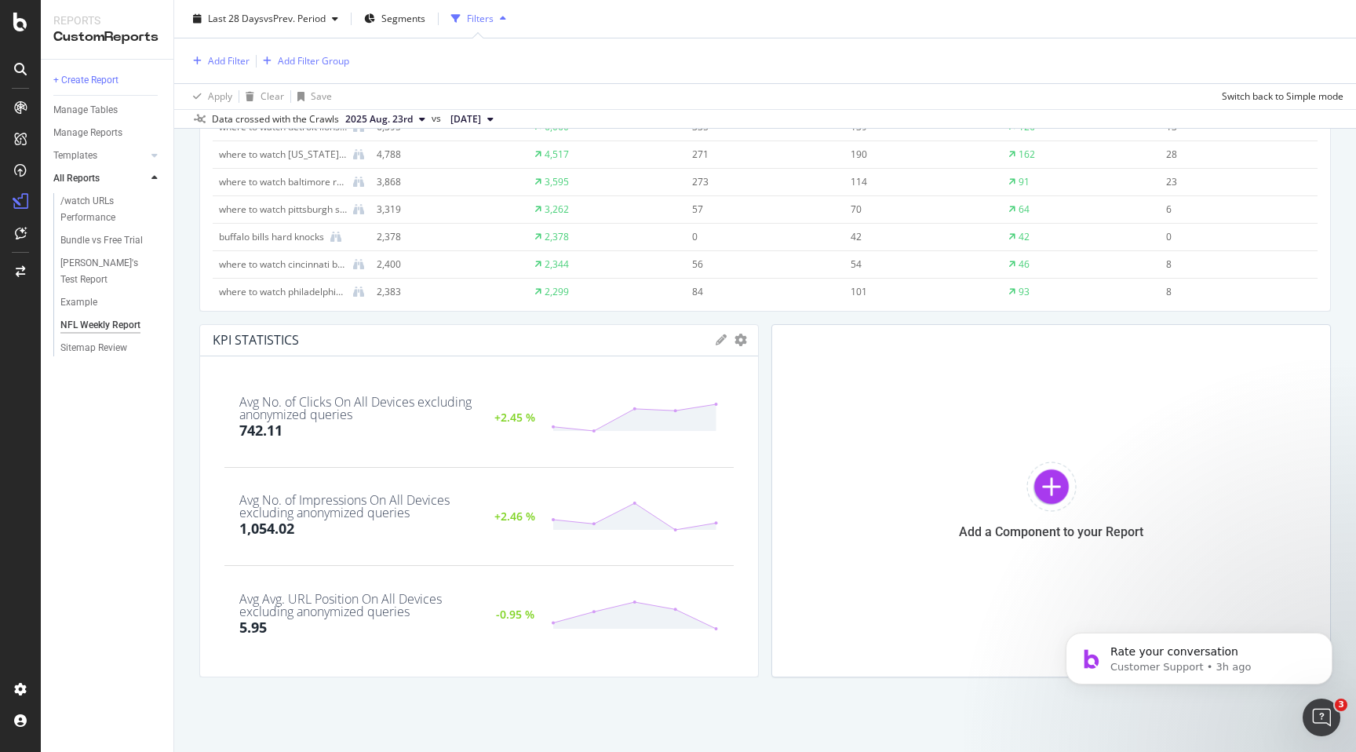
click at [717, 340] on icon at bounding box center [721, 339] width 11 height 11
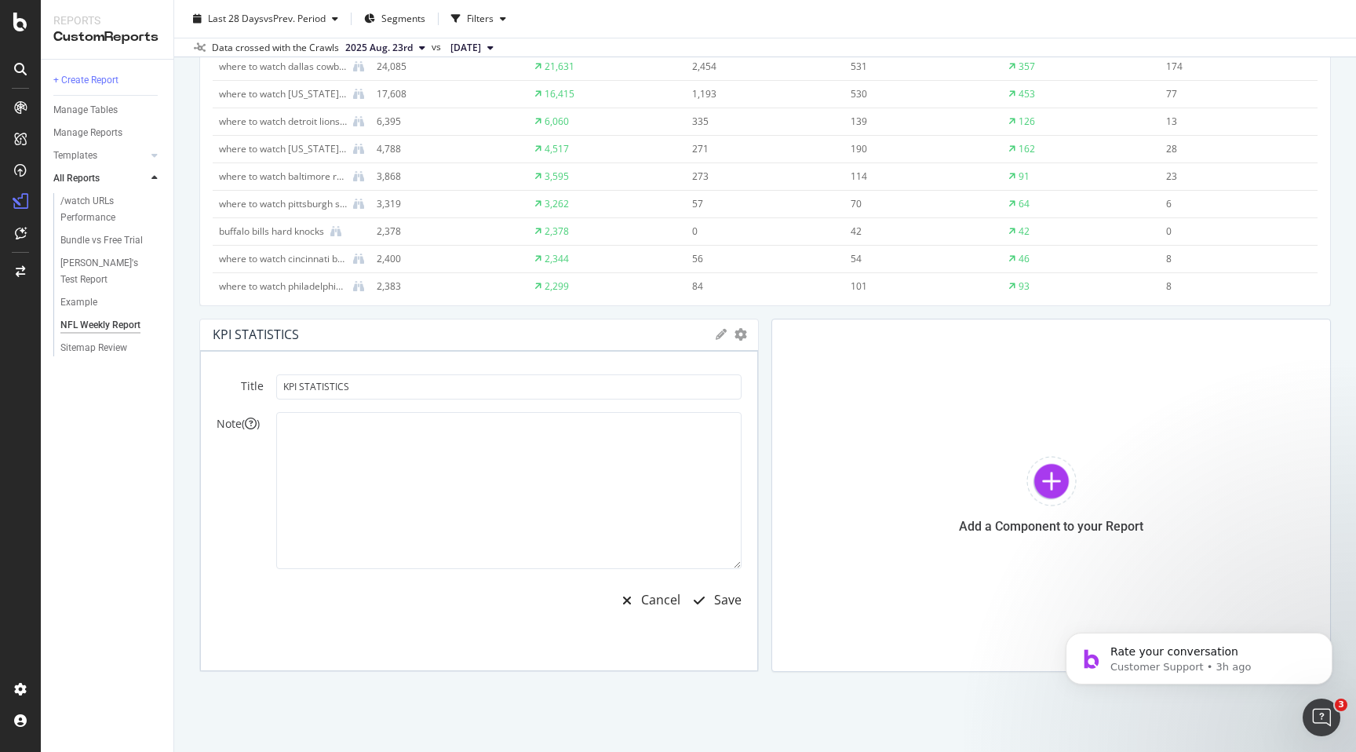
scroll to position [1100, 0]
click at [741, 340] on icon "gear" at bounding box center [740, 340] width 13 height 13
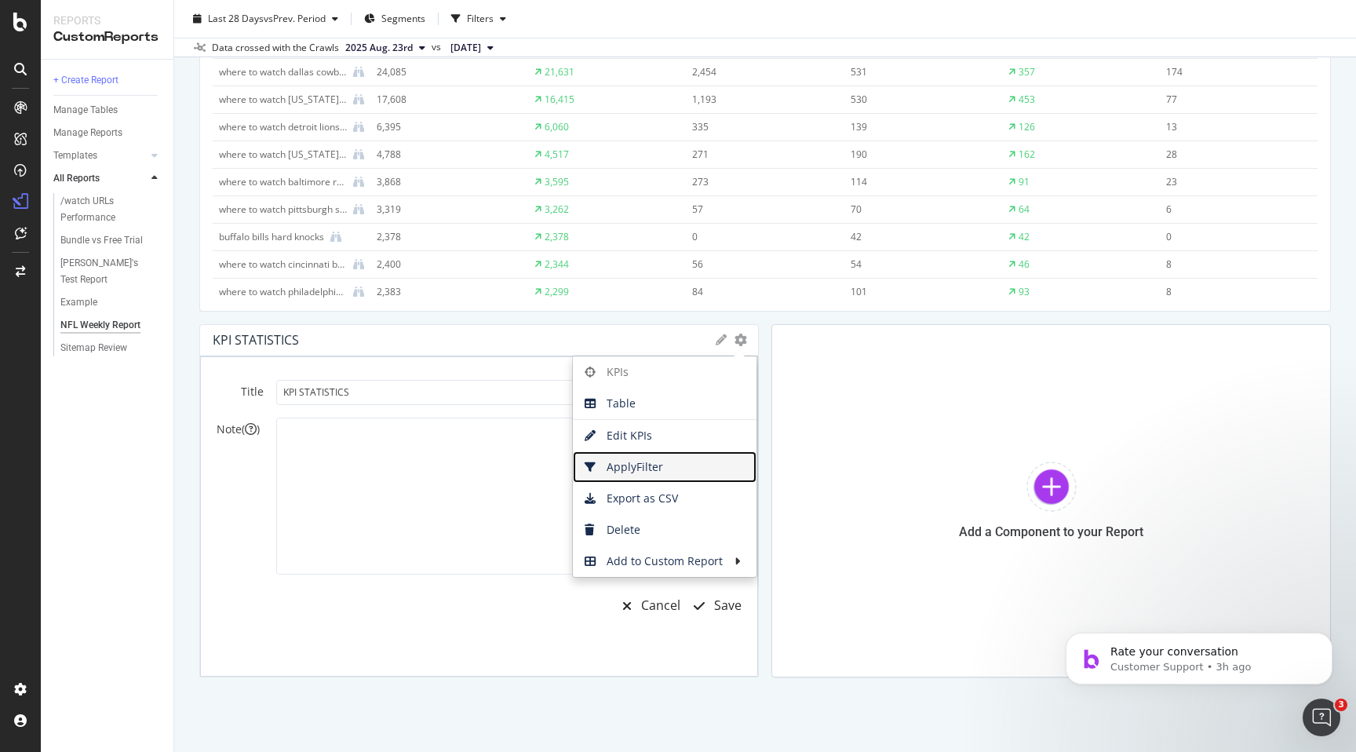
click at [673, 464] on span "Apply Filter" at bounding box center [665, 467] width 184 height 24
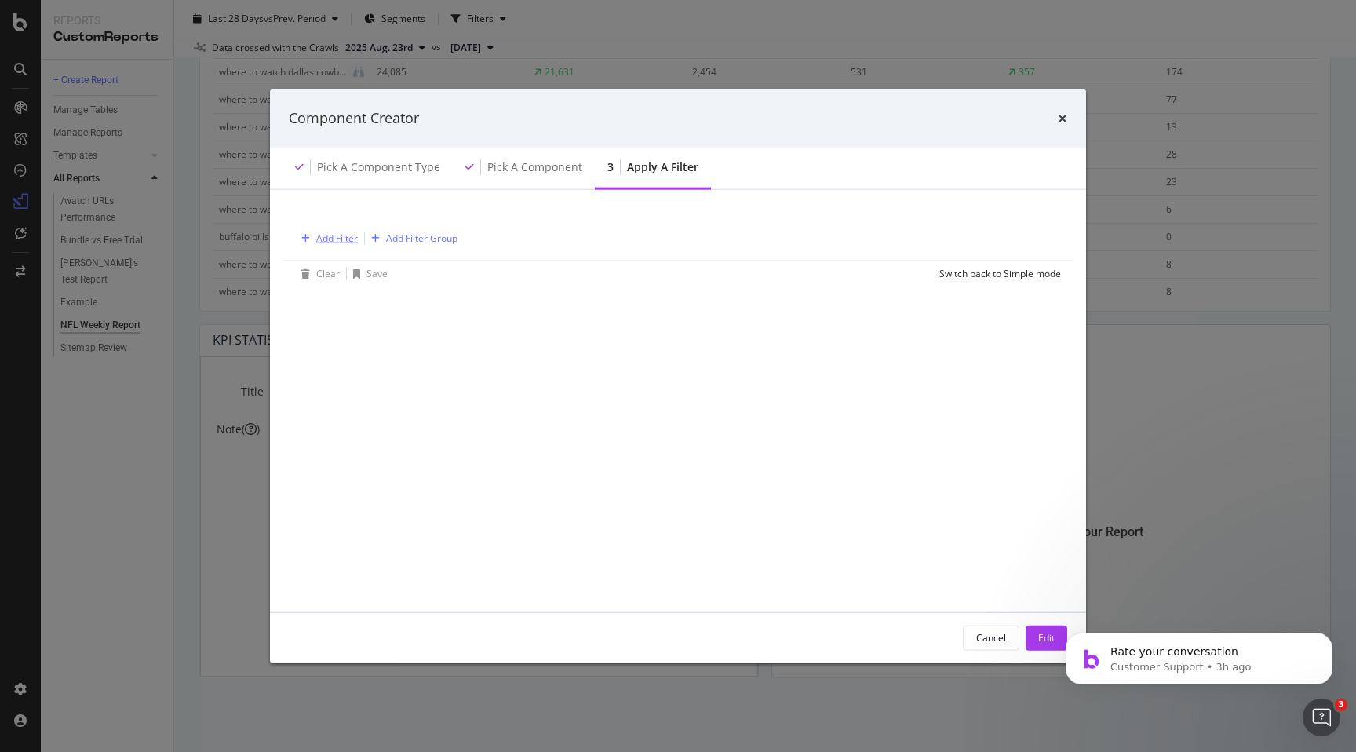
click at [342, 235] on div "Add Filter" at bounding box center [337, 237] width 42 height 13
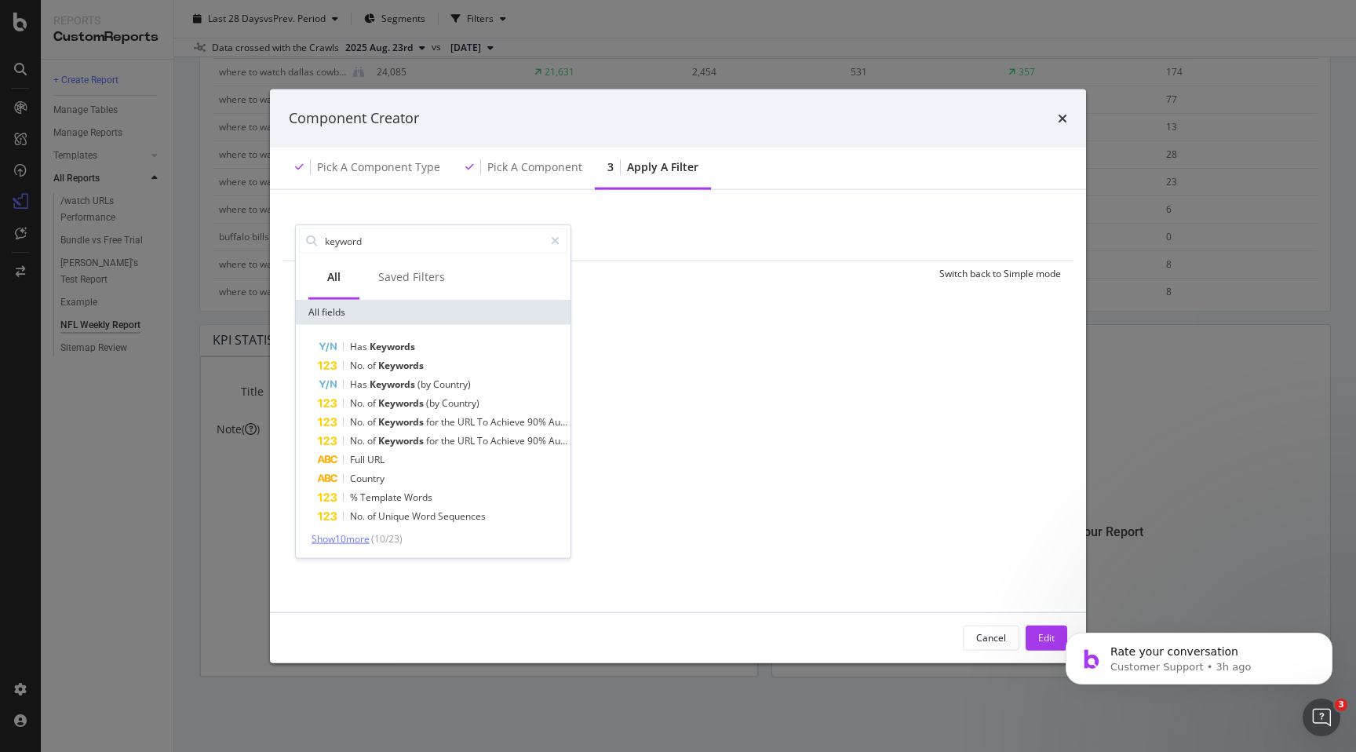
type input "keyword"
click at [366, 538] on span "Show 10 more" at bounding box center [341, 538] width 58 height 13
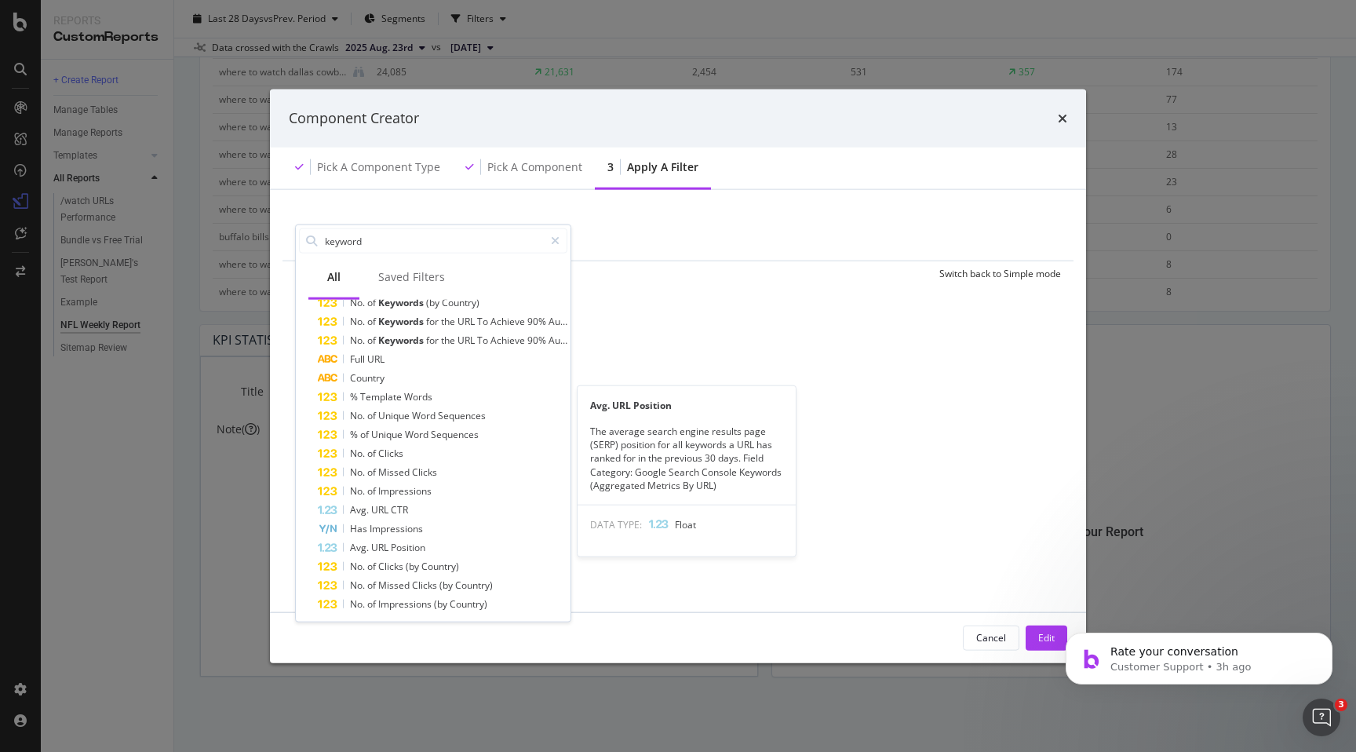
scroll to position [125, 0]
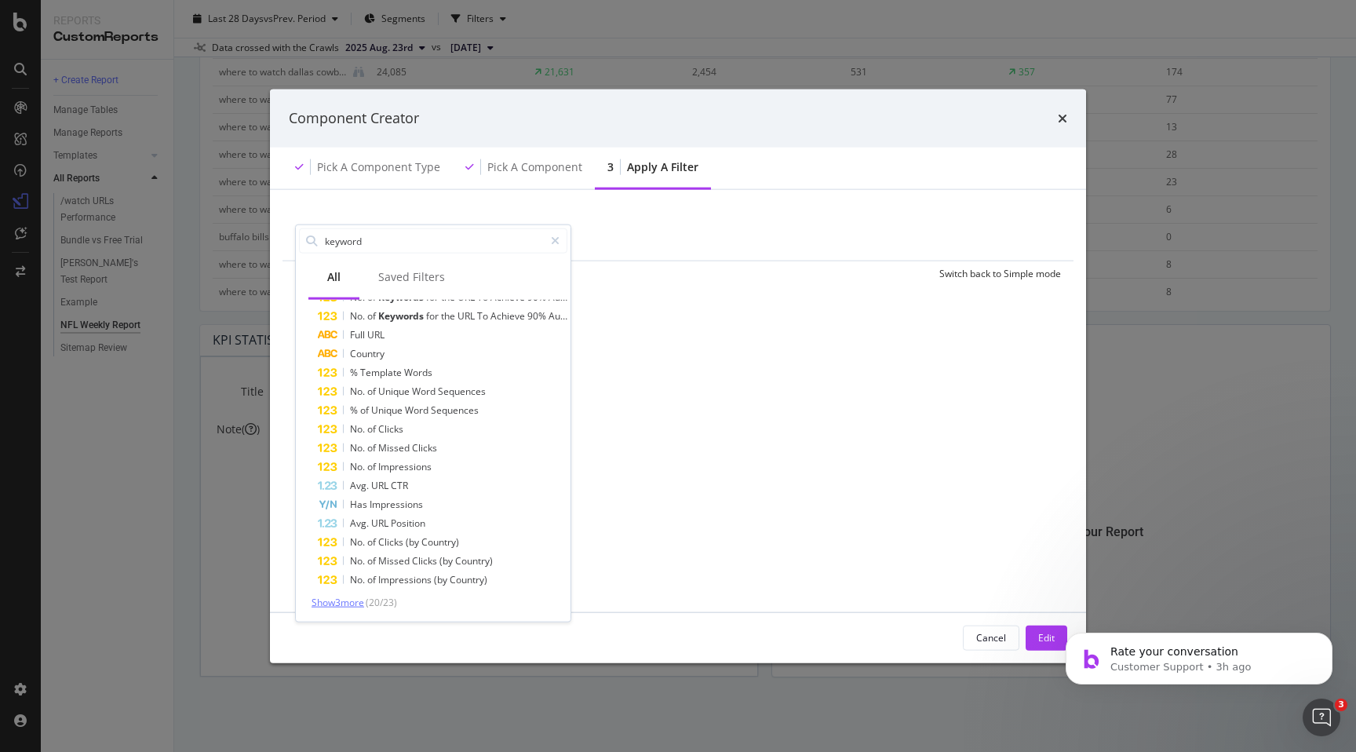
click at [348, 607] on span "Show 3 more" at bounding box center [338, 602] width 53 height 13
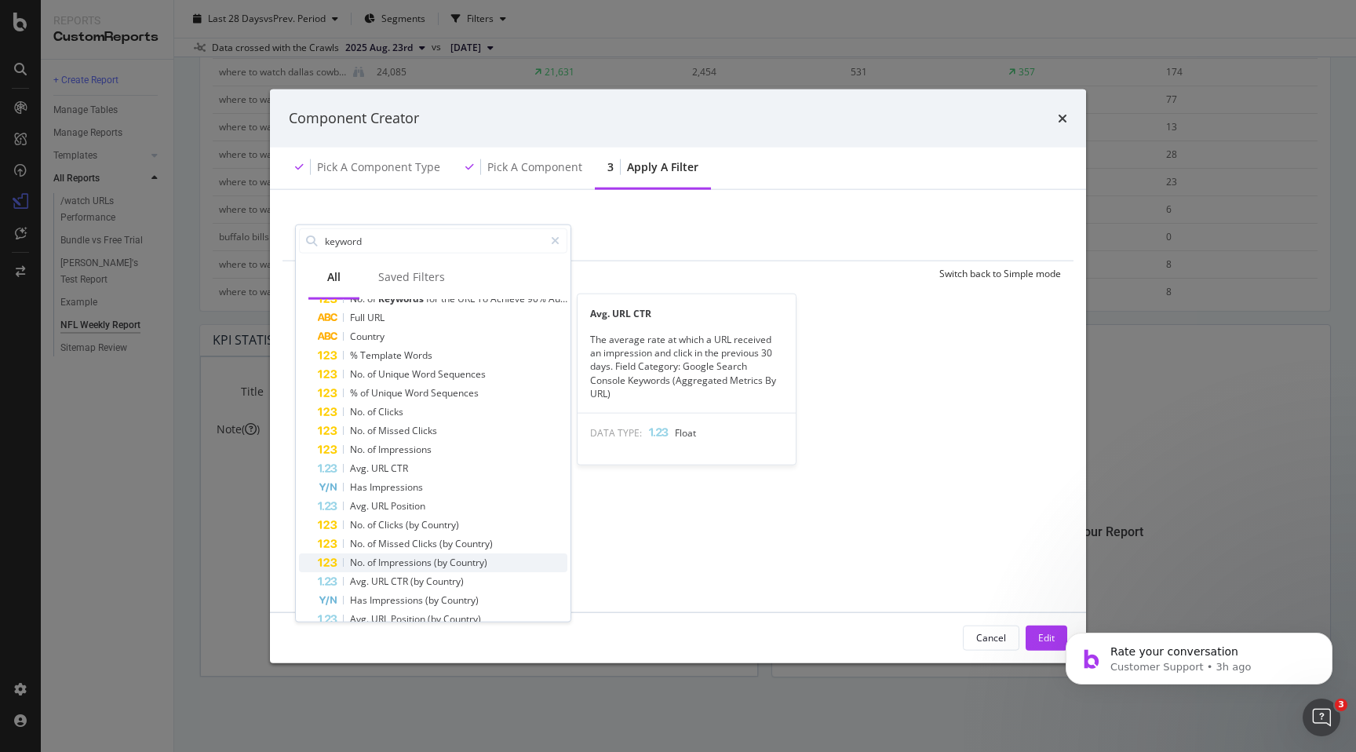
scroll to position [162, 0]
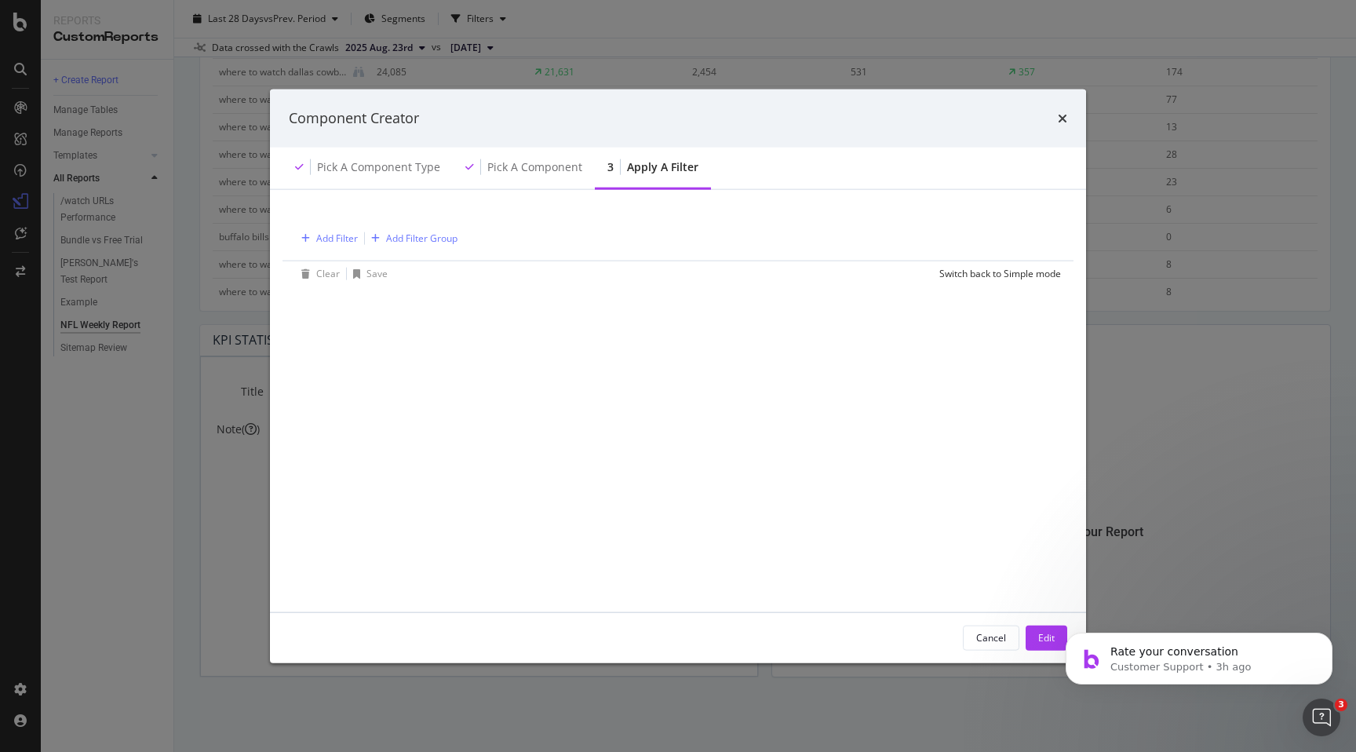
click at [648, 228] on div "Add Filter Add Filter Group" at bounding box center [678, 237] width 766 height 46
click at [1008, 636] on button "Cancel" at bounding box center [991, 637] width 56 height 25
click at [1008, 645] on button "Cancel" at bounding box center [991, 637] width 56 height 25
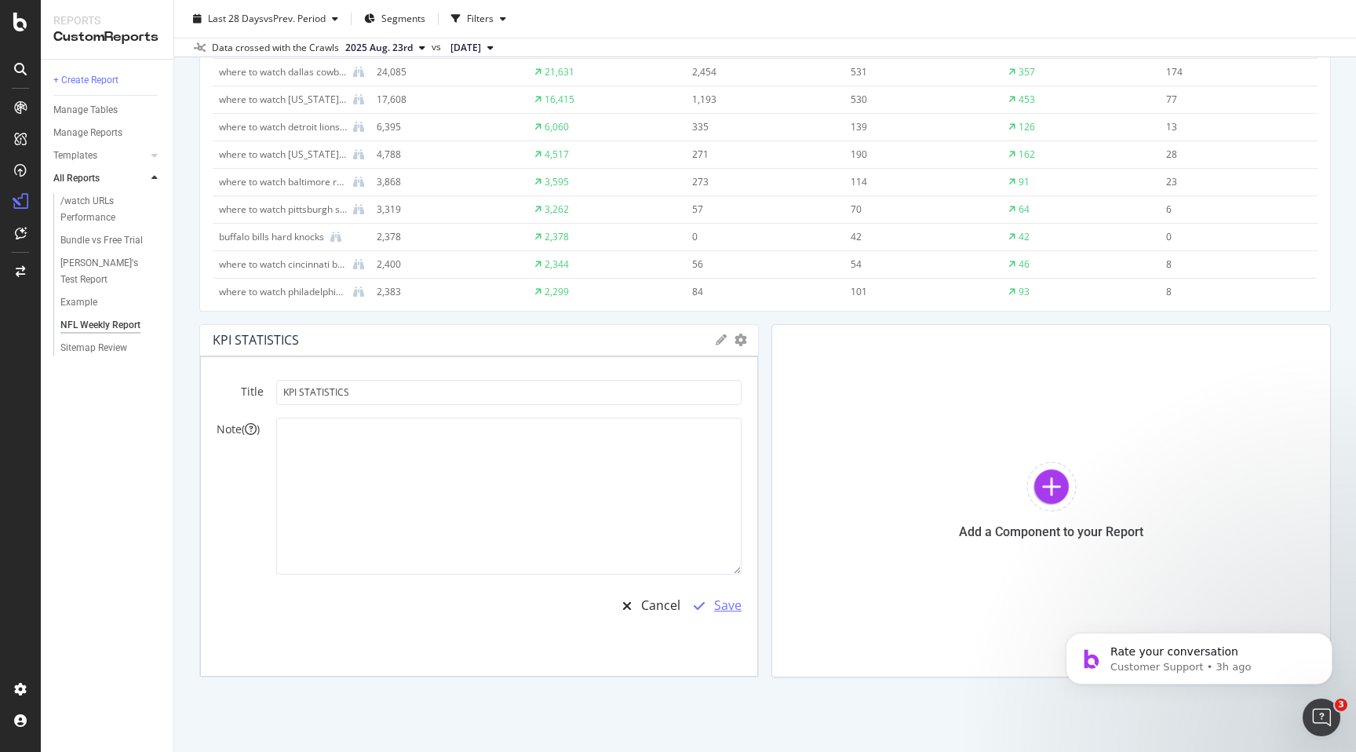
click at [717, 611] on div "Save" at bounding box center [727, 605] width 27 height 18
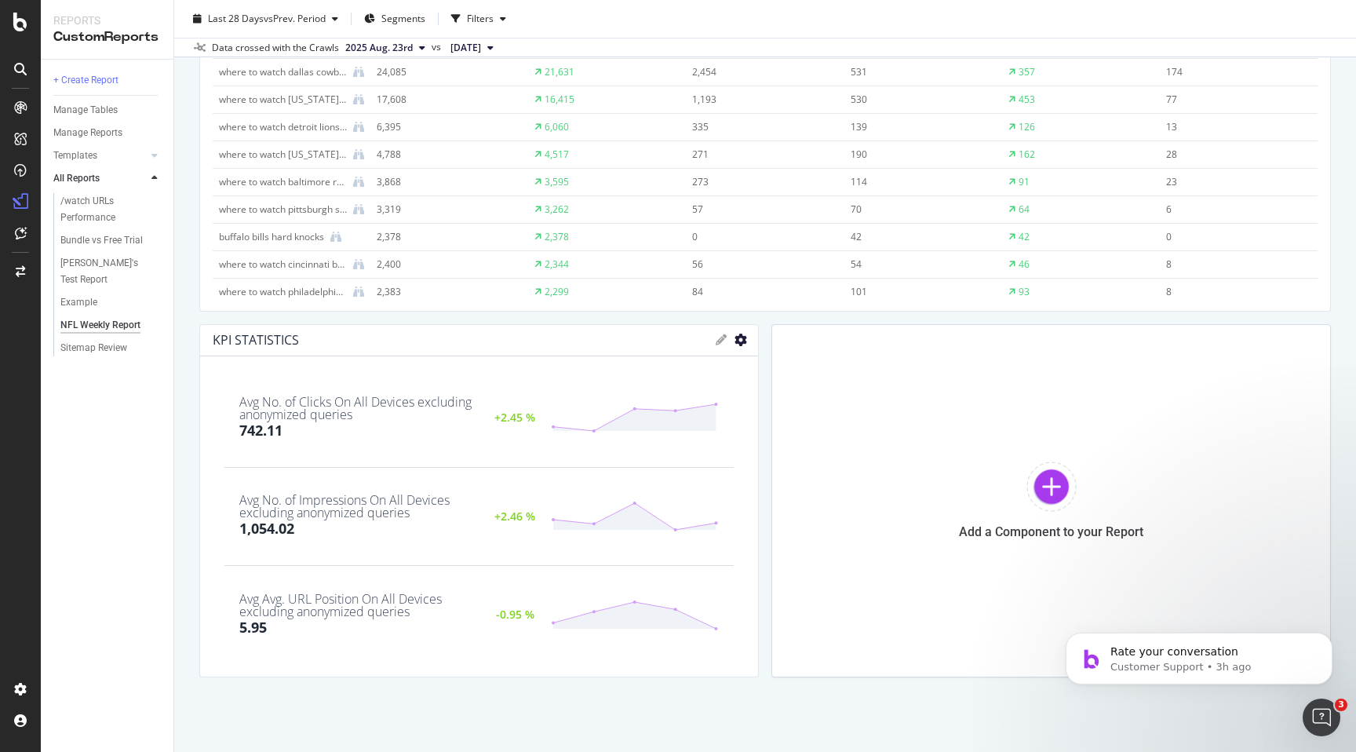
click at [738, 343] on icon "gear" at bounding box center [740, 340] width 13 height 13
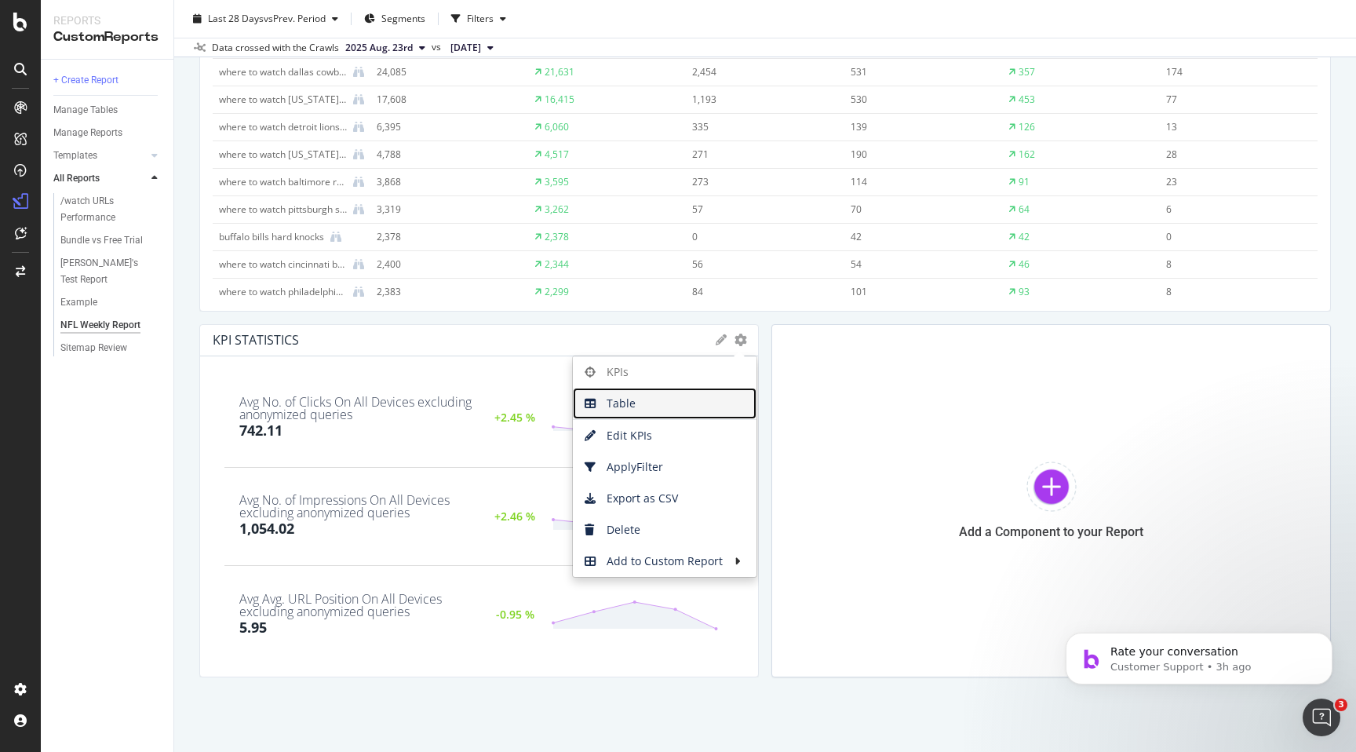
click at [698, 392] on span "Table" at bounding box center [665, 404] width 184 height 24
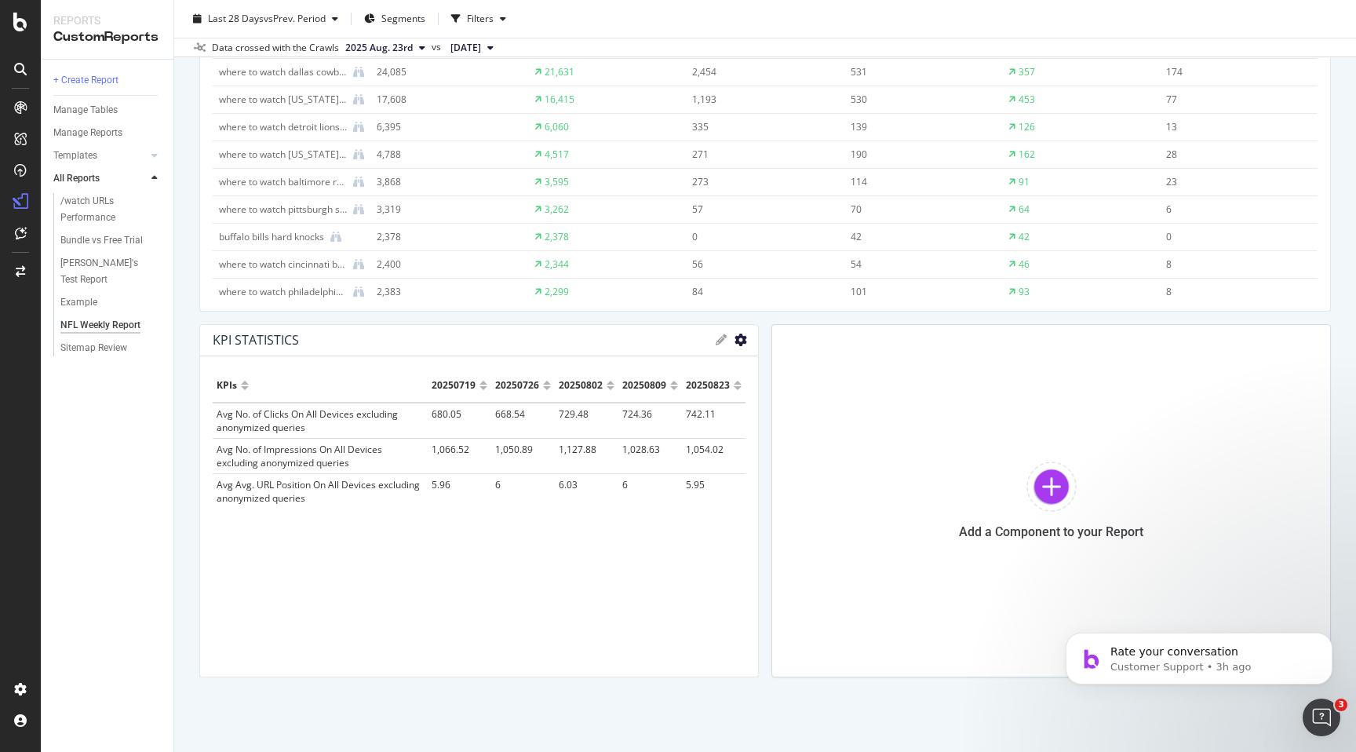
click at [739, 345] on icon "gear" at bounding box center [740, 340] width 13 height 13
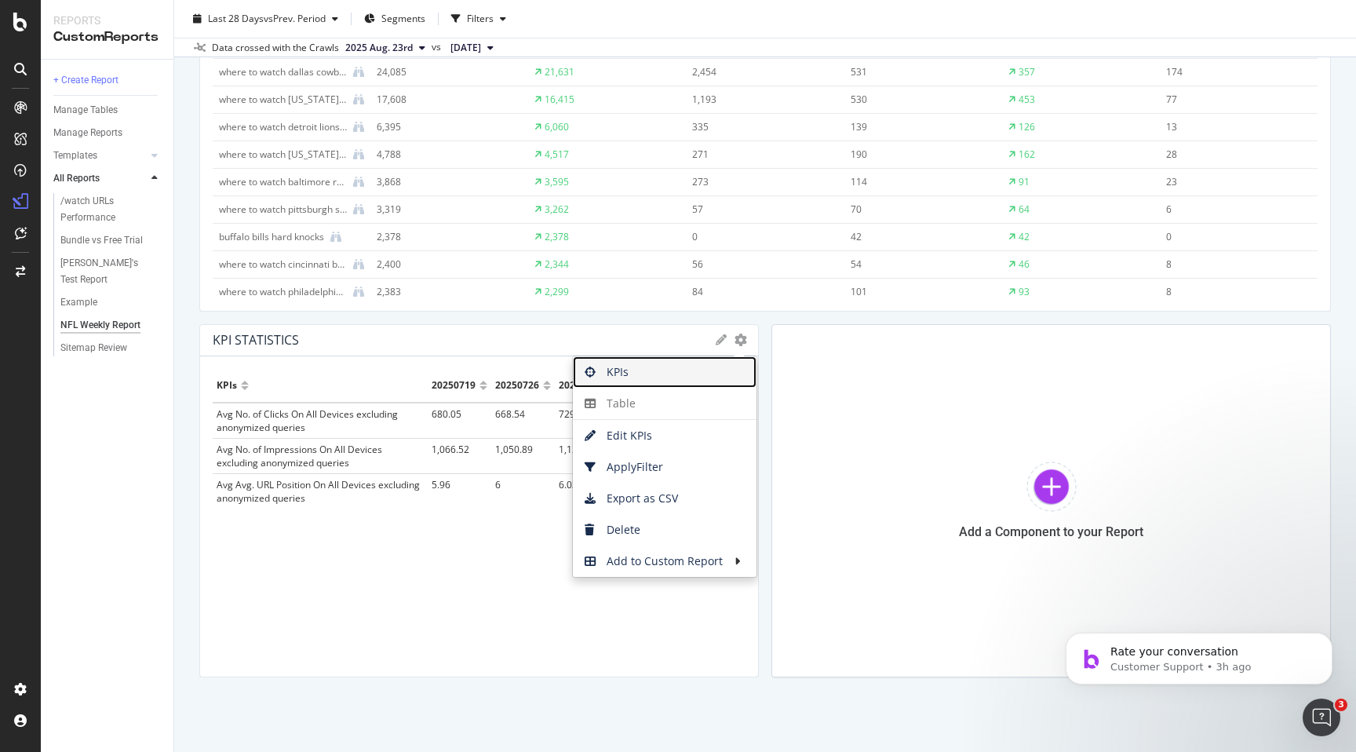
click at [702, 370] on span "KPIs" at bounding box center [665, 372] width 184 height 24
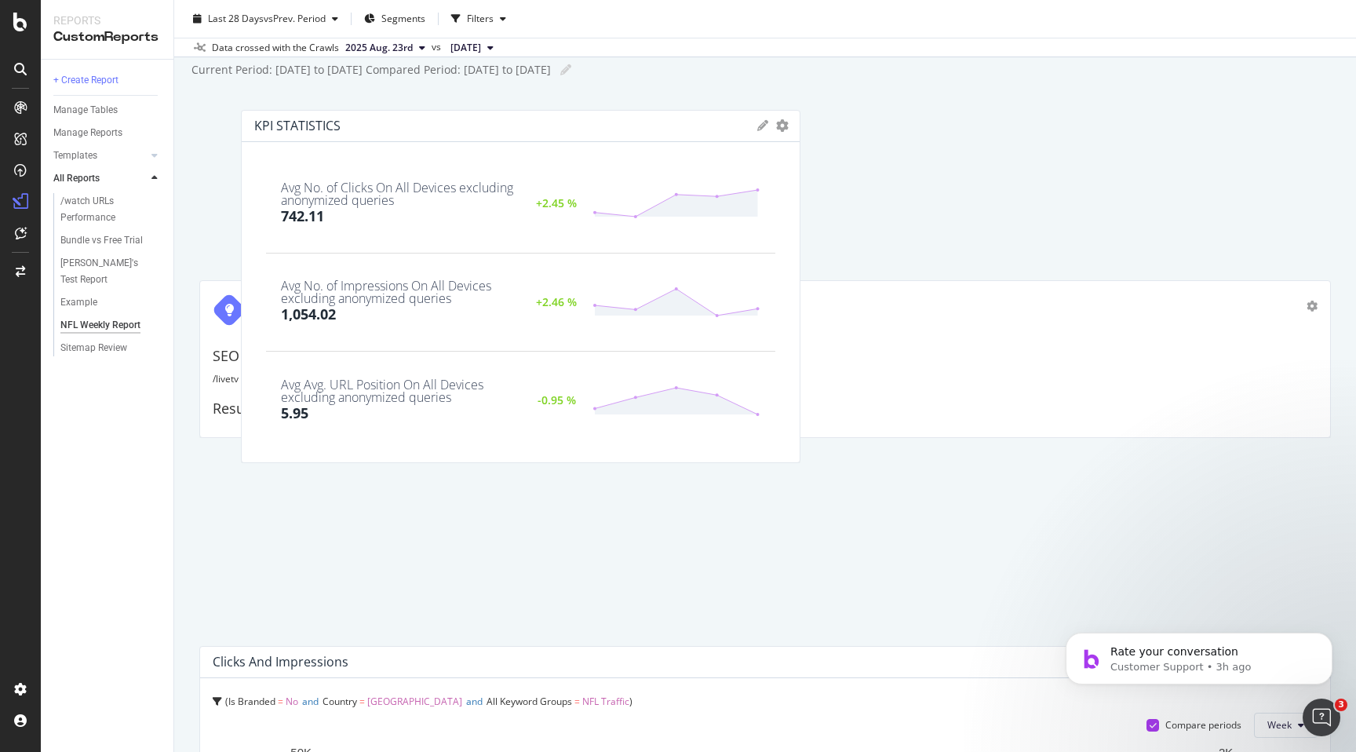
scroll to position [0, 0]
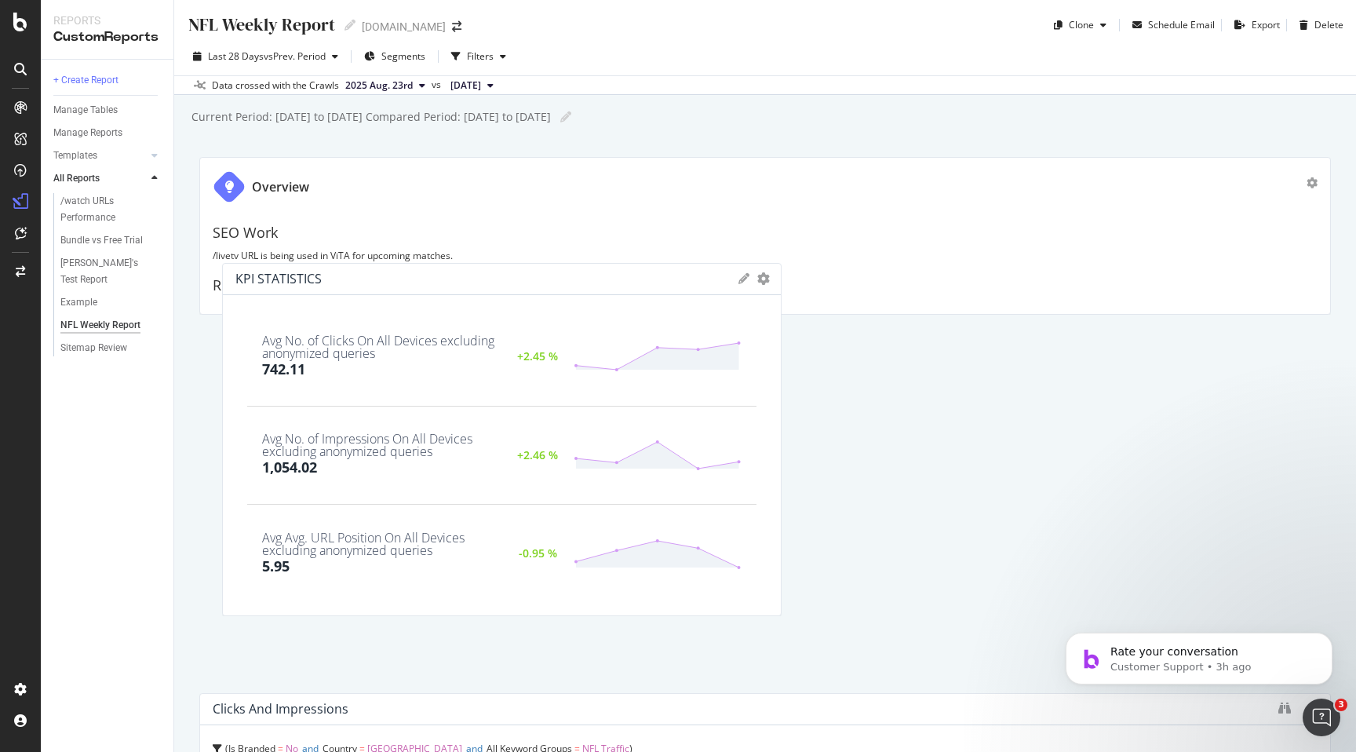
drag, startPoint x: 647, startPoint y: 340, endPoint x: 665, endPoint y: 287, distance: 55.8
click at [666, 286] on div "KPI STATISTICS" at bounding box center [482, 279] width 495 height 16
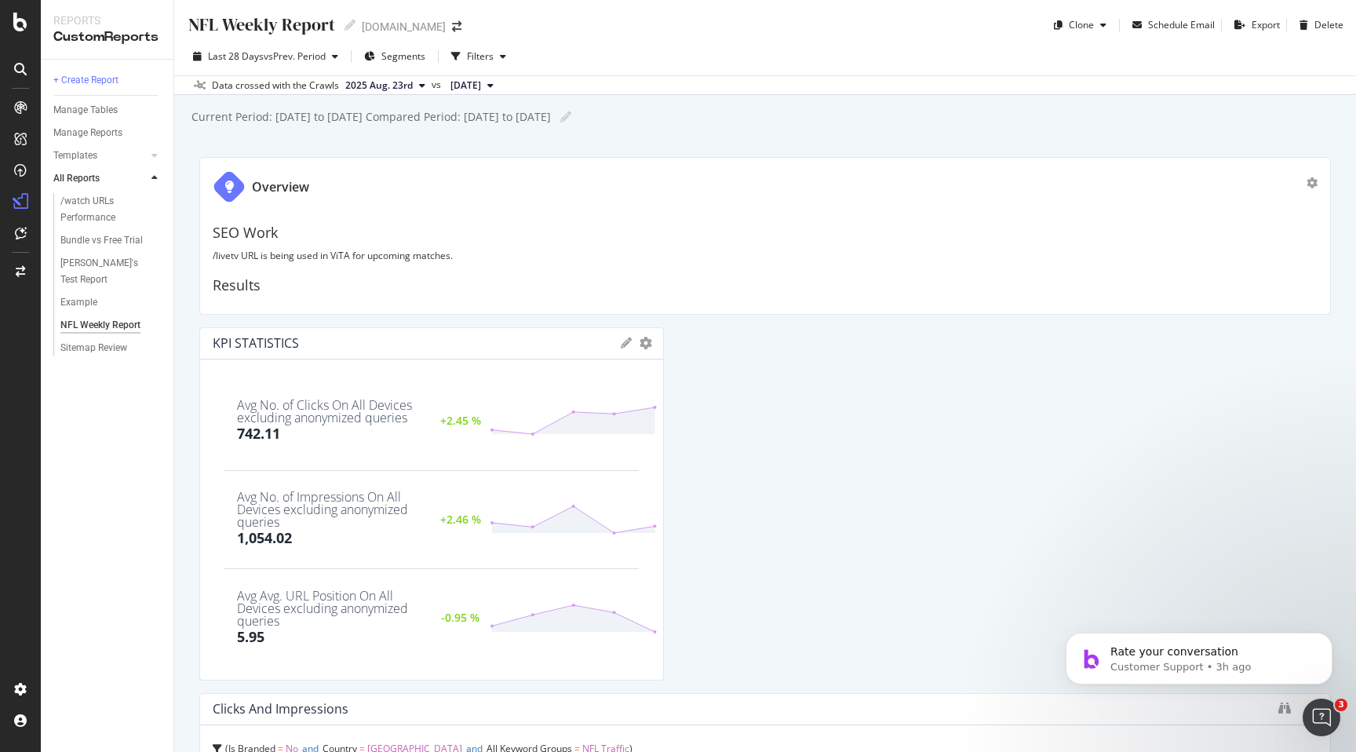
drag, startPoint x: 753, startPoint y: 476, endPoint x: 686, endPoint y: 534, distance: 88.4
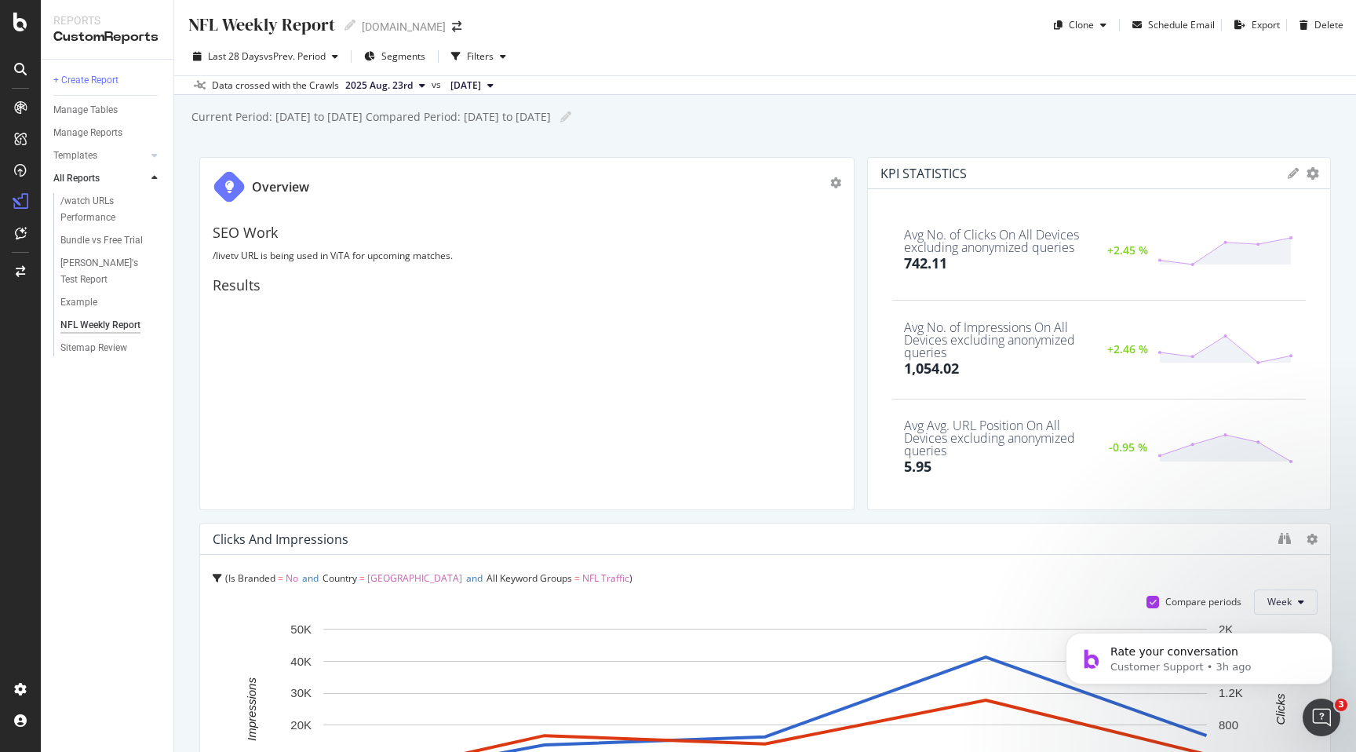
drag, startPoint x: 1329, startPoint y: 235, endPoint x: 834, endPoint y: 250, distance: 494.6
click at [834, 250] on div "Overview SEO Work /livetv URL is being used in ViTA for upcoming matches. Resul…" at bounding box center [526, 333] width 655 height 353
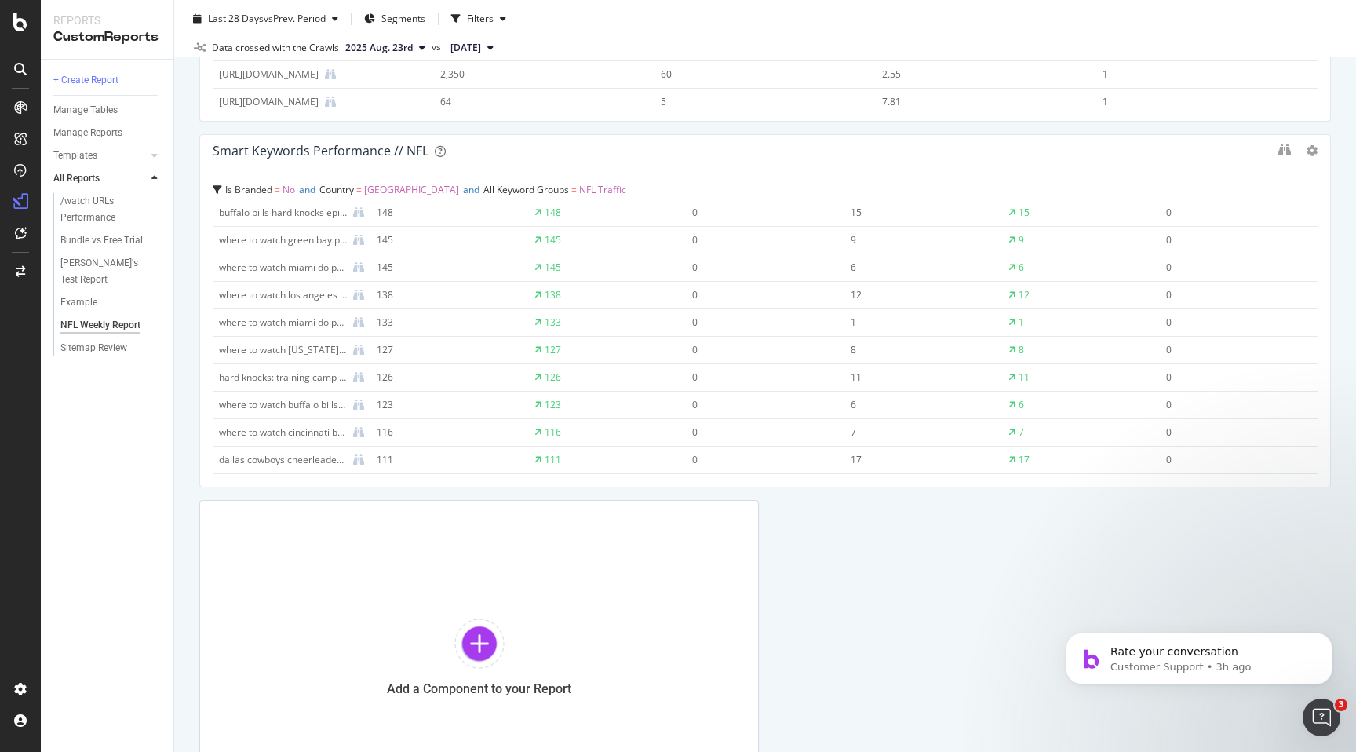
scroll to position [1262, 0]
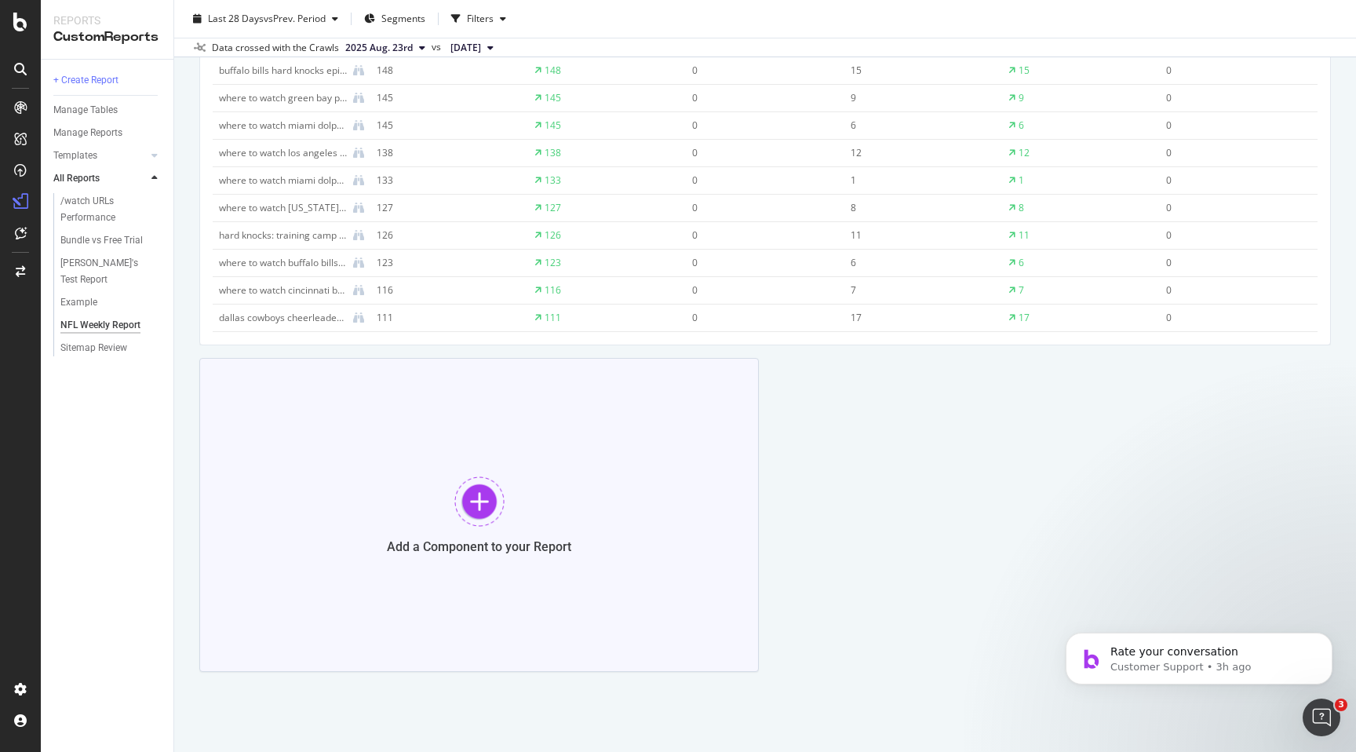
click at [483, 498] on div at bounding box center [479, 501] width 50 height 50
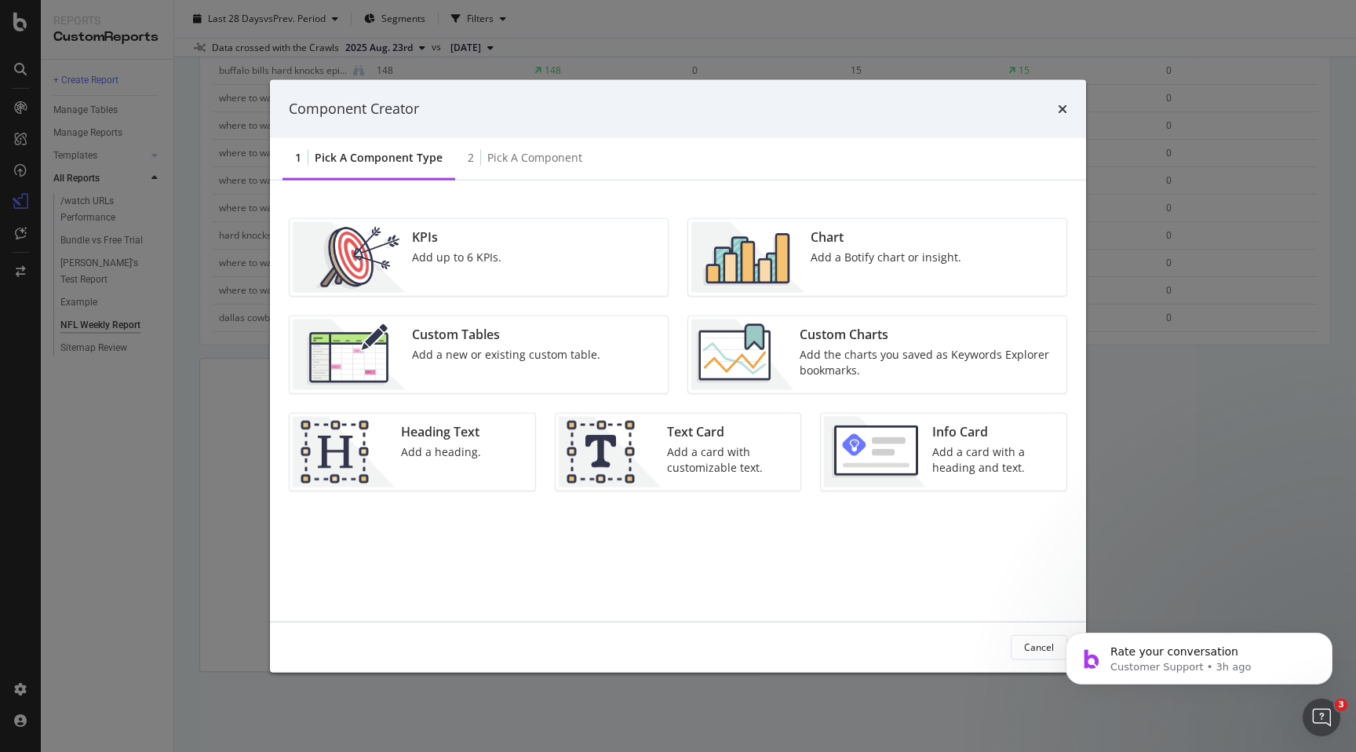
click at [1057, 104] on div "Component Creator" at bounding box center [678, 109] width 778 height 20
click at [1059, 109] on icon "times" at bounding box center [1062, 108] width 9 height 13
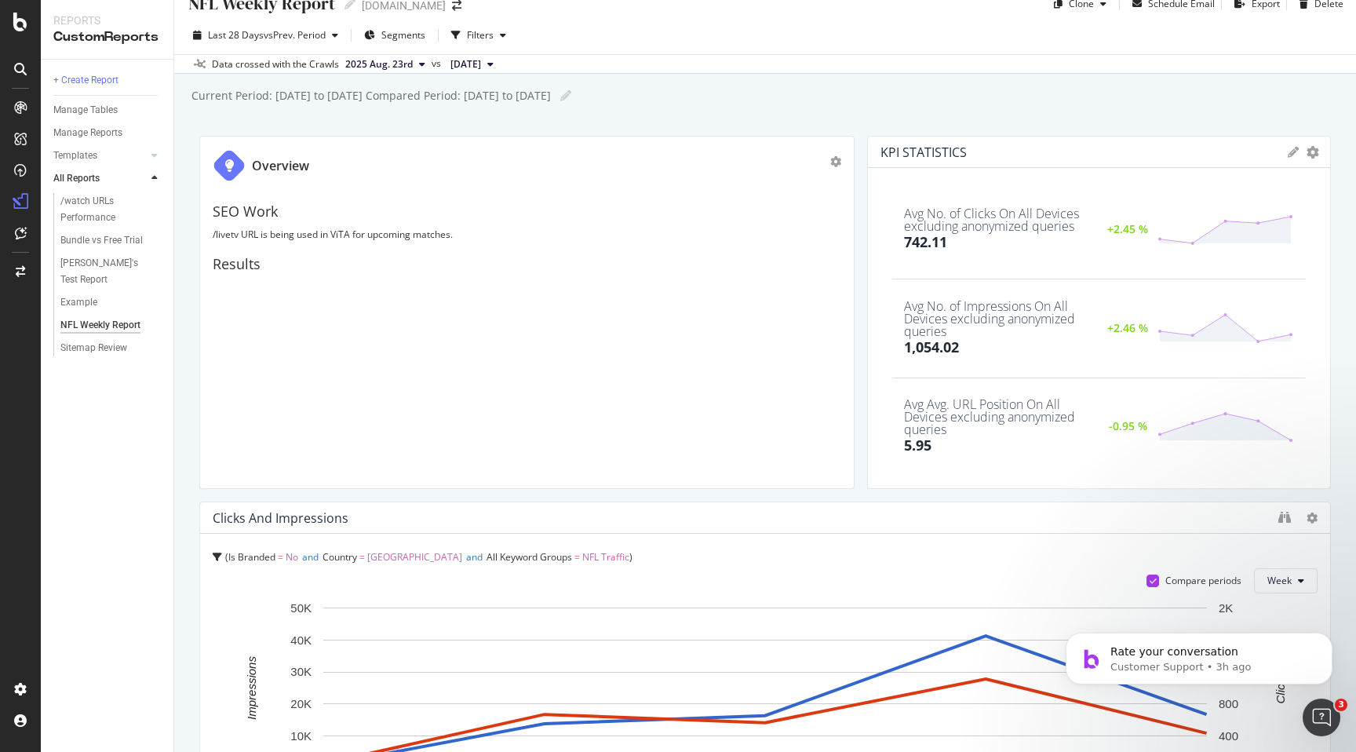
scroll to position [20, 0]
click at [1291, 151] on icon at bounding box center [1293, 153] width 11 height 11
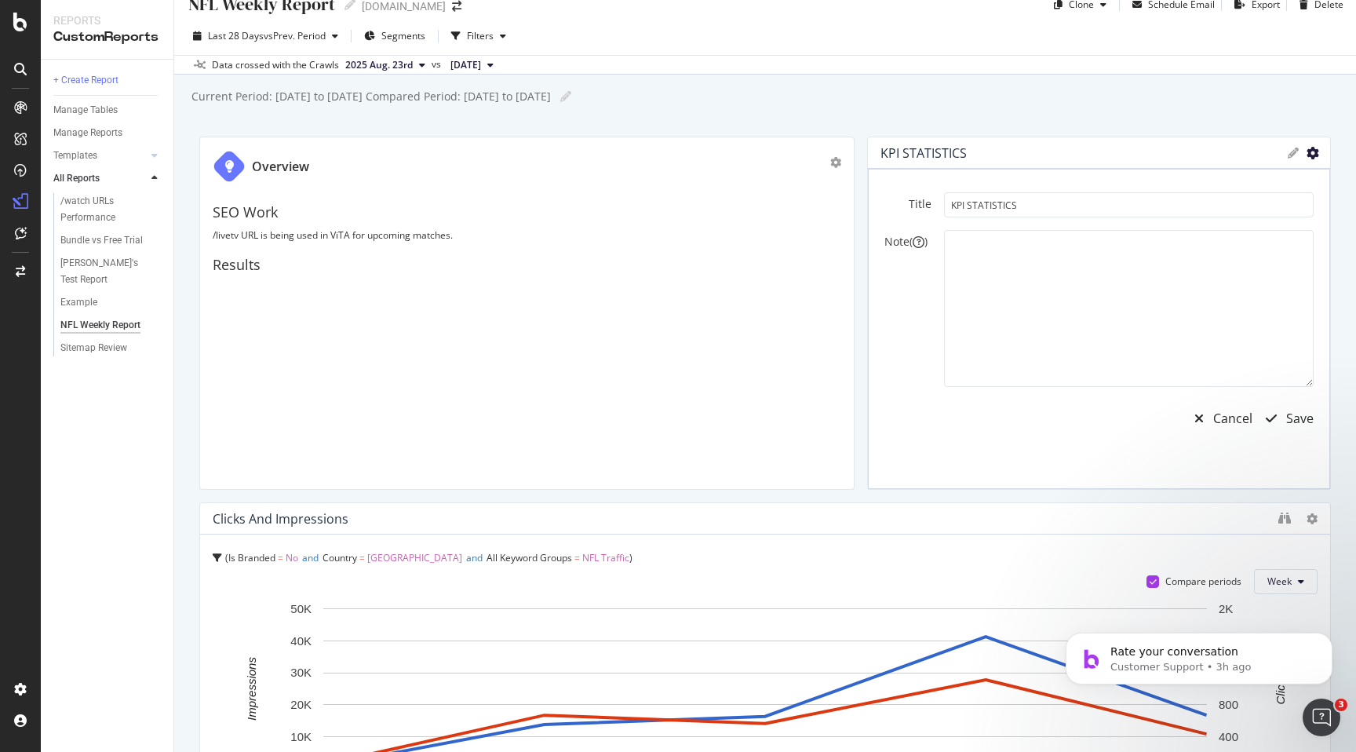
click at [1314, 156] on icon "gear" at bounding box center [1313, 153] width 13 height 13
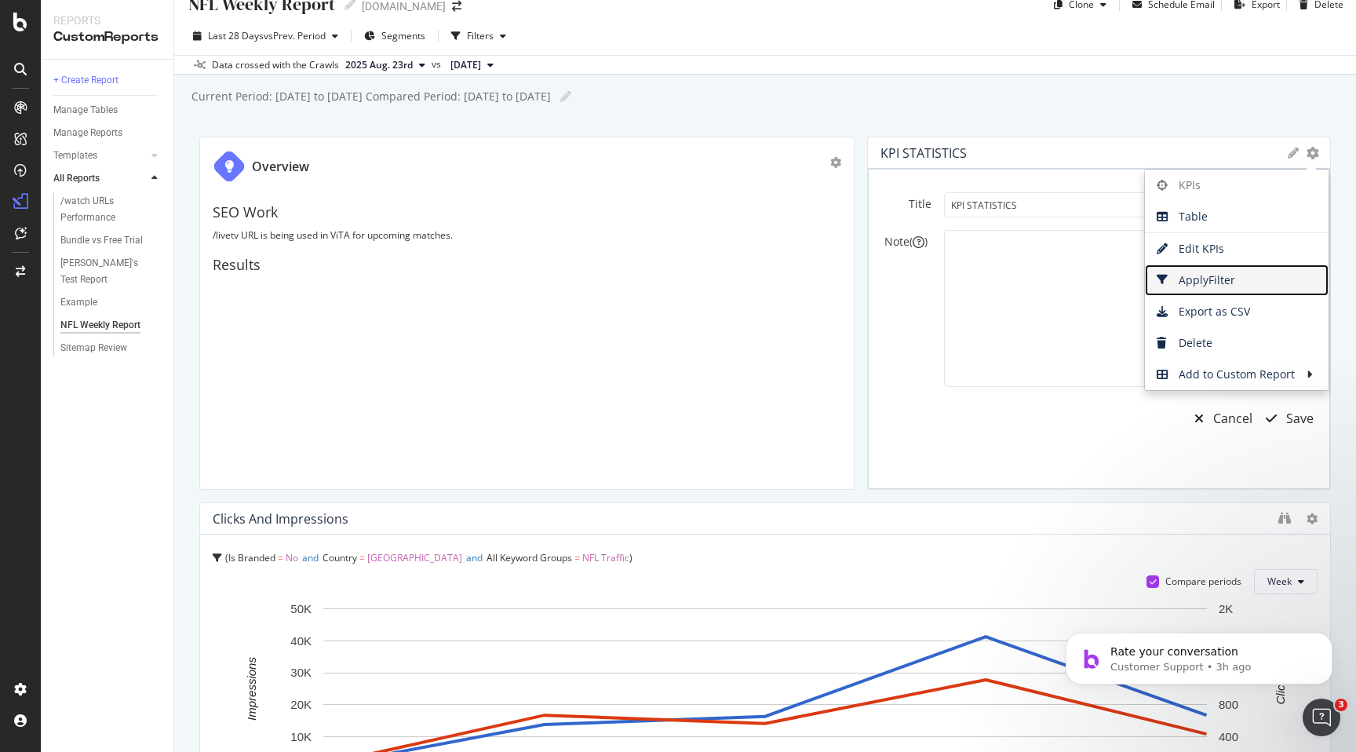
click at [1262, 279] on span "Apply Filter" at bounding box center [1237, 280] width 184 height 24
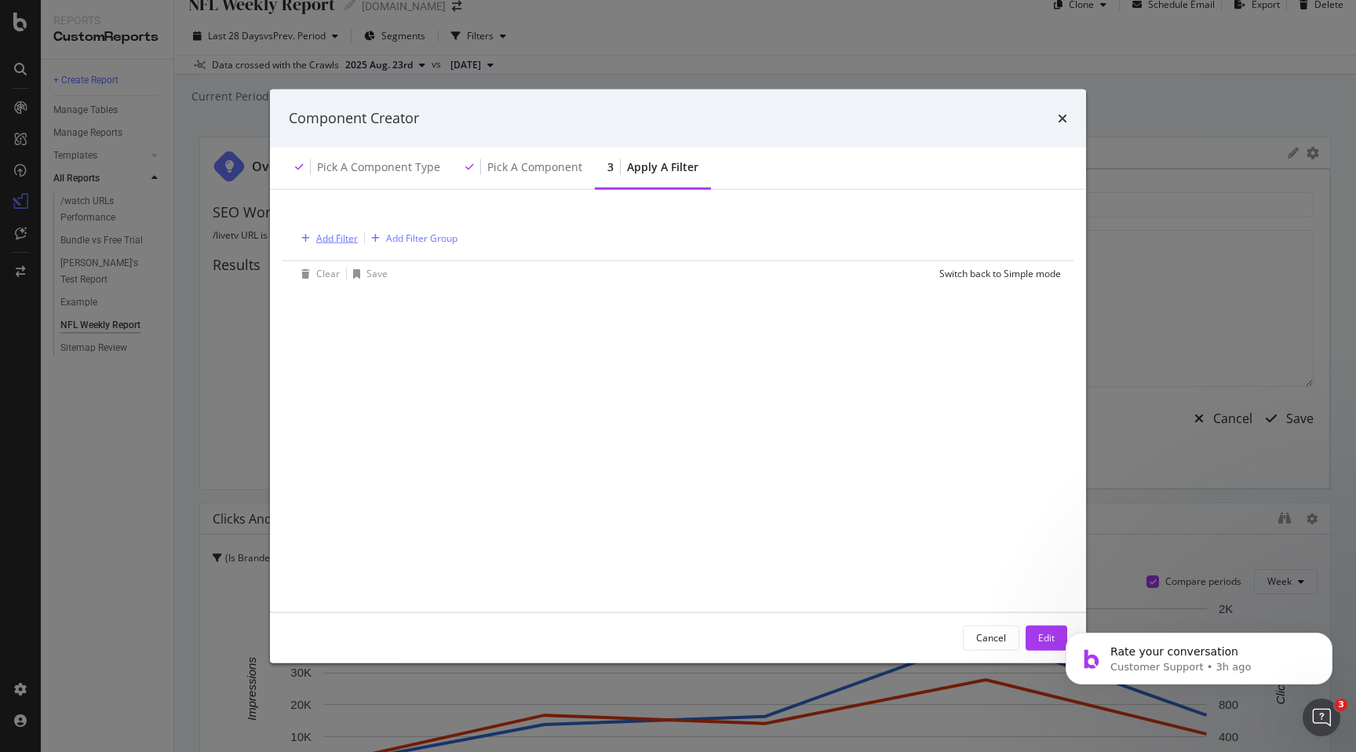
click at [345, 240] on div "Add Filter" at bounding box center [337, 237] width 42 height 13
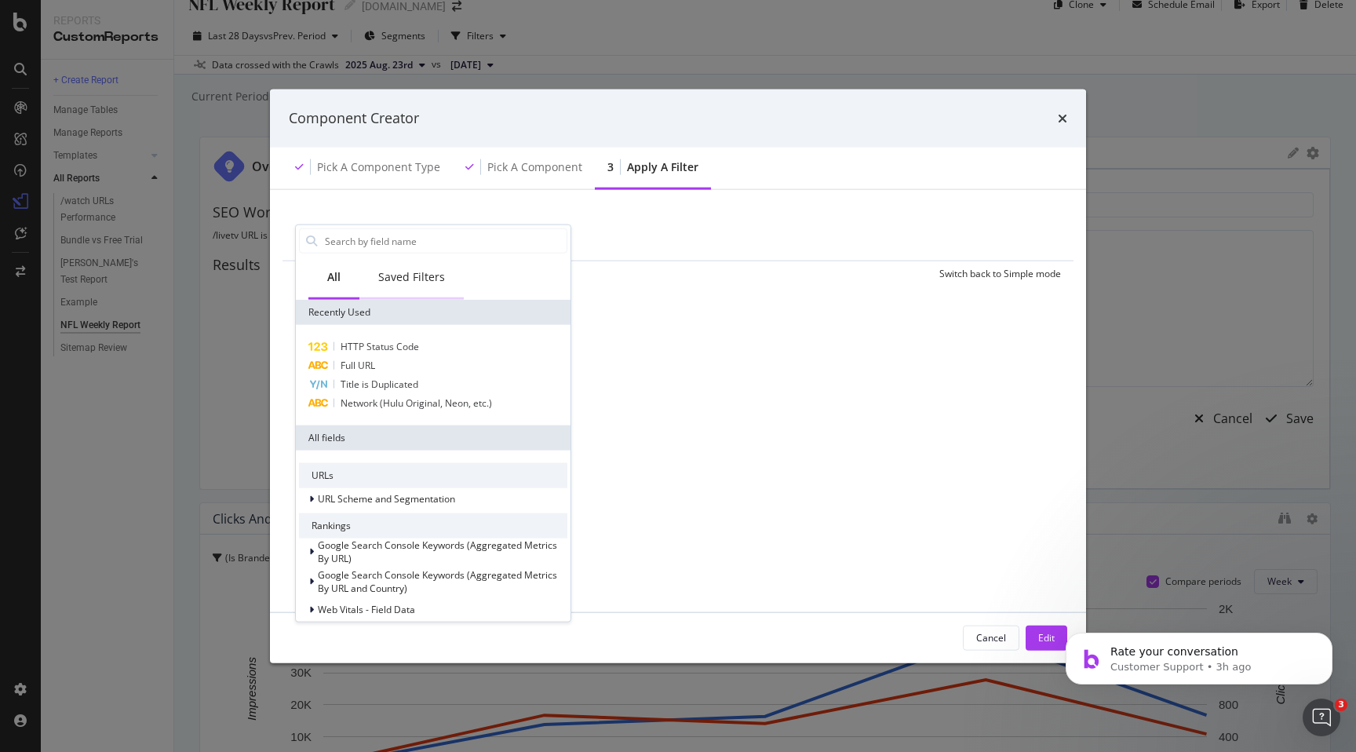
click at [408, 281] on div "Saved Filters" at bounding box center [411, 277] width 67 height 16
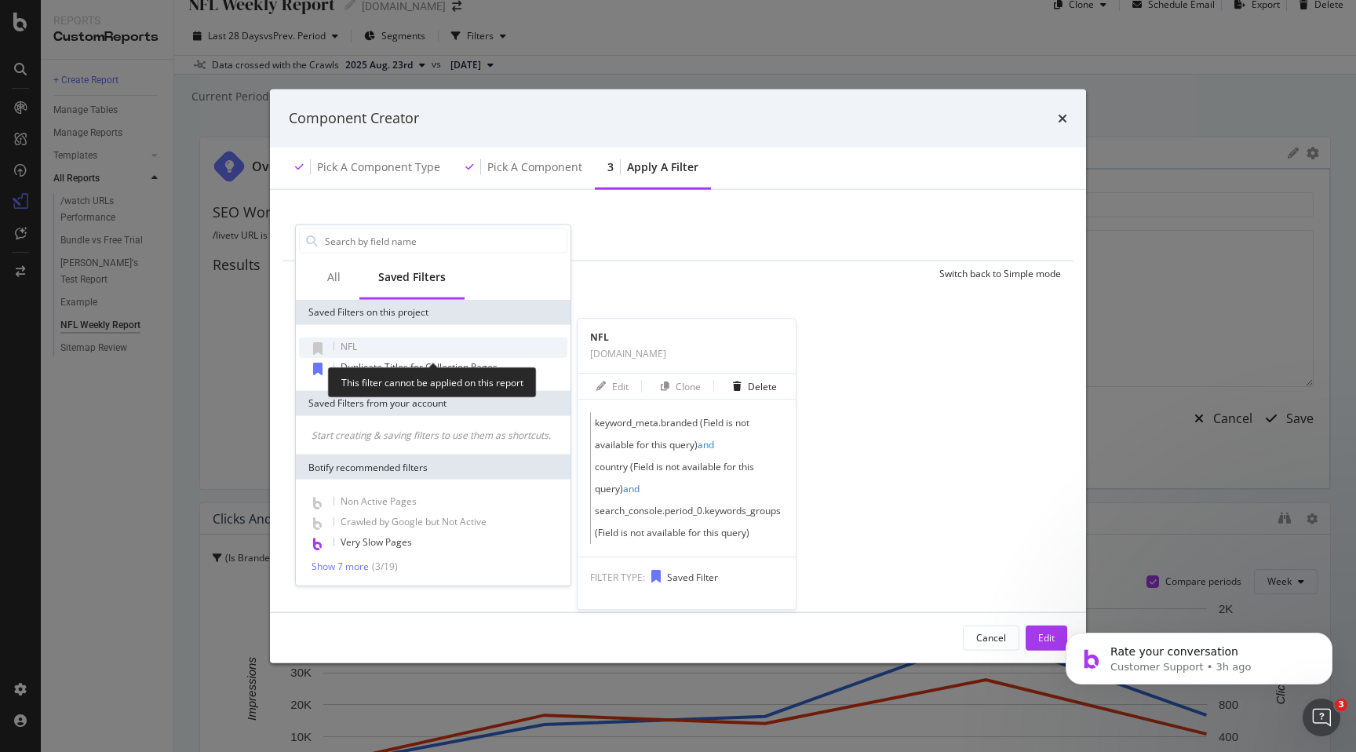
click at [344, 348] on span "NFL" at bounding box center [349, 346] width 16 height 13
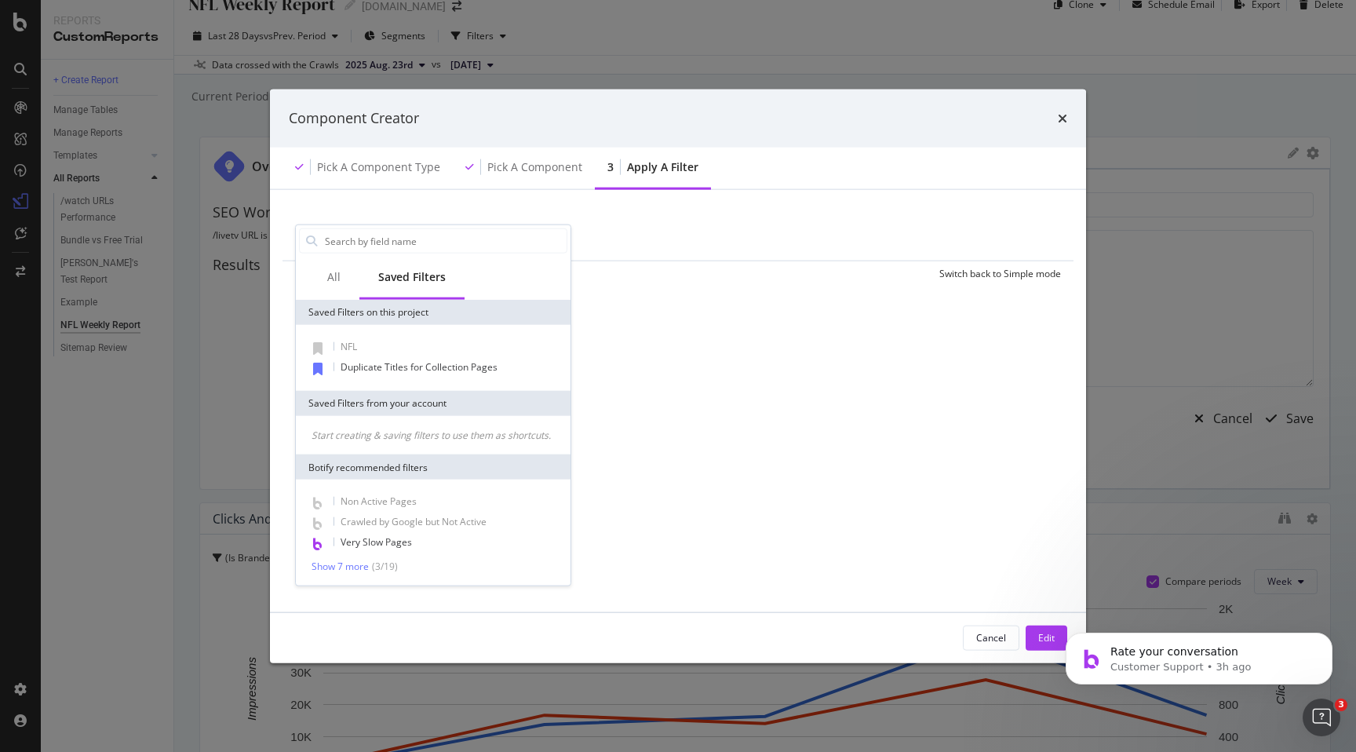
click at [1058, 126] on div "times" at bounding box center [1062, 118] width 9 height 20
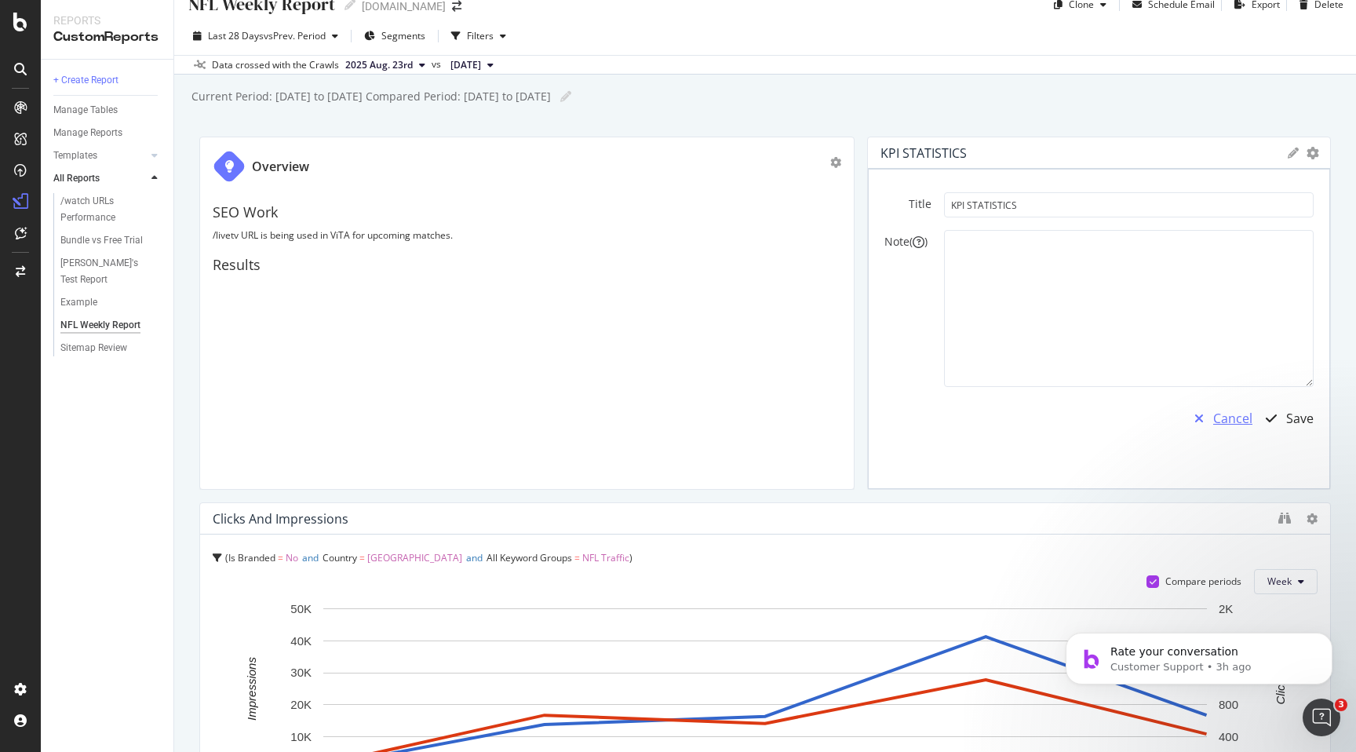
click at [1217, 421] on div "Cancel" at bounding box center [1232, 419] width 39 height 18
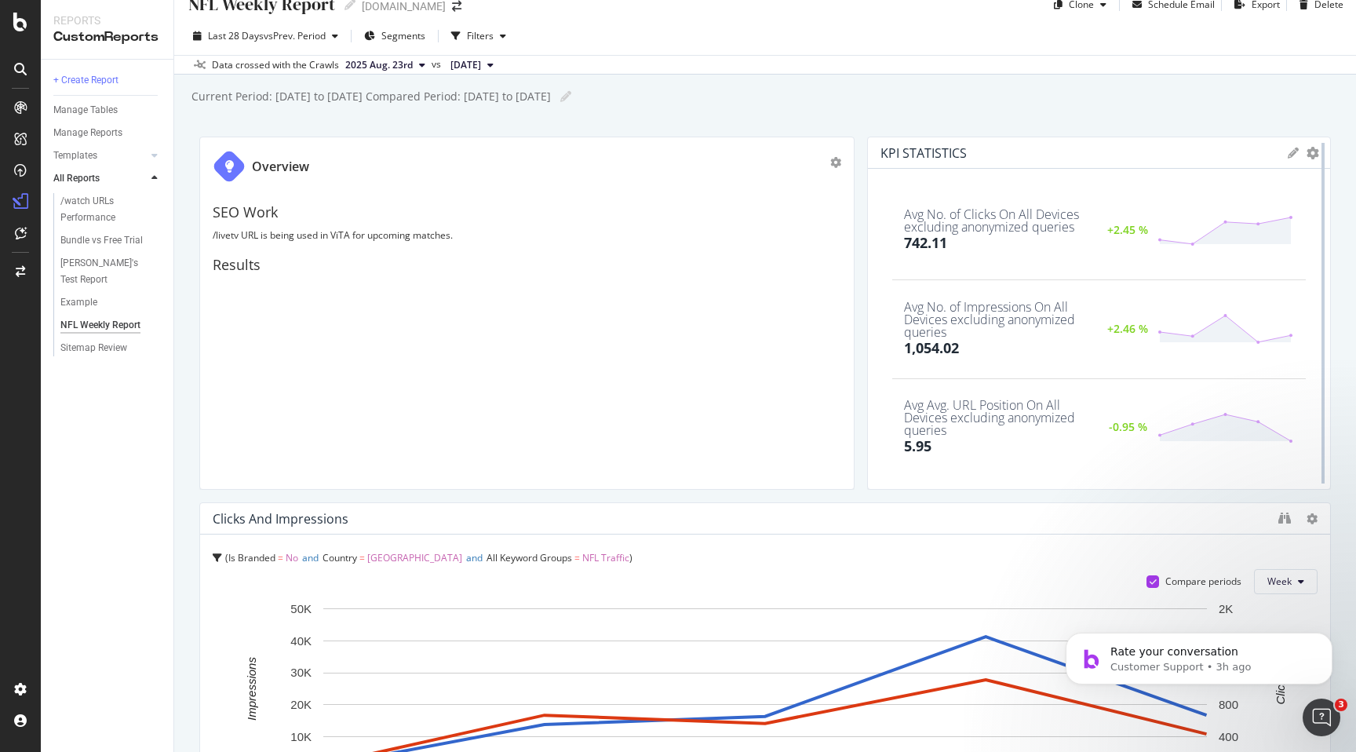
click at [1318, 155] on div at bounding box center [1323, 313] width 16 height 353
click at [1308, 154] on icon "gear" at bounding box center [1313, 153] width 13 height 13
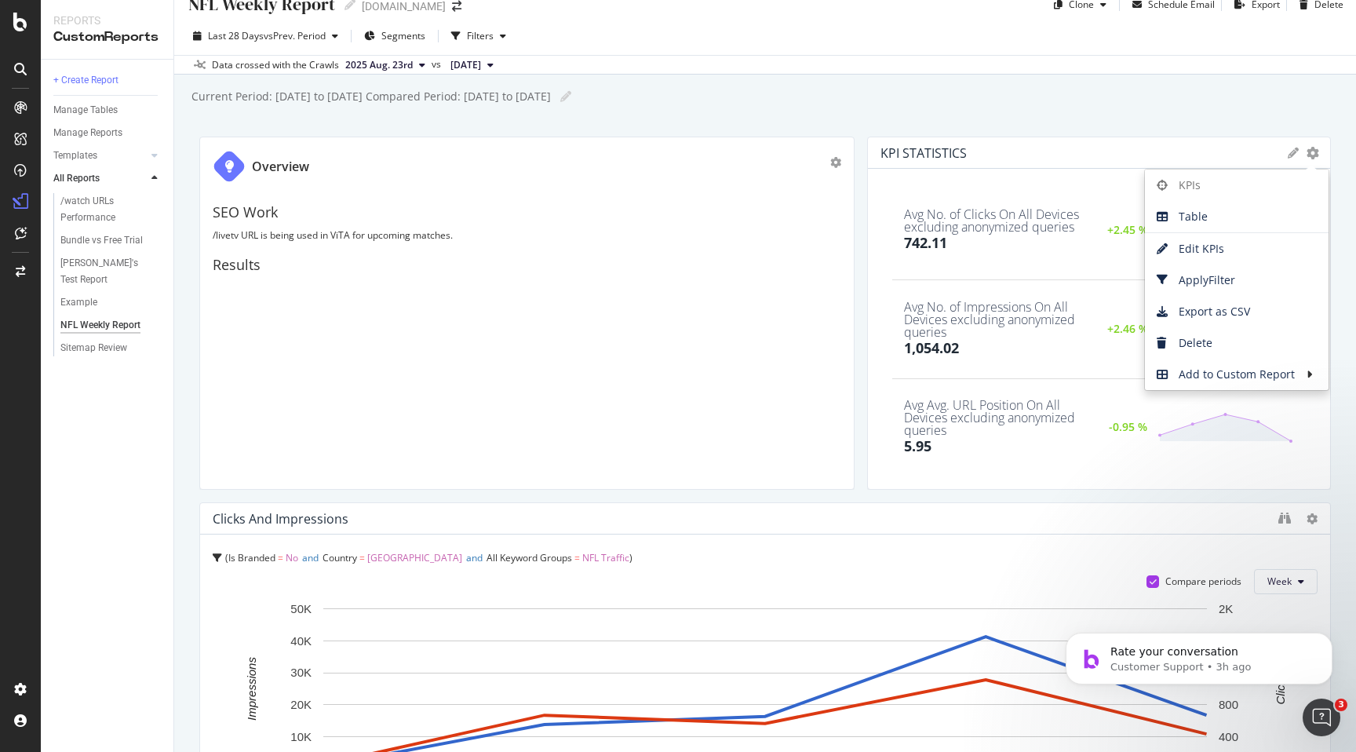
click at [1289, 153] on icon at bounding box center [1293, 153] width 11 height 11
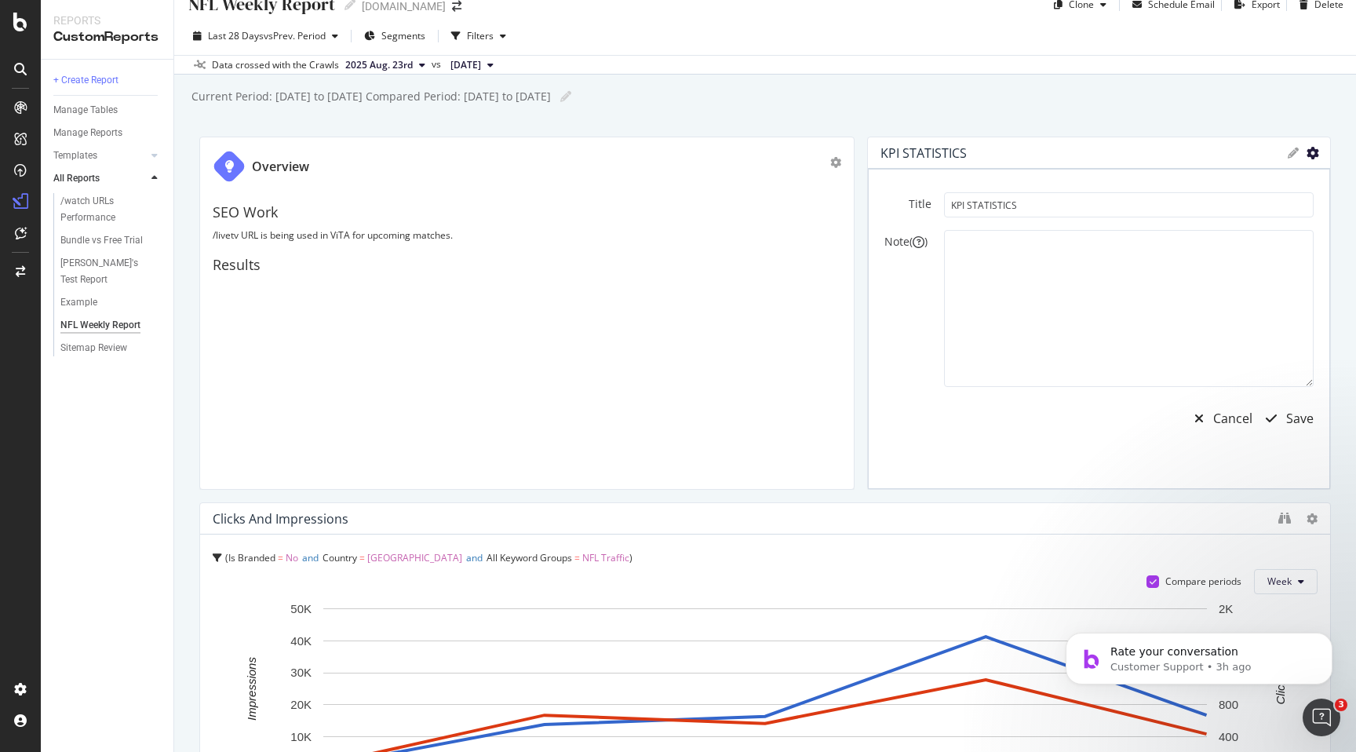
click at [1310, 155] on icon "gear" at bounding box center [1313, 153] width 13 height 13
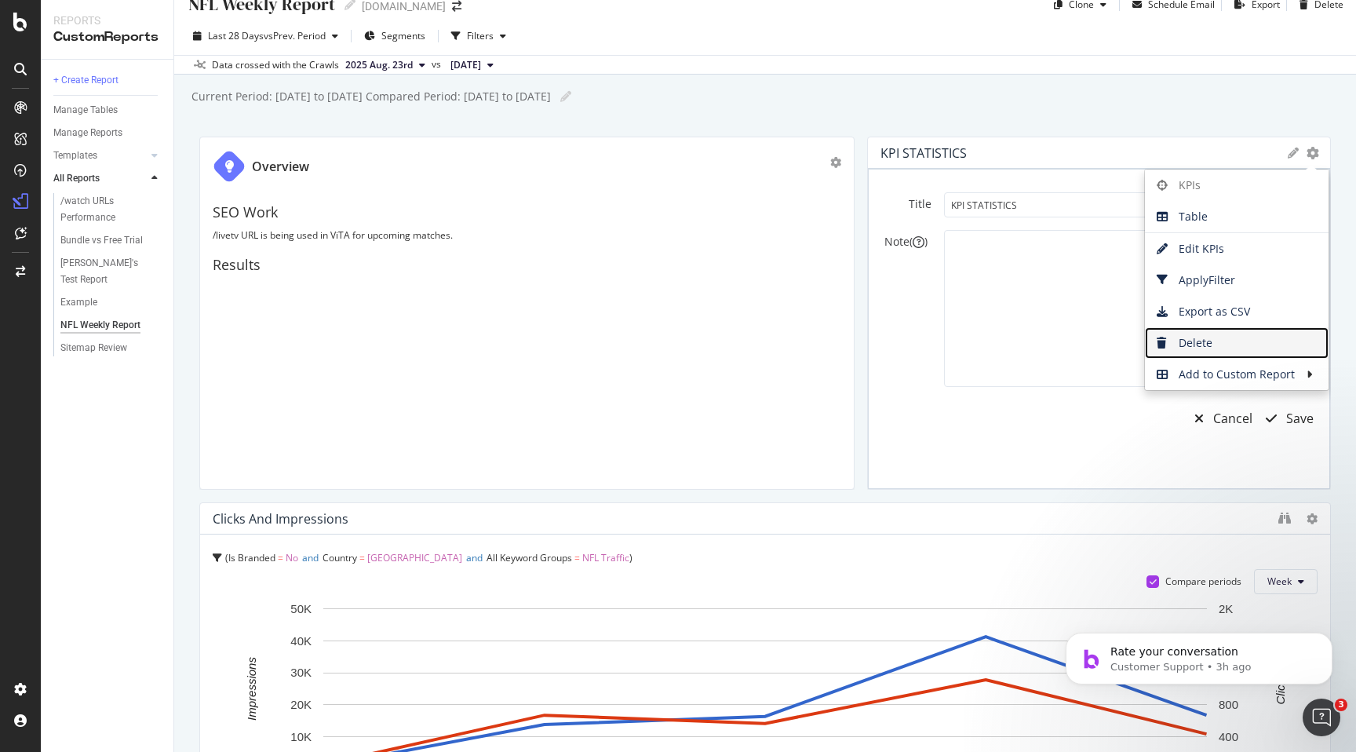
click at [1231, 338] on span "Delete" at bounding box center [1237, 343] width 184 height 24
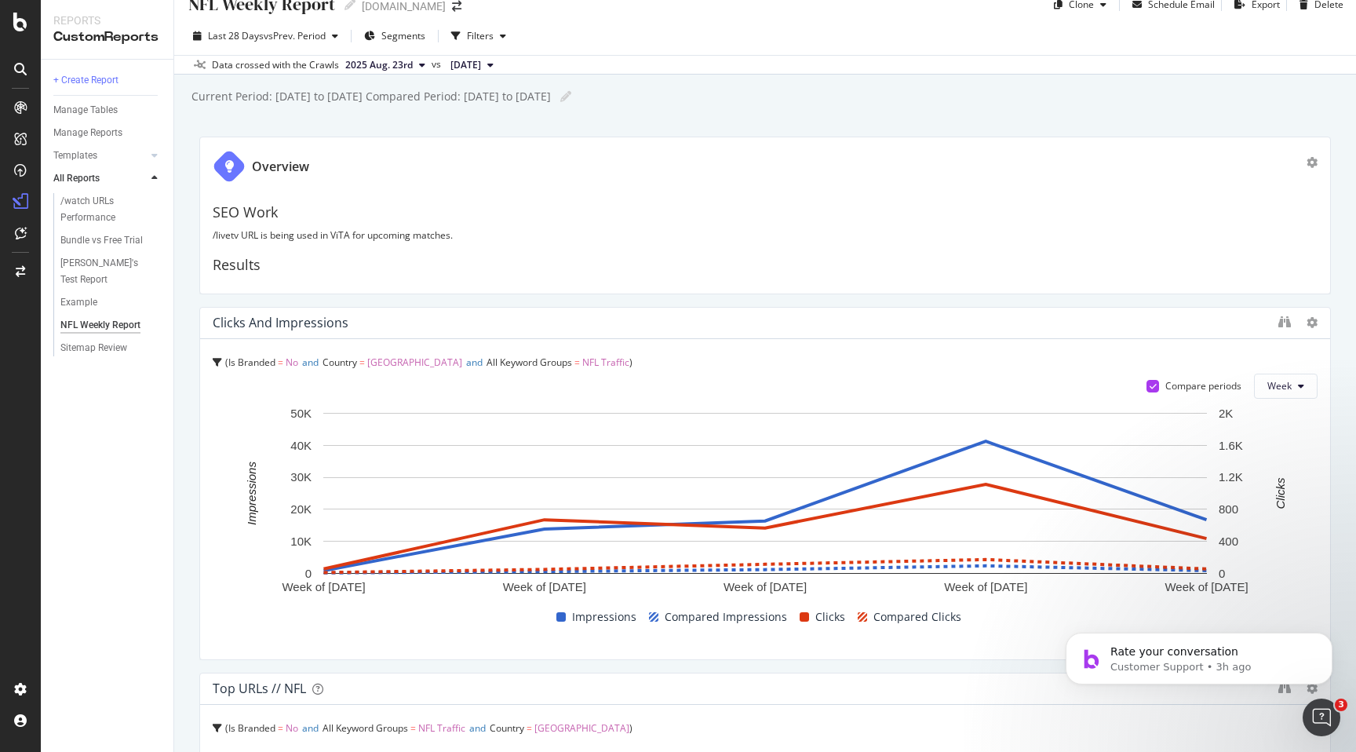
drag, startPoint x: 853, startPoint y: 225, endPoint x: 1355, endPoint y: 253, distance: 503.0
click at [1355, 253] on div "NFL Weekly Report NFL Weekly Report hulu.com Clone Schedule Email Export Delete…" at bounding box center [765, 376] width 1182 height 752
click at [382, 275] on div "SEO Work /livetv URL is being used in ViTA for upcoming matches. Results" at bounding box center [765, 235] width 1105 height 92
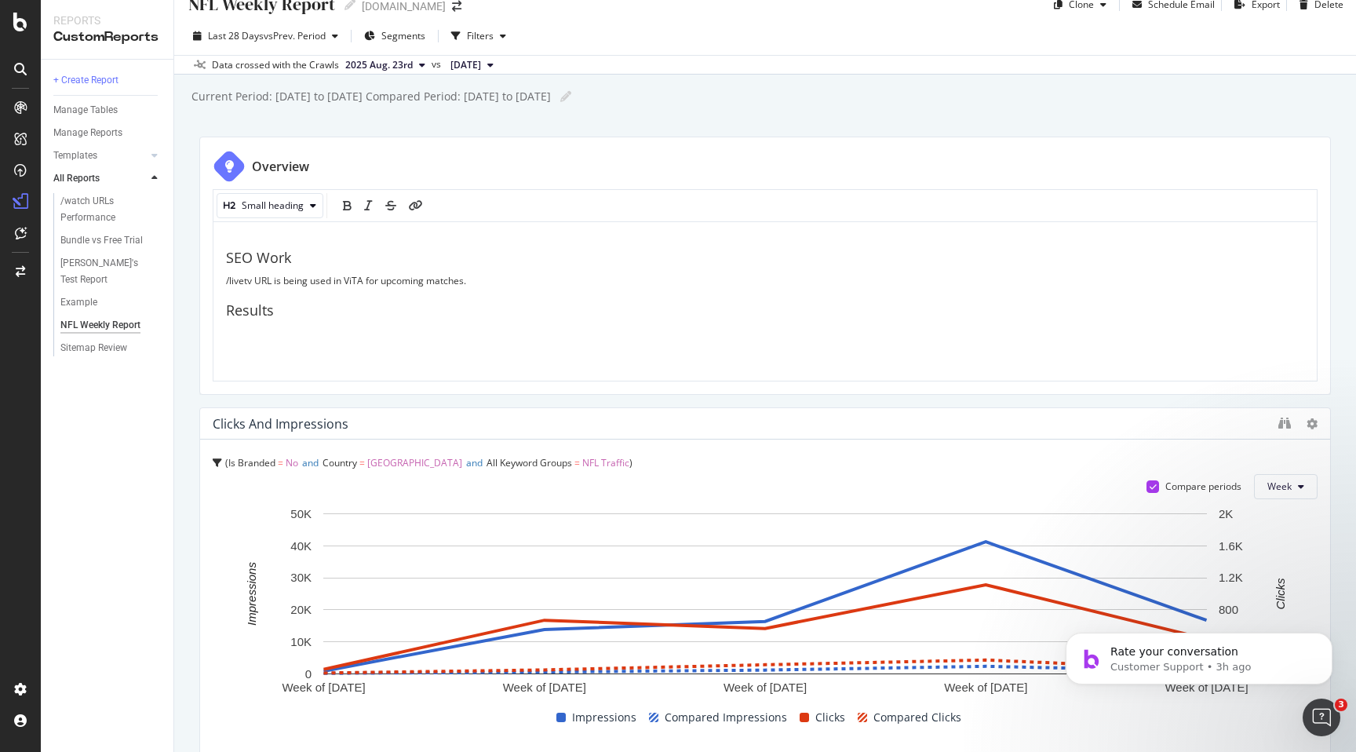
click at [307, 326] on div "SEO Work /livetv URL is being used in ViTA for upcoming matches. Results" at bounding box center [765, 309] width 1078 height 118
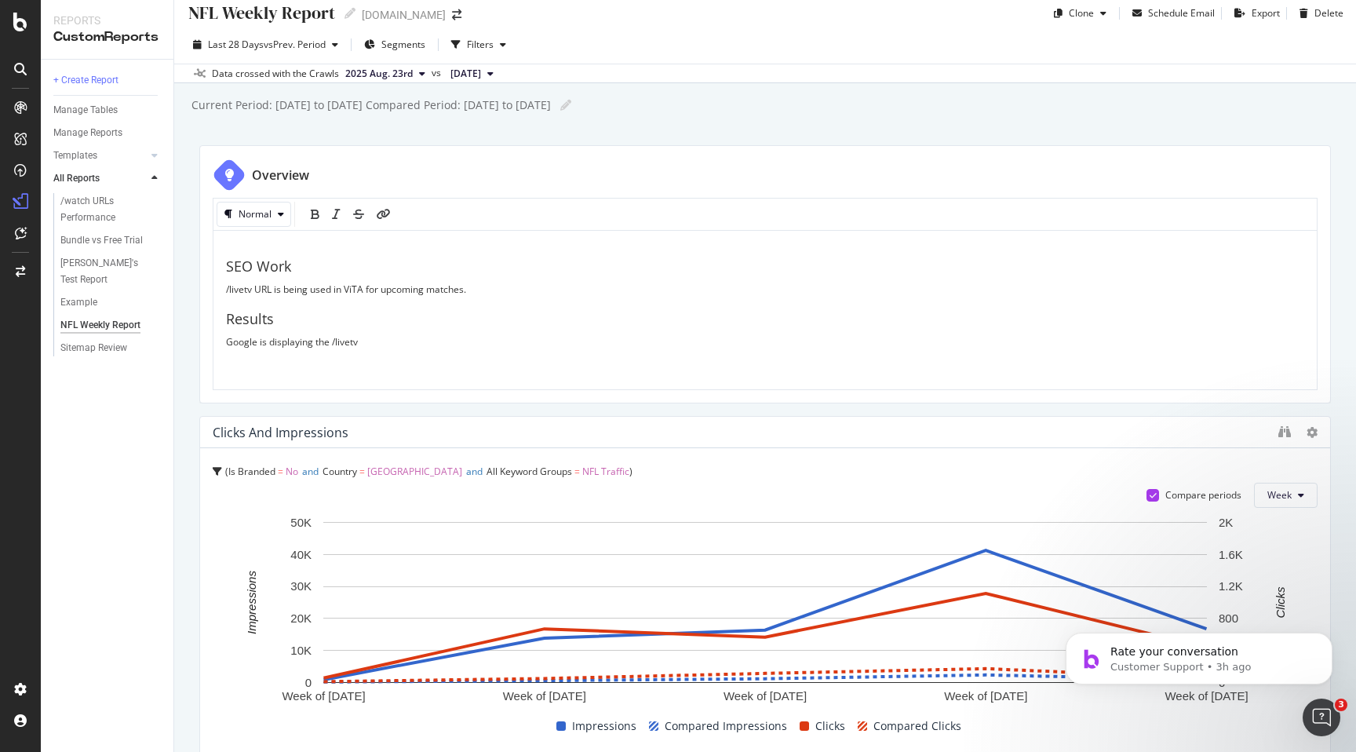
scroll to position [0, 0]
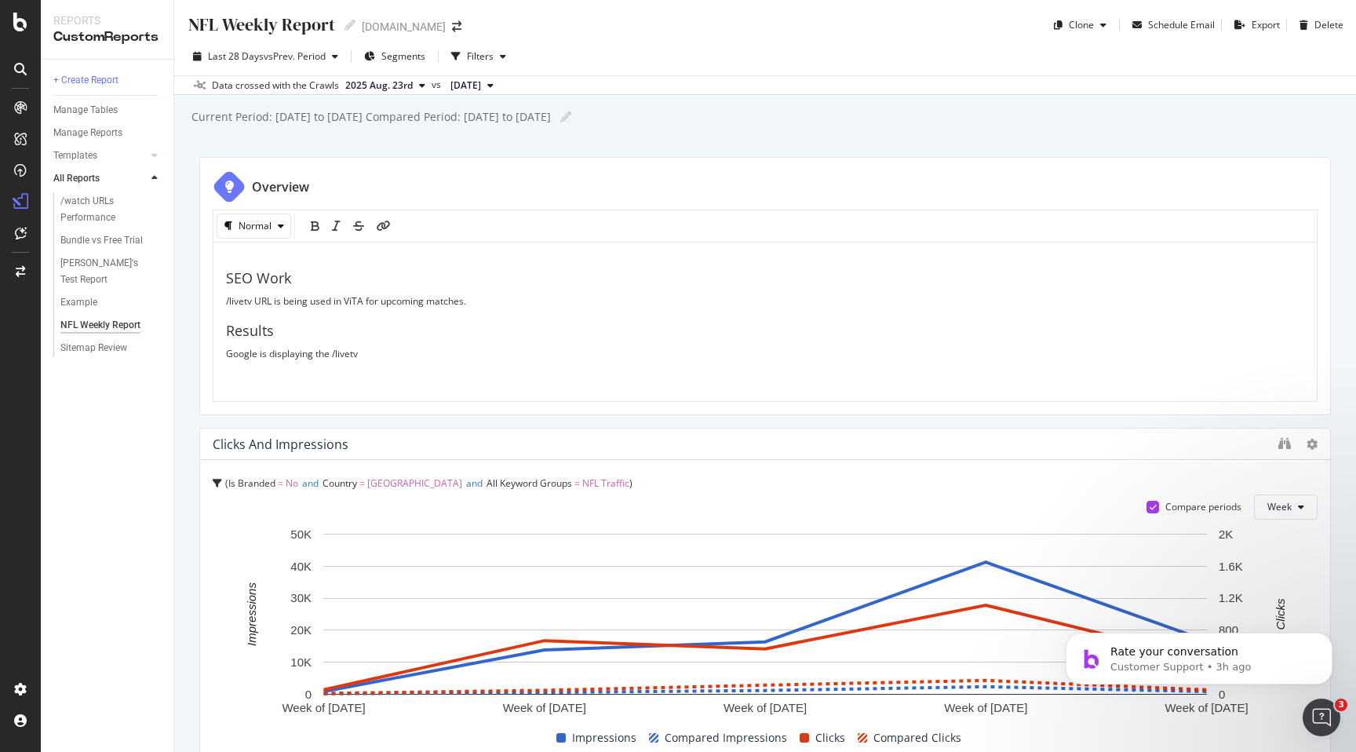
click at [248, 301] on span "/livetv URL is being used in ViTA for upcoming matches." at bounding box center [346, 300] width 240 height 13
click at [369, 353] on p "Google is displaying the /livetv" at bounding box center [765, 353] width 1078 height 13
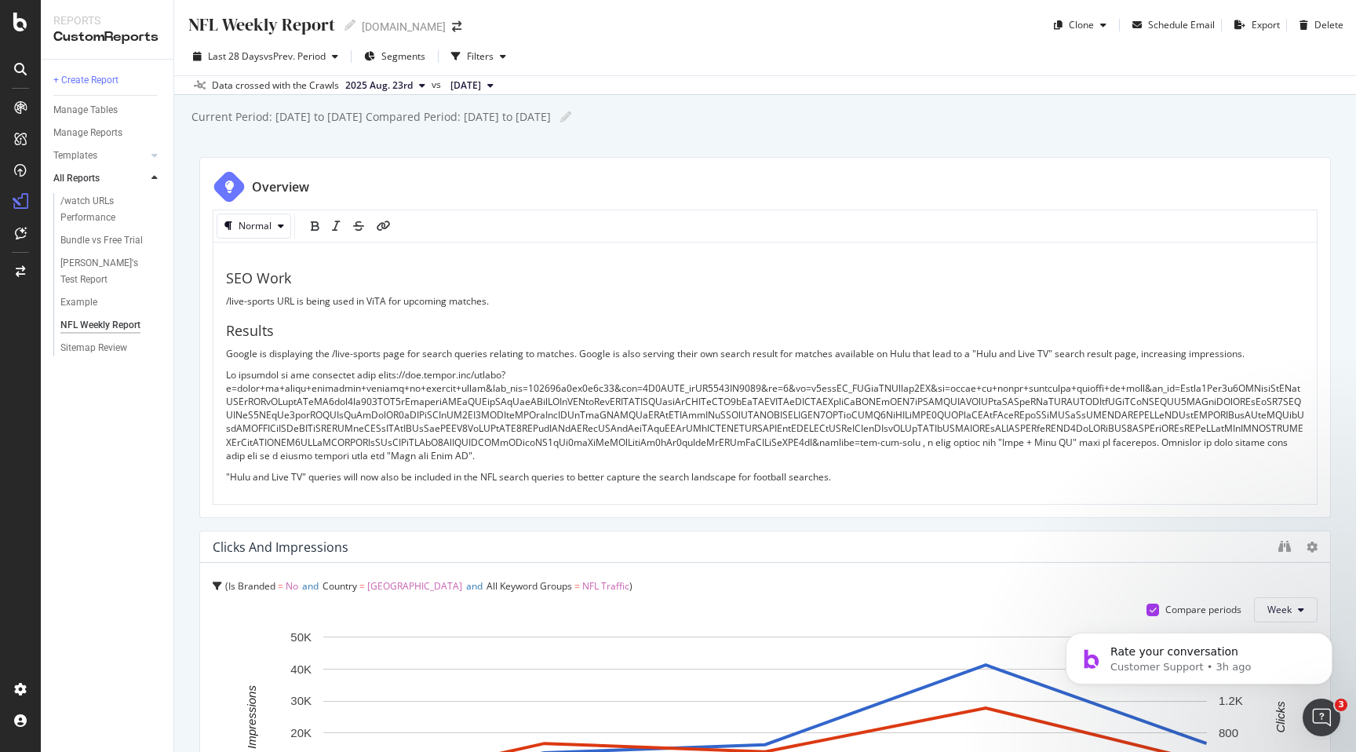
click at [1340, 325] on div "NFL Weekly Report NFL Weekly Report hulu.com Clone Schedule Email Export Delete…" at bounding box center [765, 376] width 1182 height 752
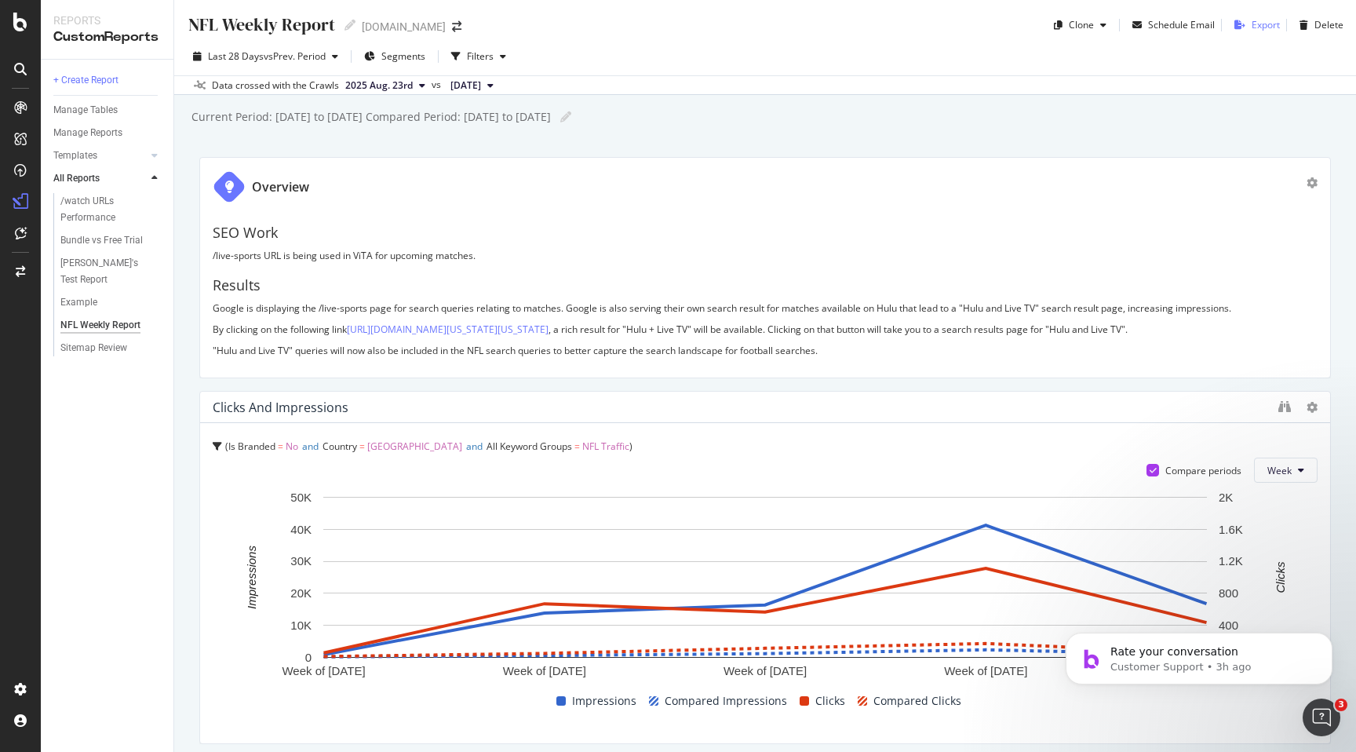
click at [1250, 25] on div "button" at bounding box center [1240, 24] width 24 height 9
